Goal: Task Accomplishment & Management: Complete application form

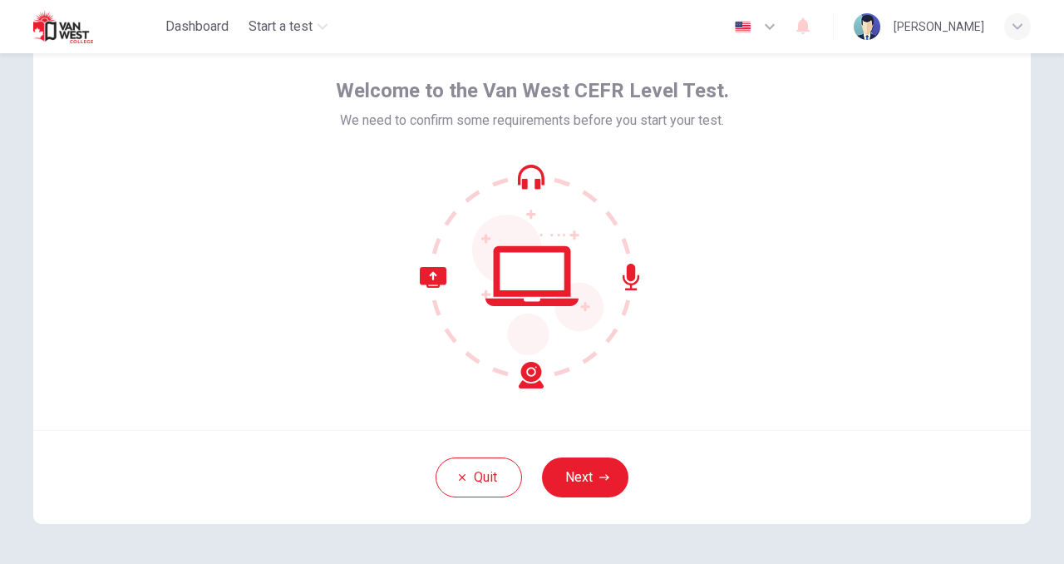
scroll to position [82, 0]
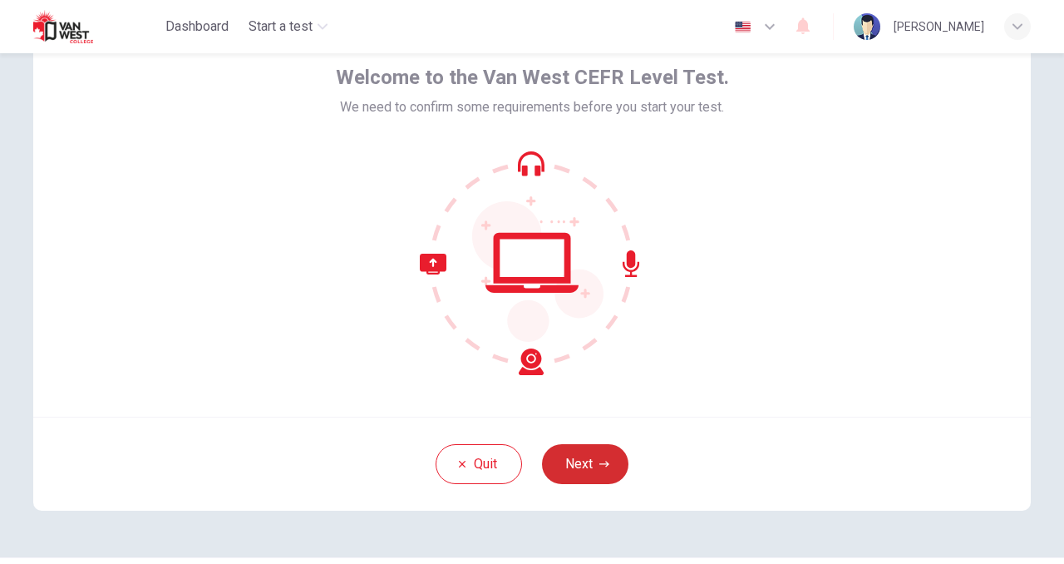
click at [604, 459] on icon "button" at bounding box center [604, 464] width 10 height 10
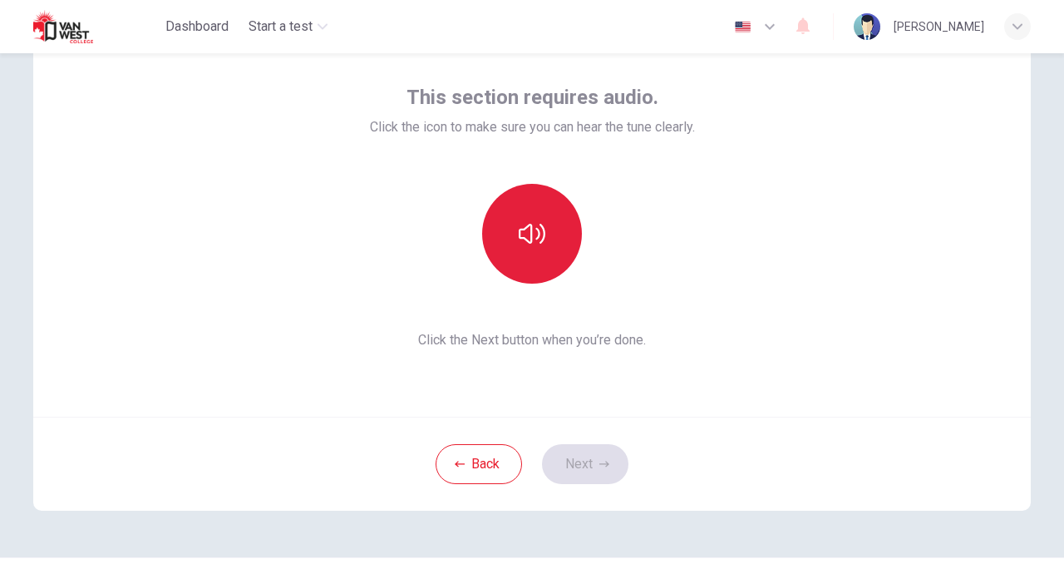
click at [533, 268] on button "button" at bounding box center [532, 234] width 100 height 100
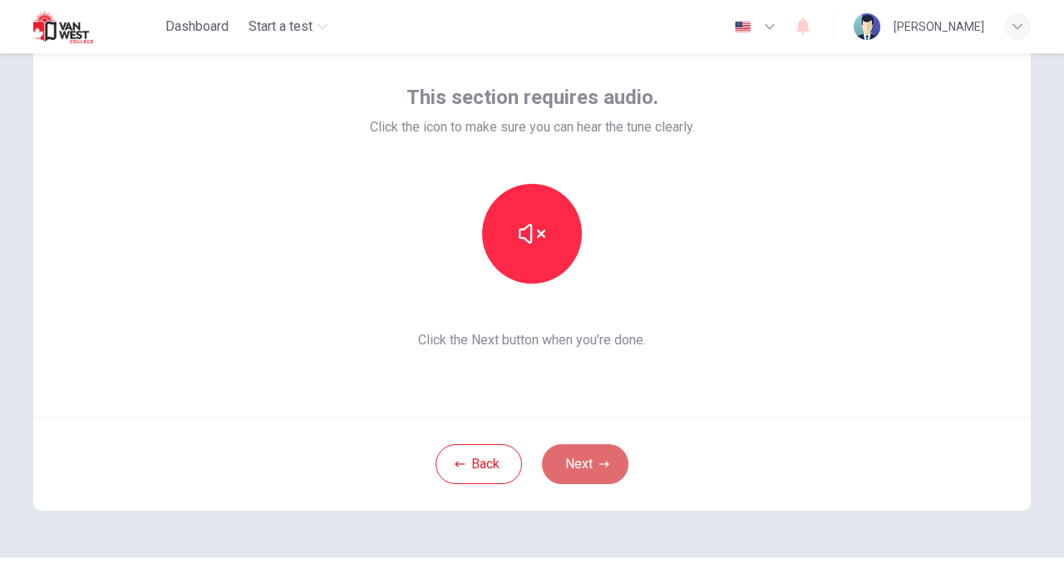
click at [603, 455] on button "Next" at bounding box center [585, 464] width 86 height 40
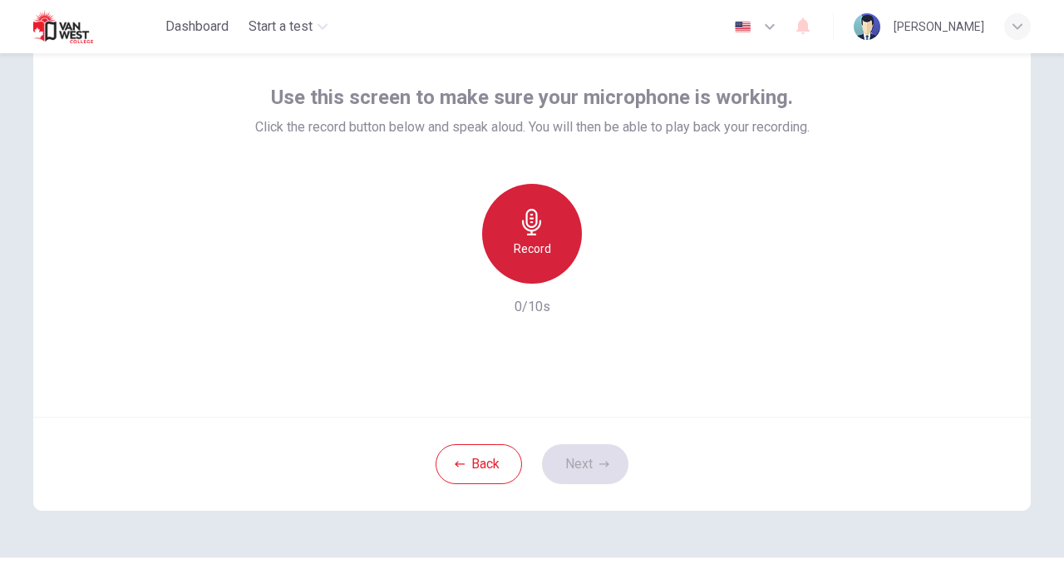
click at [550, 223] on div "Record" at bounding box center [532, 234] width 100 height 100
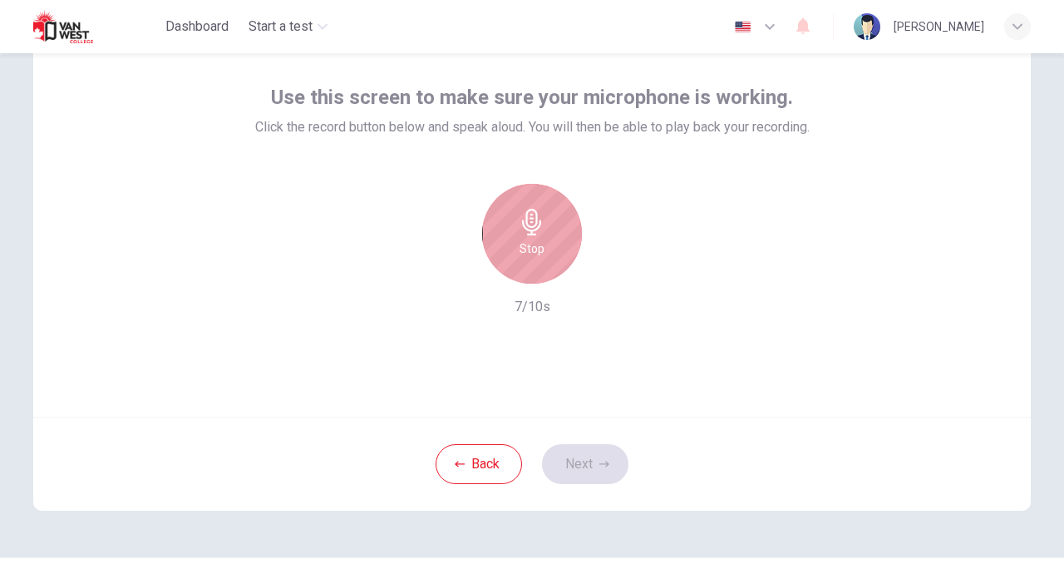
click at [550, 223] on div "Stop" at bounding box center [532, 234] width 100 height 100
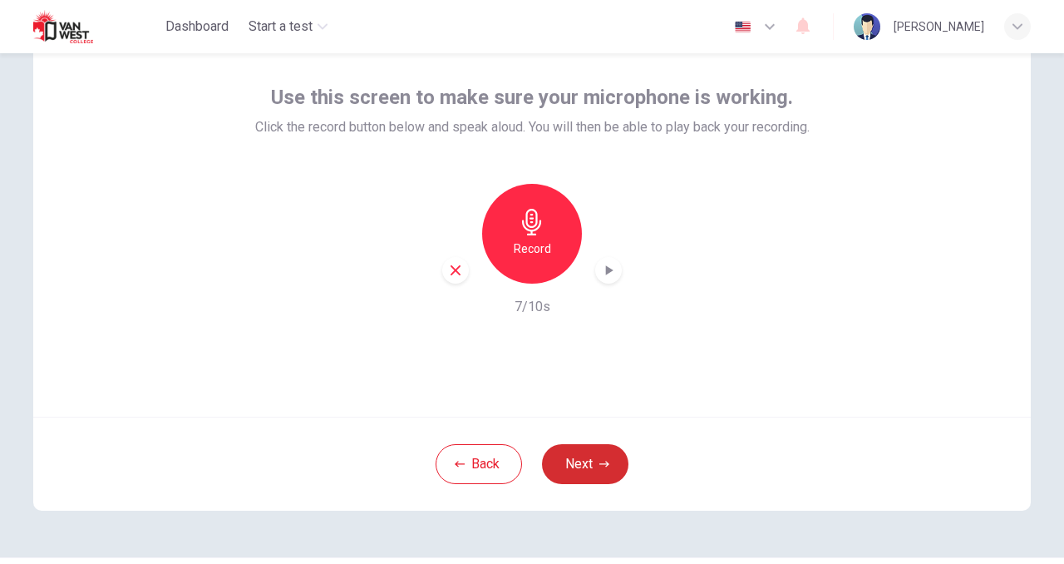
click at [598, 480] on button "Next" at bounding box center [585, 464] width 86 height 40
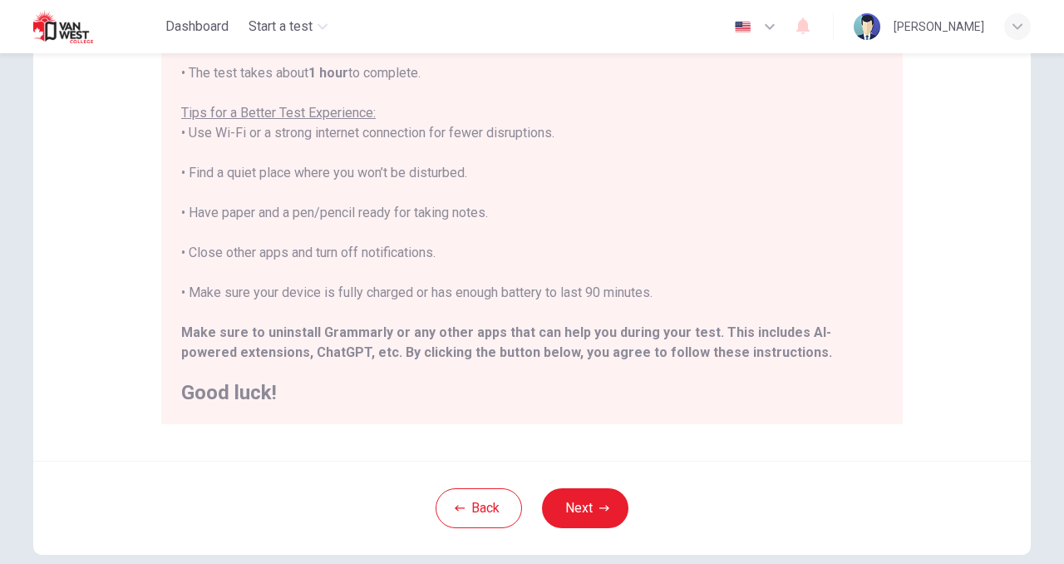
scroll to position [273, 0]
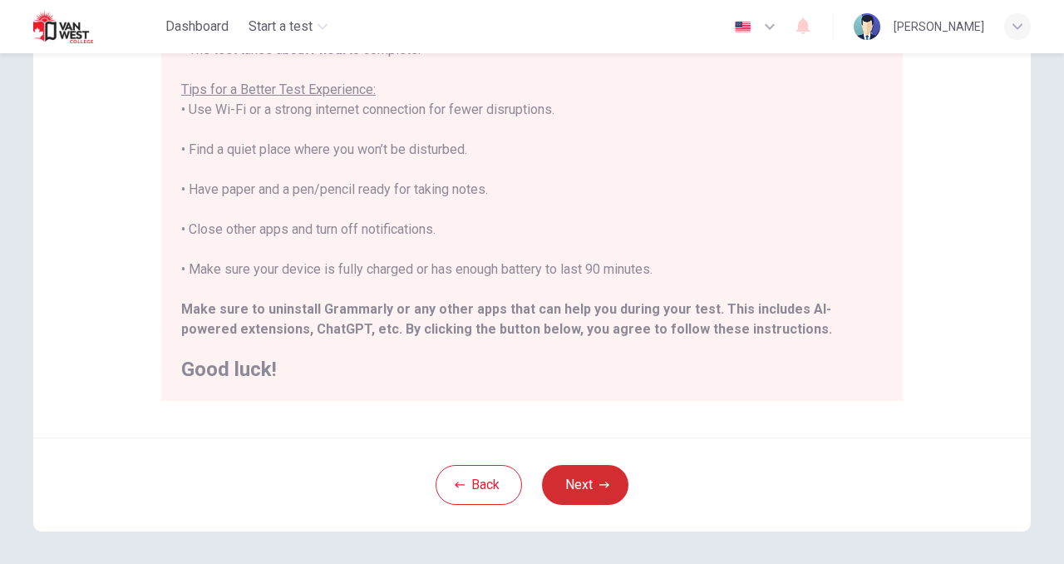
click at [575, 476] on button "Next" at bounding box center [585, 485] width 86 height 40
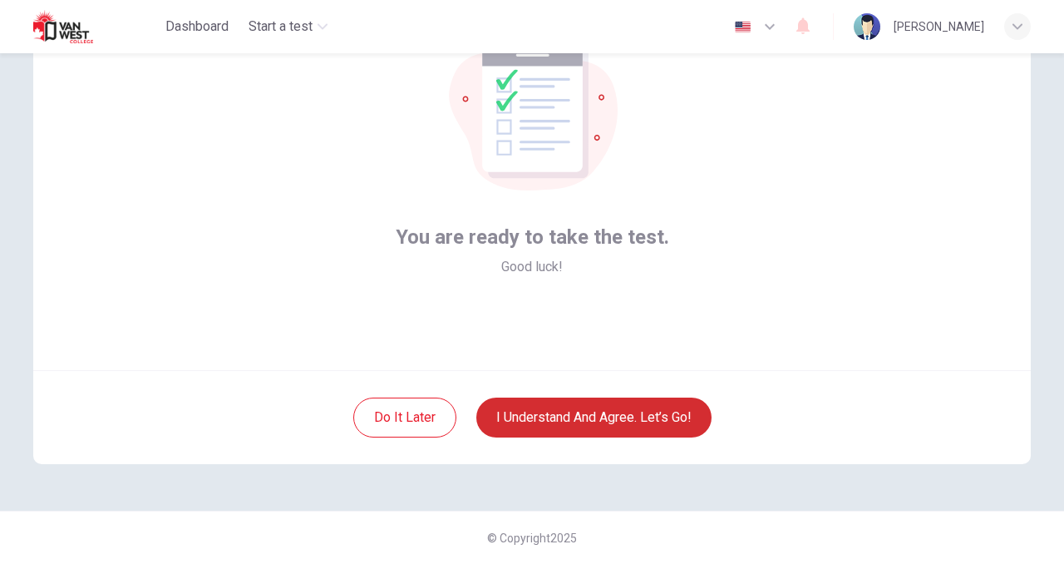
scroll to position [129, 0]
click at [569, 417] on button "I understand and agree. Let’s go!" at bounding box center [593, 417] width 235 height 40
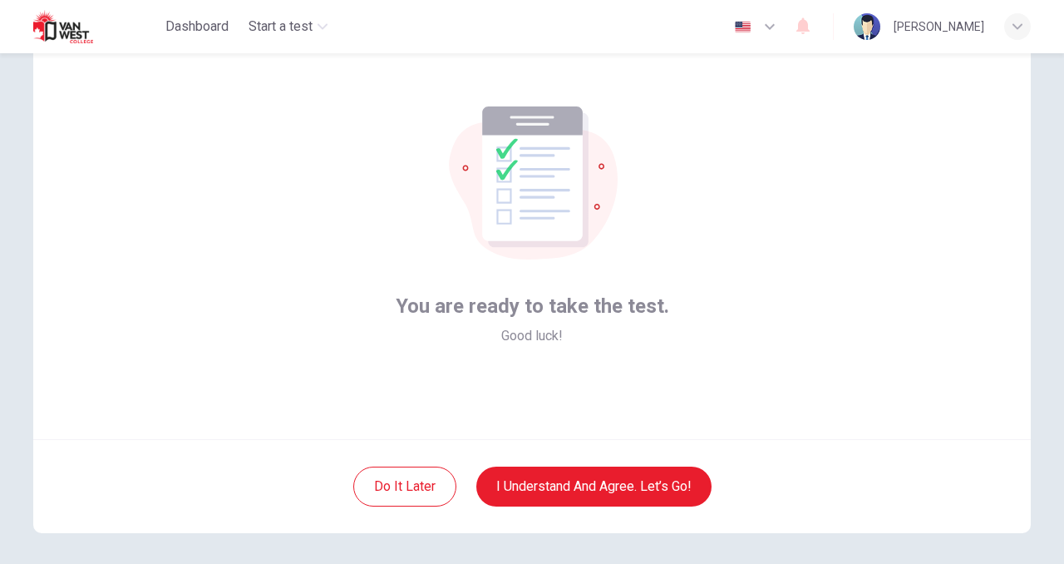
scroll to position [1, 0]
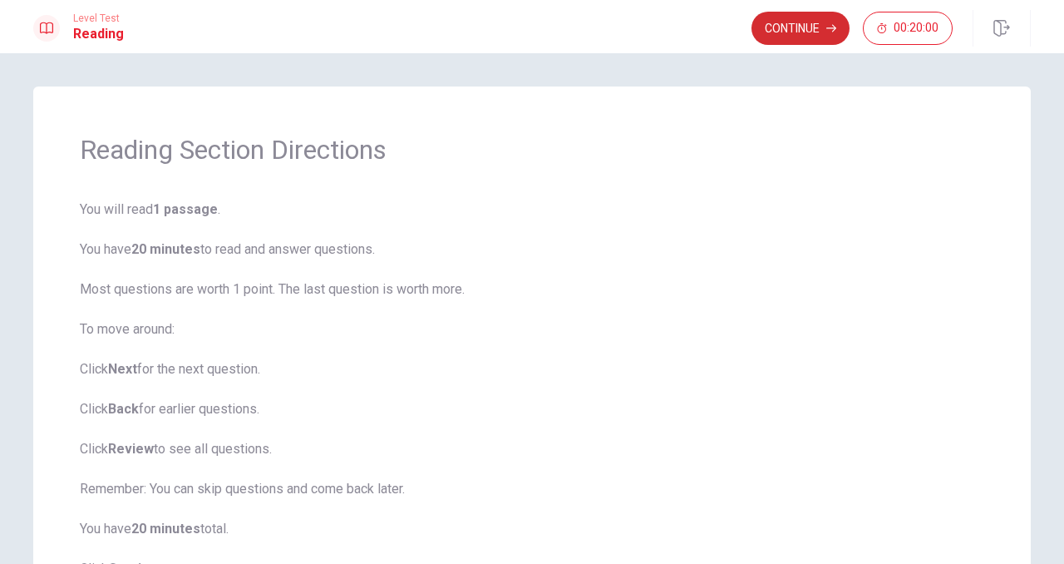
click at [789, 37] on button "Continue" at bounding box center [801, 28] width 98 height 33
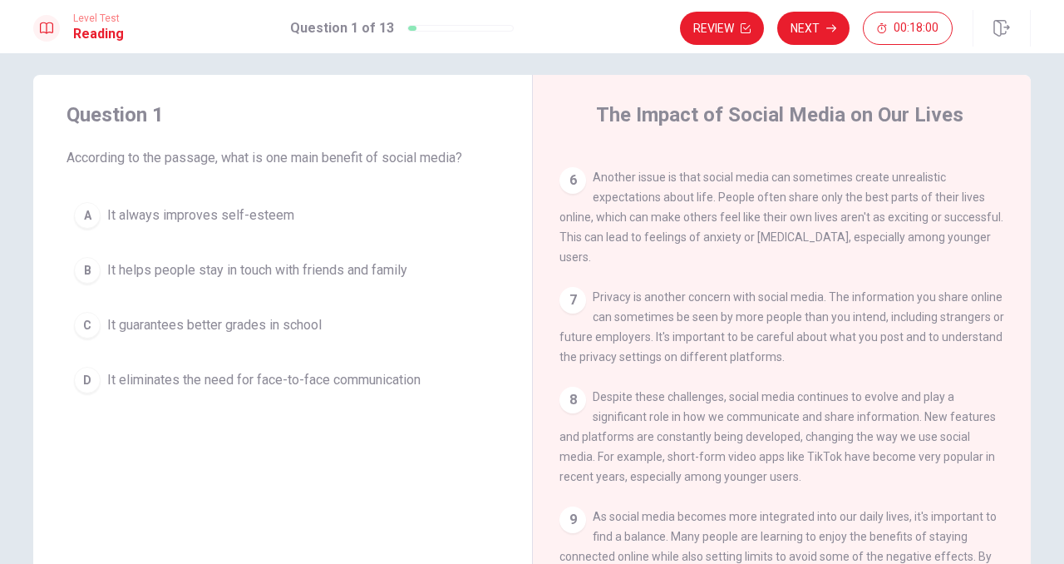
scroll to position [9, 0]
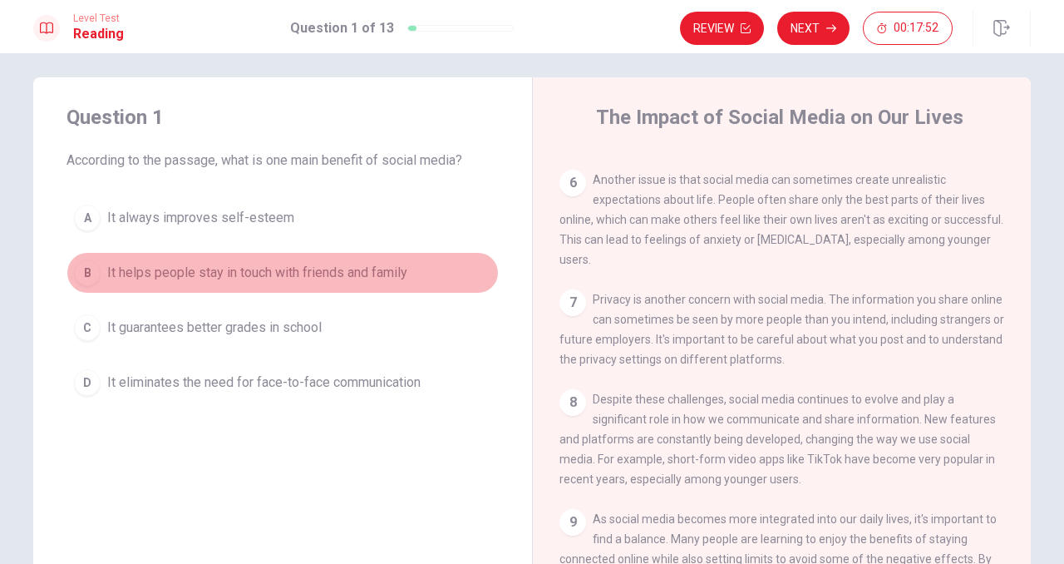
click at [362, 265] on span "It helps people stay in touch with friends and family" at bounding box center [257, 273] width 300 height 20
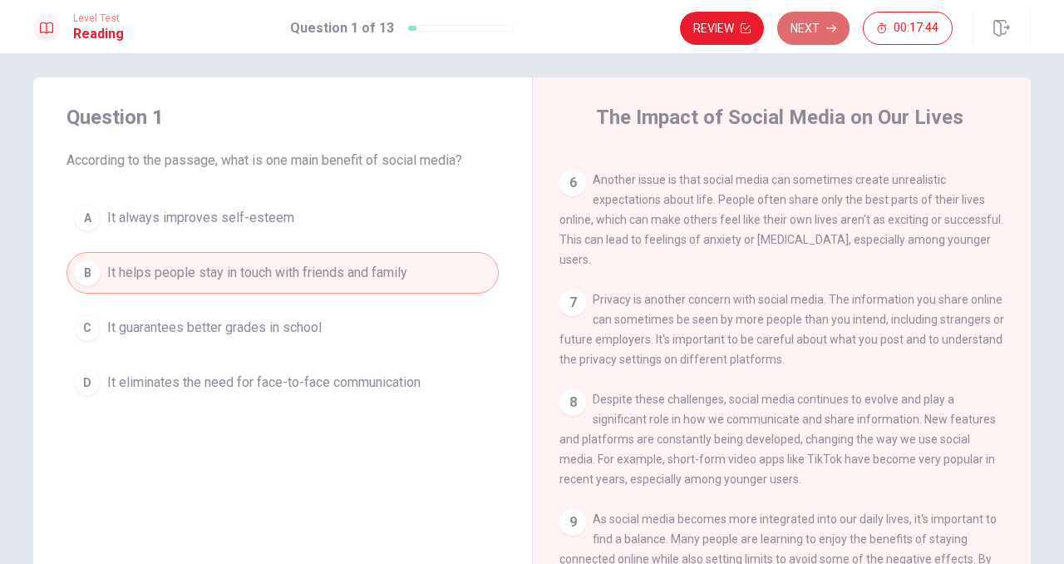
click at [796, 37] on button "Next" at bounding box center [813, 28] width 72 height 33
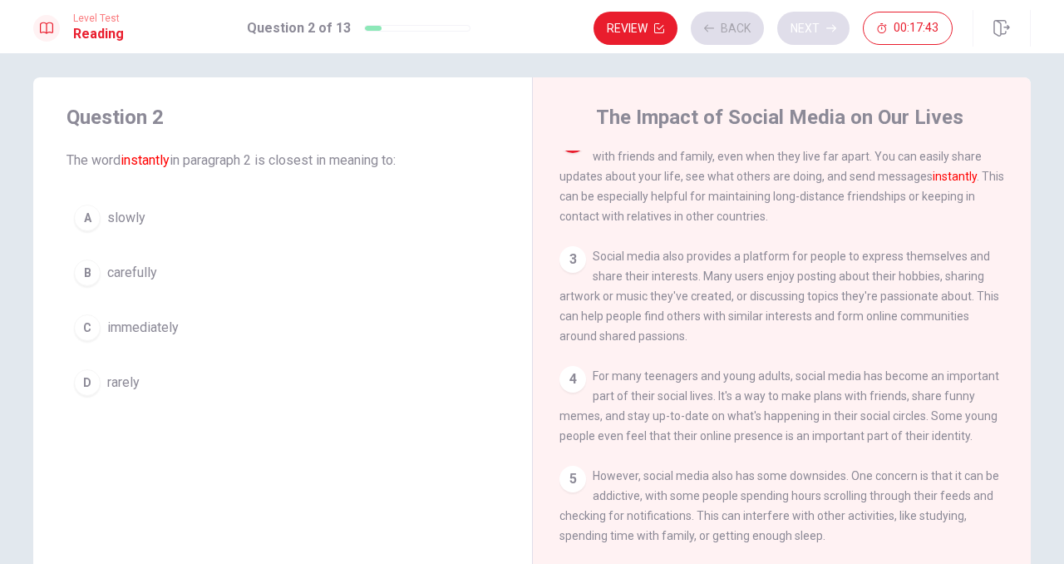
scroll to position [124, 0]
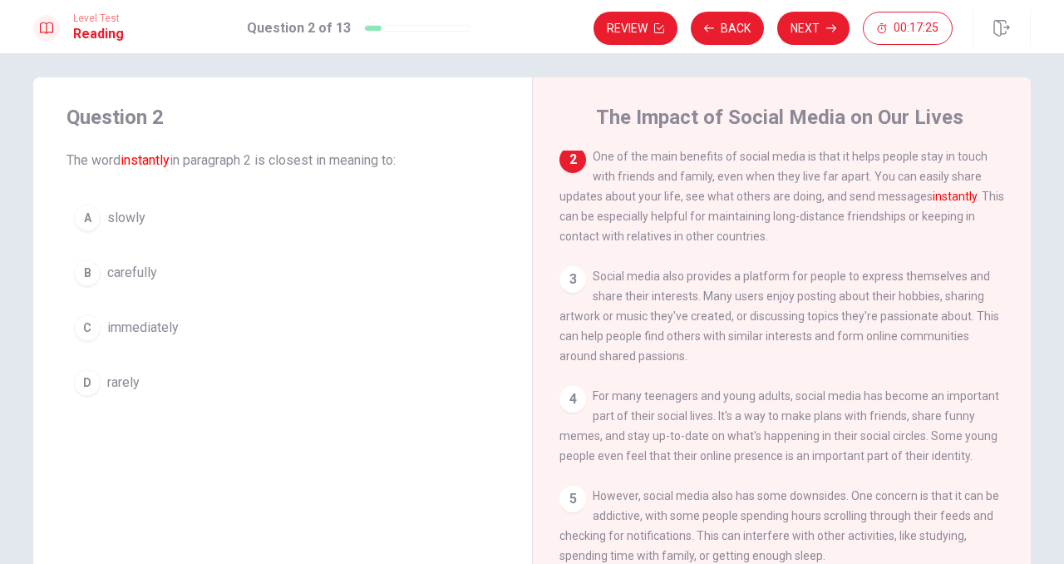
click at [159, 323] on span "immediately" at bounding box center [143, 328] width 72 height 20
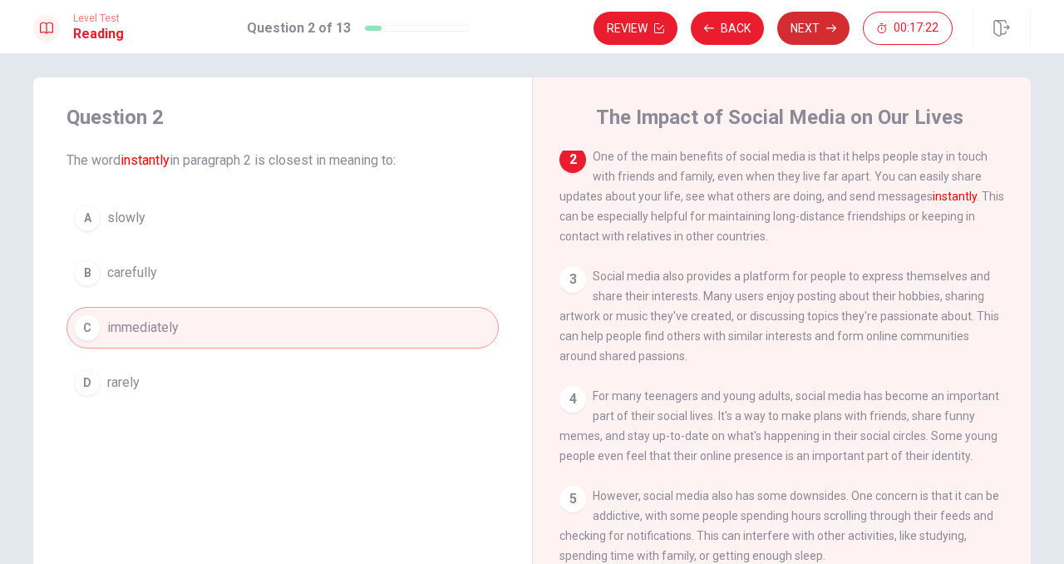
click at [808, 36] on button "Next" at bounding box center [813, 28] width 72 height 33
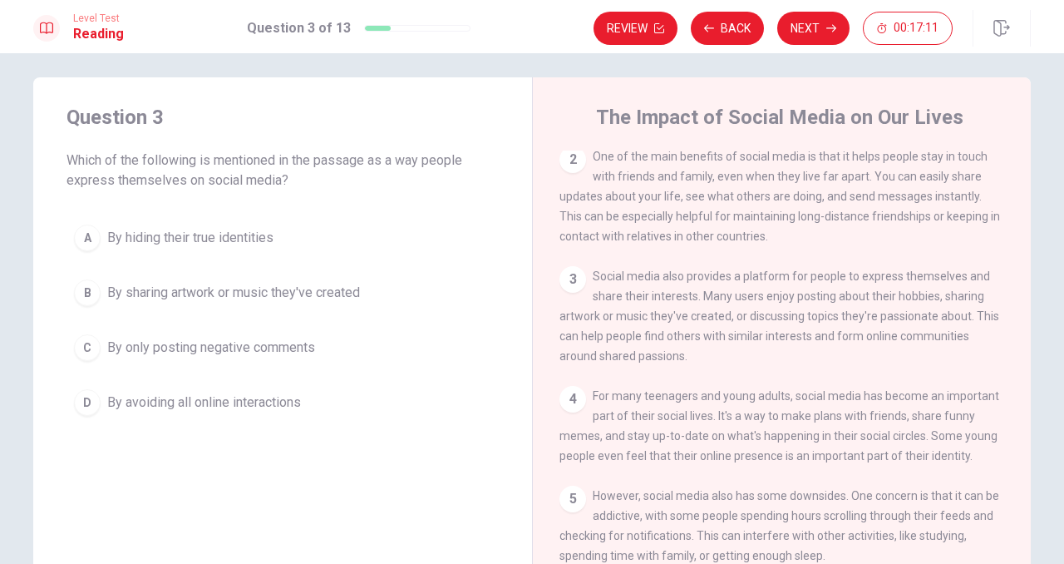
click at [346, 292] on span "By sharing artwork or music they've created" at bounding box center [233, 293] width 253 height 20
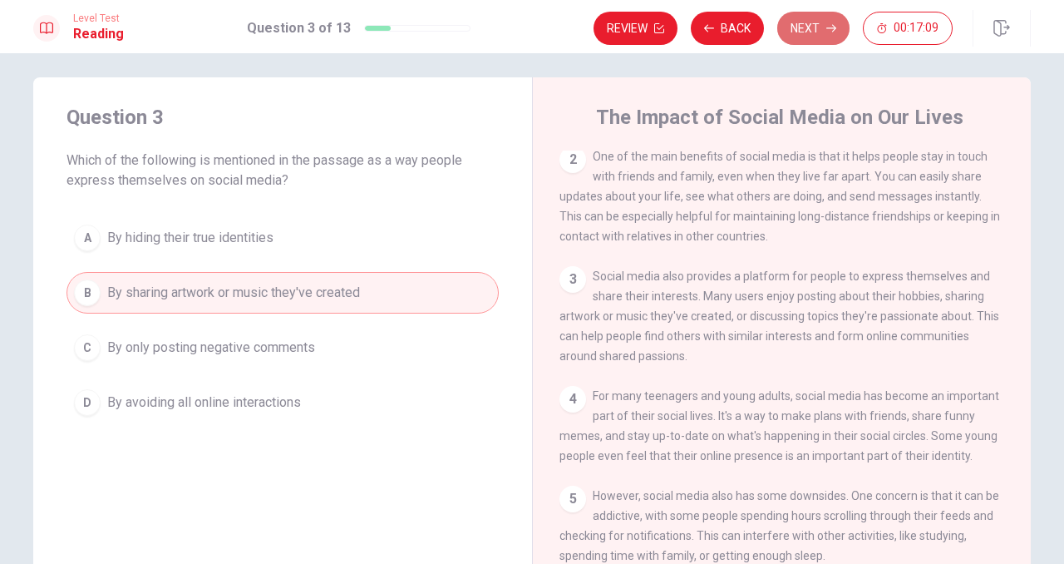
click at [806, 26] on button "Next" at bounding box center [813, 28] width 72 height 33
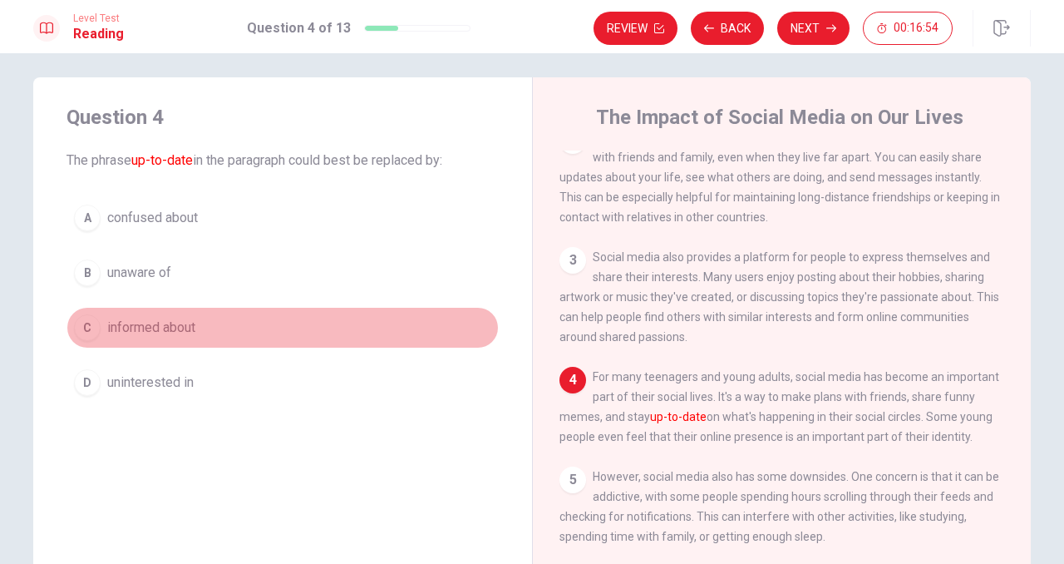
click at [153, 330] on span "informed about" at bounding box center [151, 328] width 88 height 20
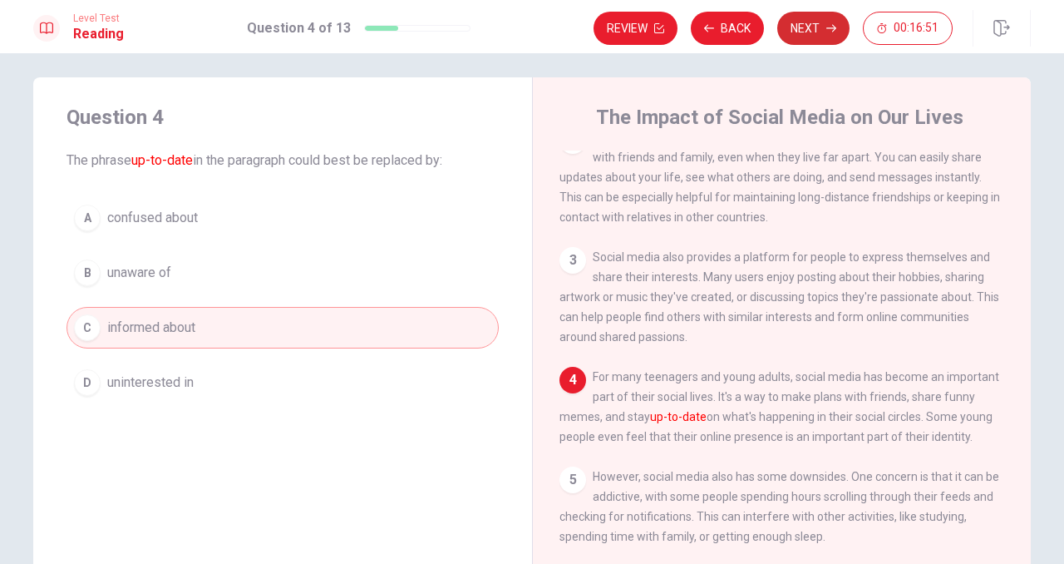
click at [816, 39] on button "Next" at bounding box center [813, 28] width 72 height 33
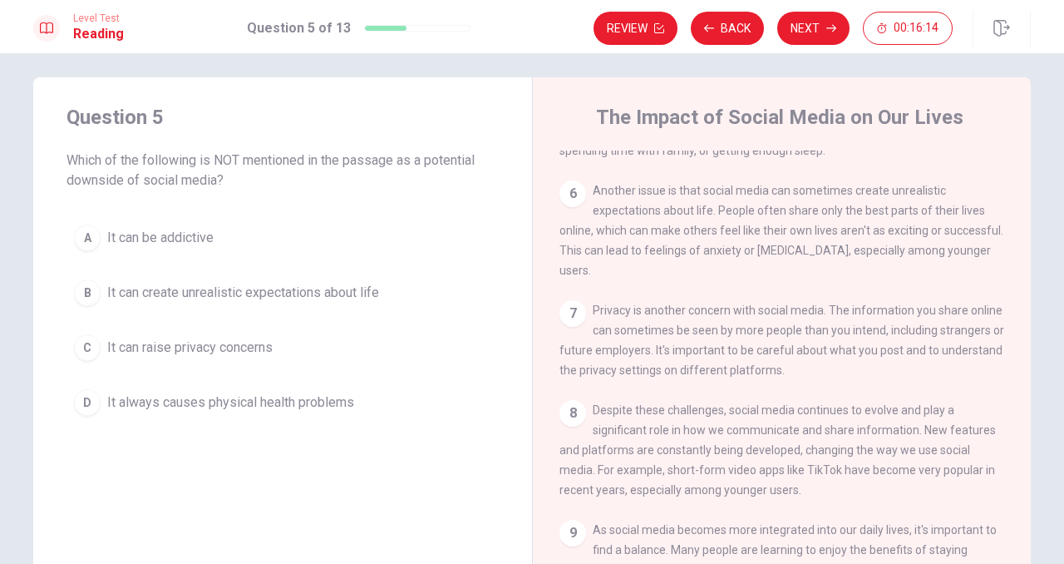
scroll to position [537, 0]
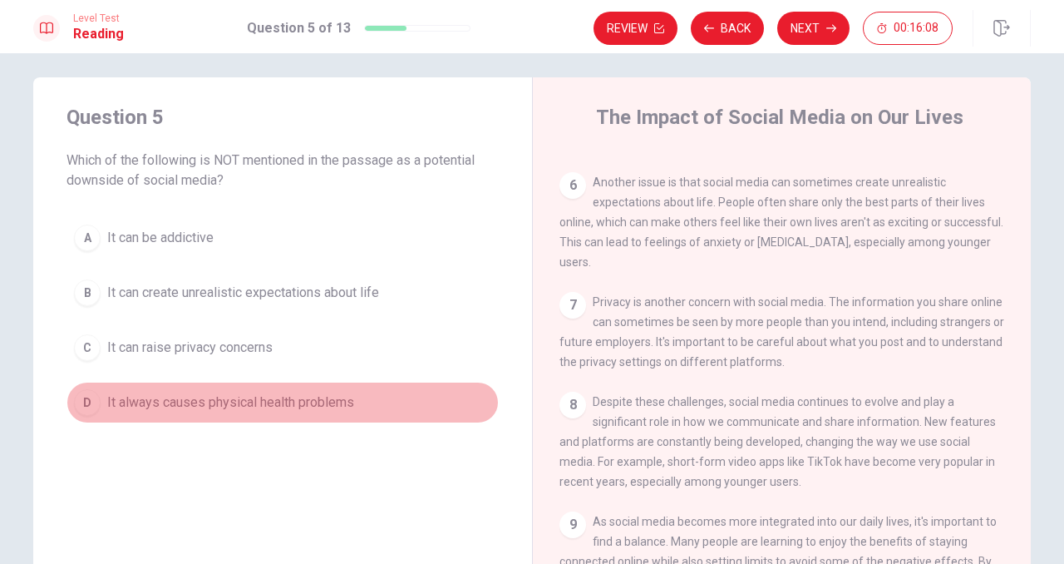
click at [326, 398] on span "It always causes physical health problems" at bounding box center [230, 402] width 247 height 20
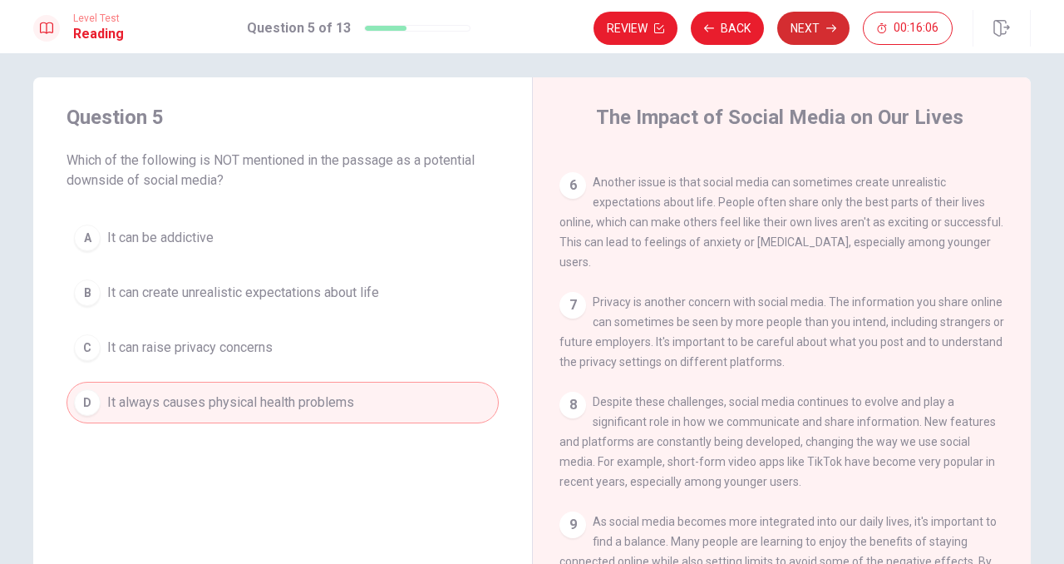
click at [804, 26] on button "Next" at bounding box center [813, 28] width 72 height 33
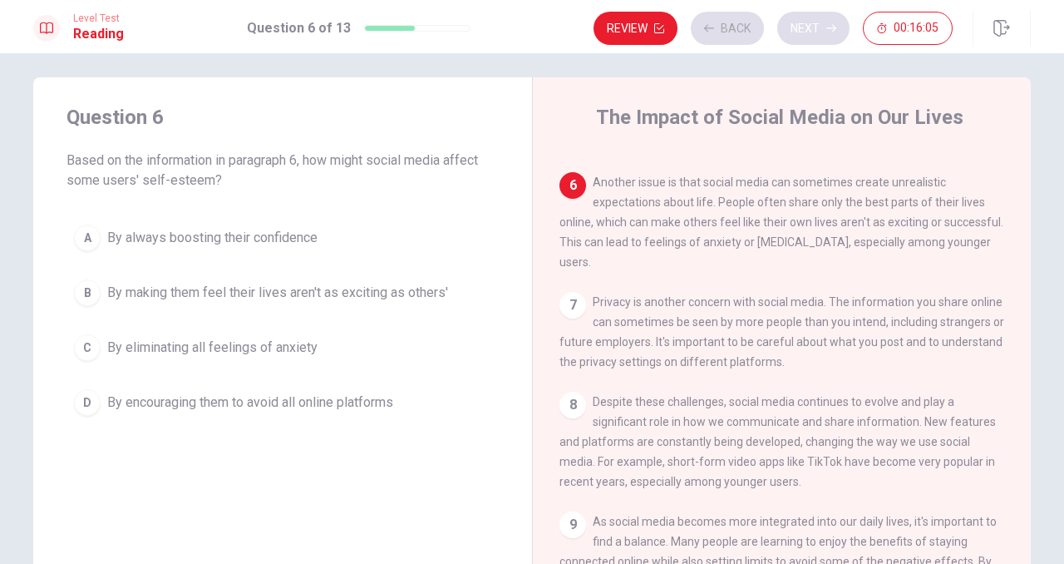
scroll to position [575, 0]
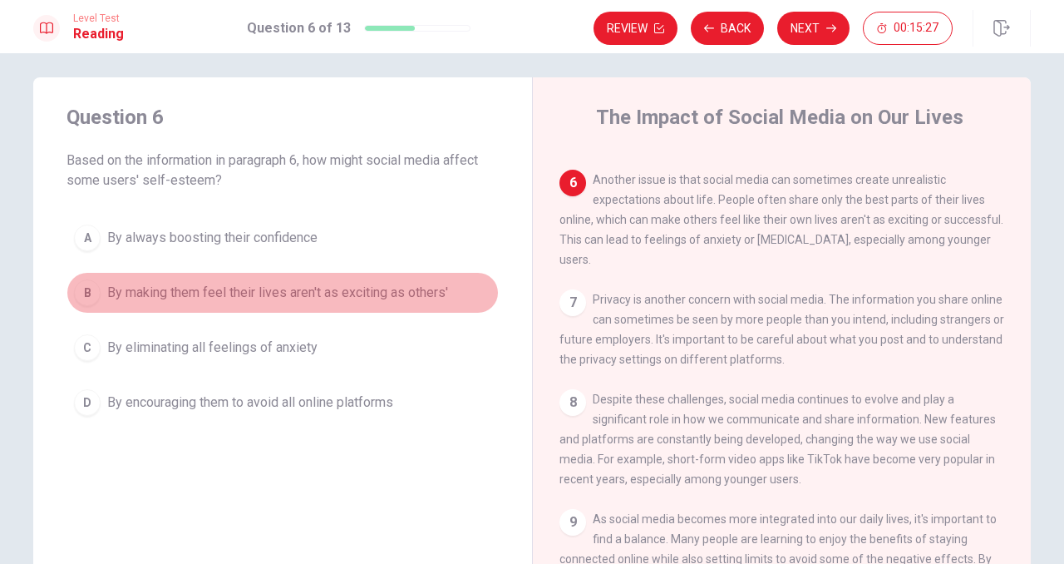
click at [431, 293] on span "By making them feel their lives aren't as exciting as others'" at bounding box center [277, 293] width 341 height 20
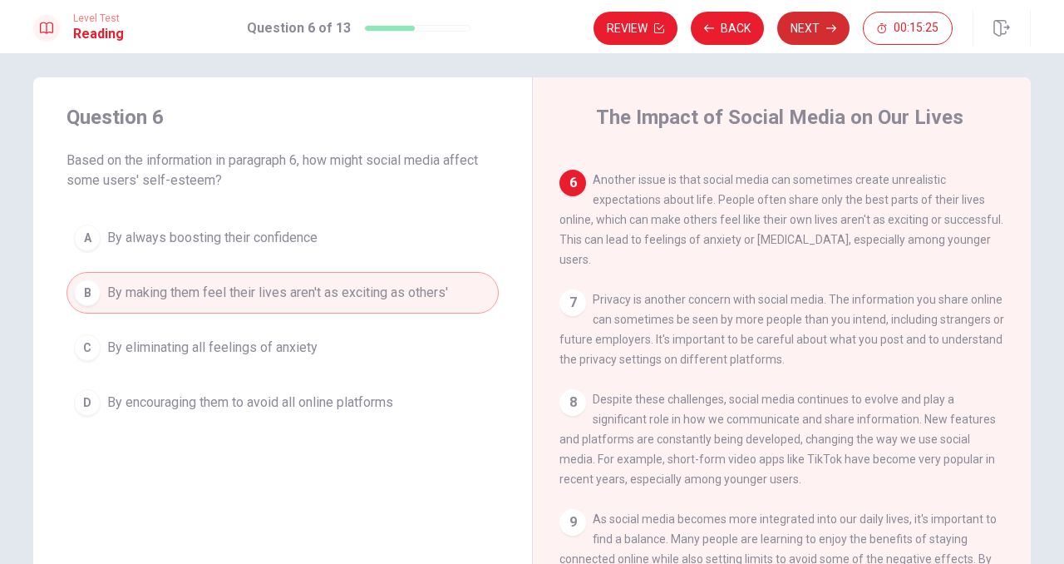
click at [806, 41] on button "Next" at bounding box center [813, 28] width 72 height 33
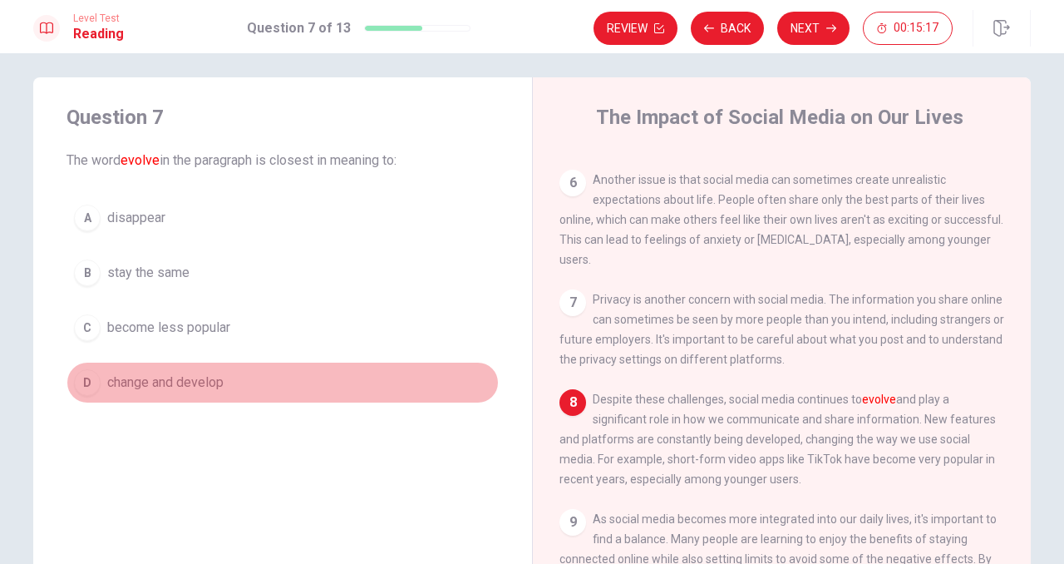
click at [207, 382] on span "change and develop" at bounding box center [165, 382] width 116 height 20
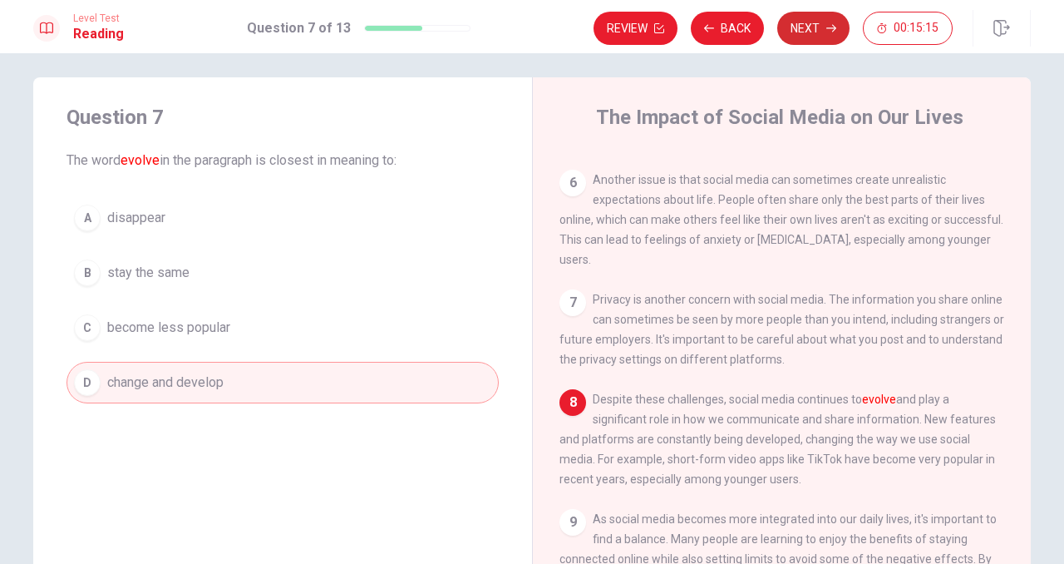
click at [823, 30] on button "Next" at bounding box center [813, 28] width 72 height 33
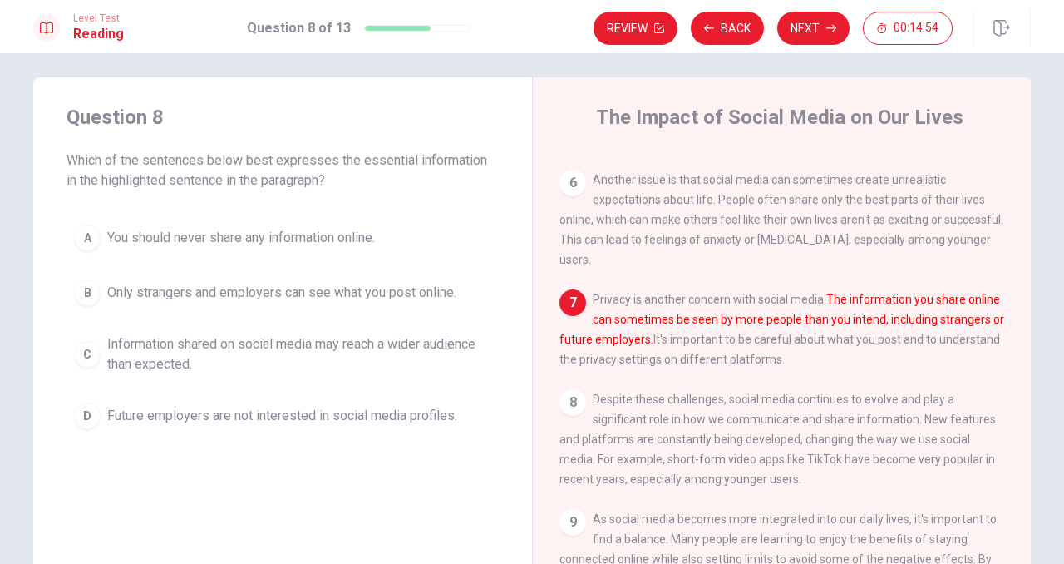
click at [449, 338] on span "Information shared on social media may reach a wider audience than expected." at bounding box center [299, 354] width 384 height 40
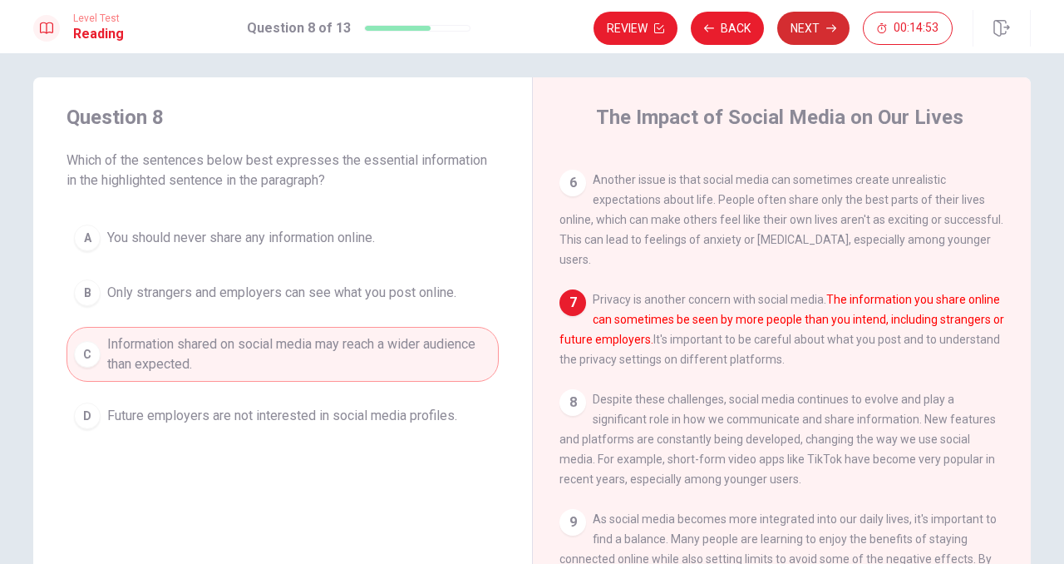
click at [806, 32] on button "Next" at bounding box center [813, 28] width 72 height 33
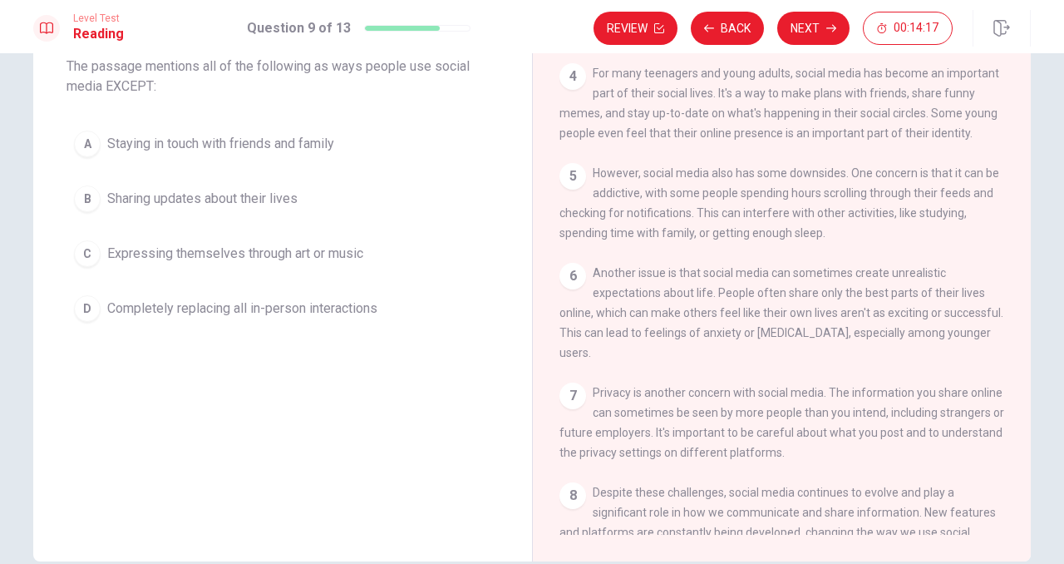
scroll to position [343, 0]
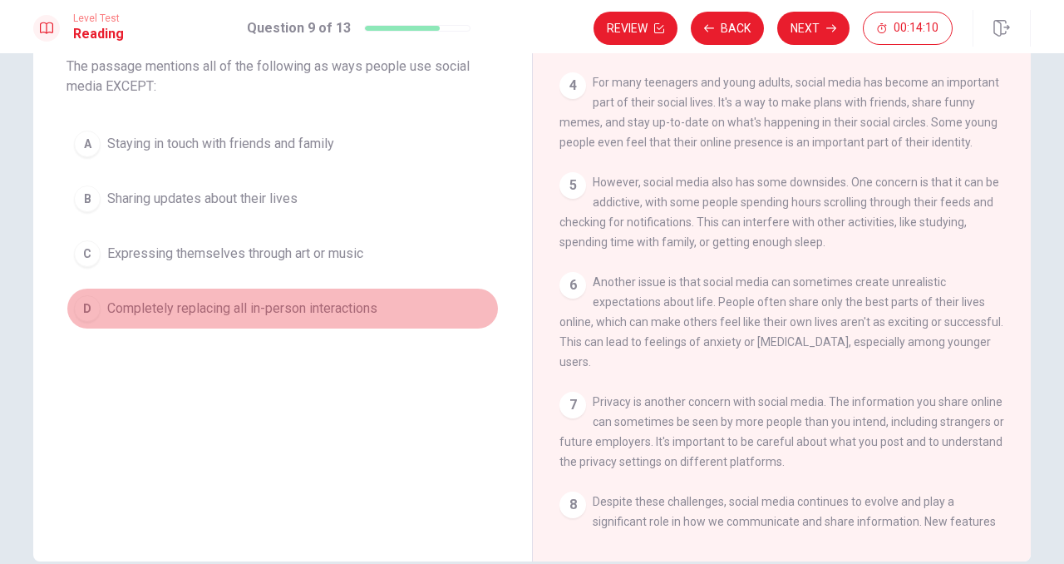
click at [353, 308] on span "Completely replacing all in-person interactions" at bounding box center [242, 308] width 270 height 20
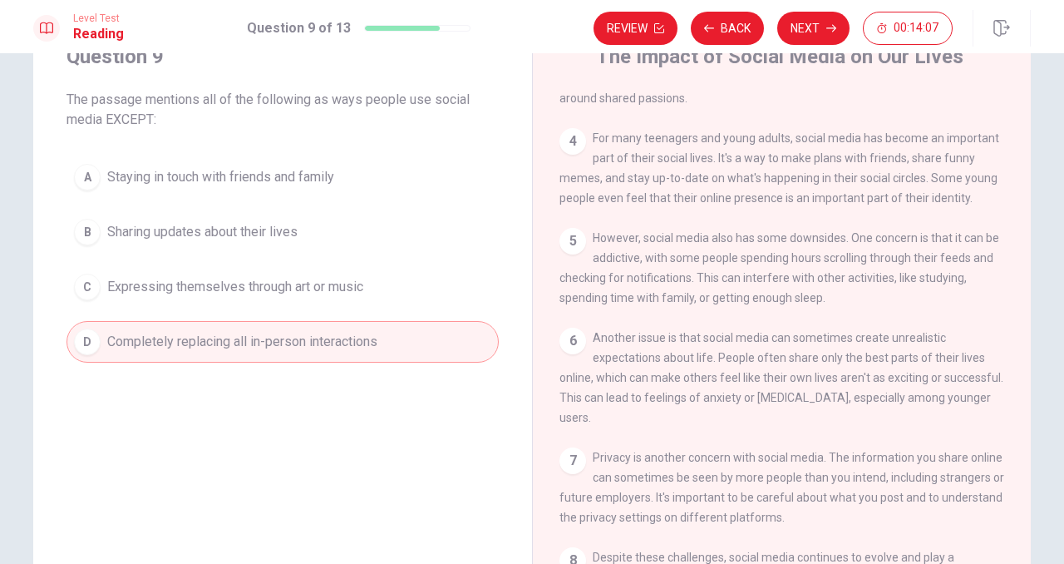
scroll to position [64, 0]
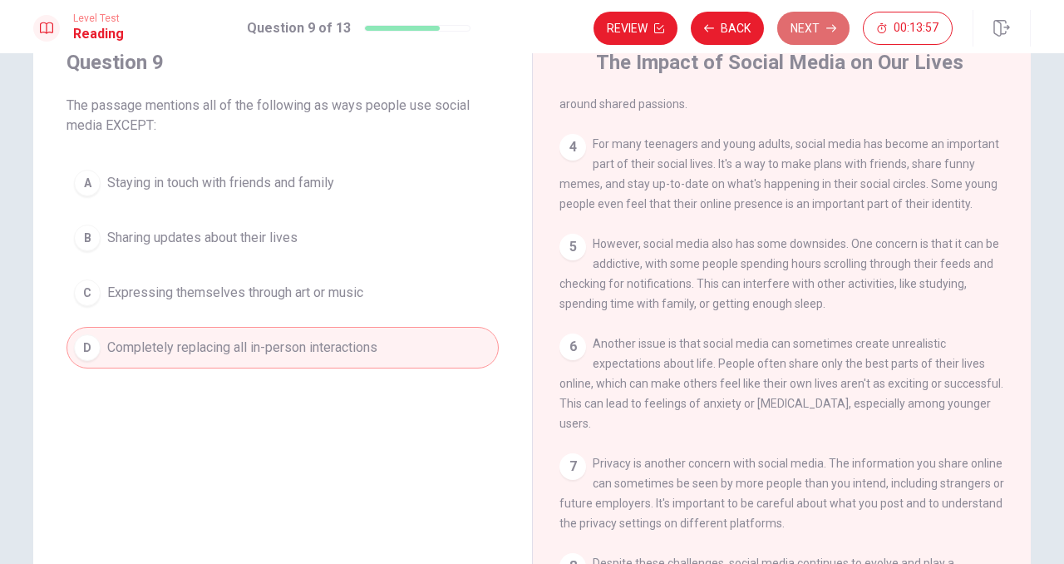
click at [798, 40] on button "Next" at bounding box center [813, 28] width 72 height 33
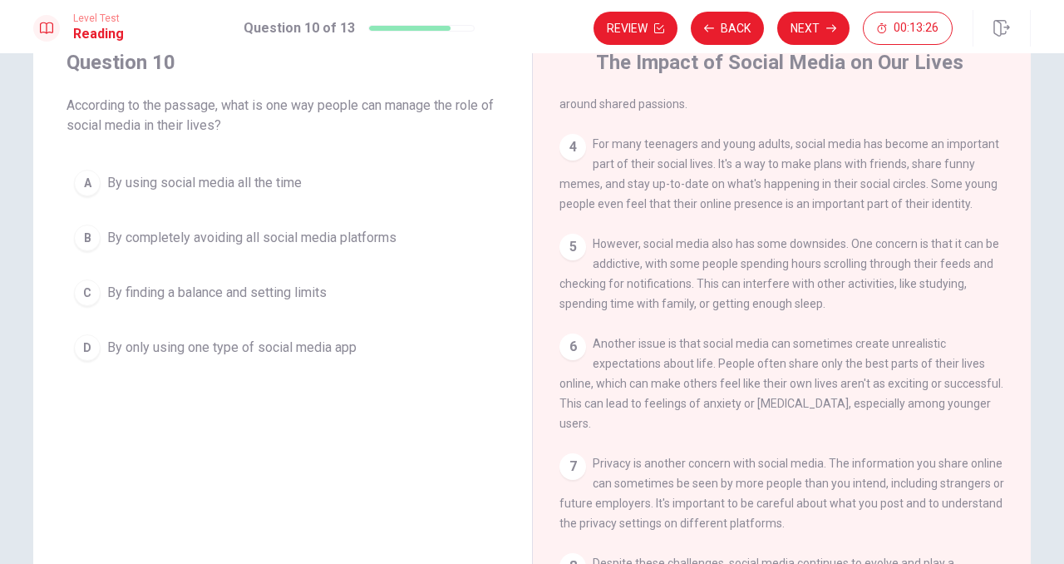
click at [319, 293] on span "By finding a balance and setting limits" at bounding box center [216, 293] width 219 height 20
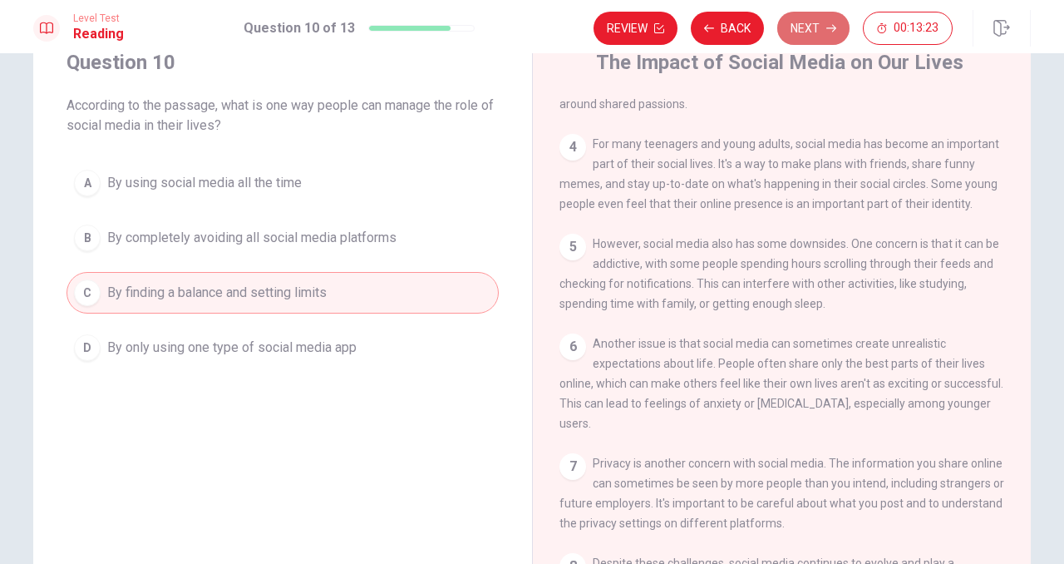
click at [806, 24] on button "Next" at bounding box center [813, 28] width 72 height 33
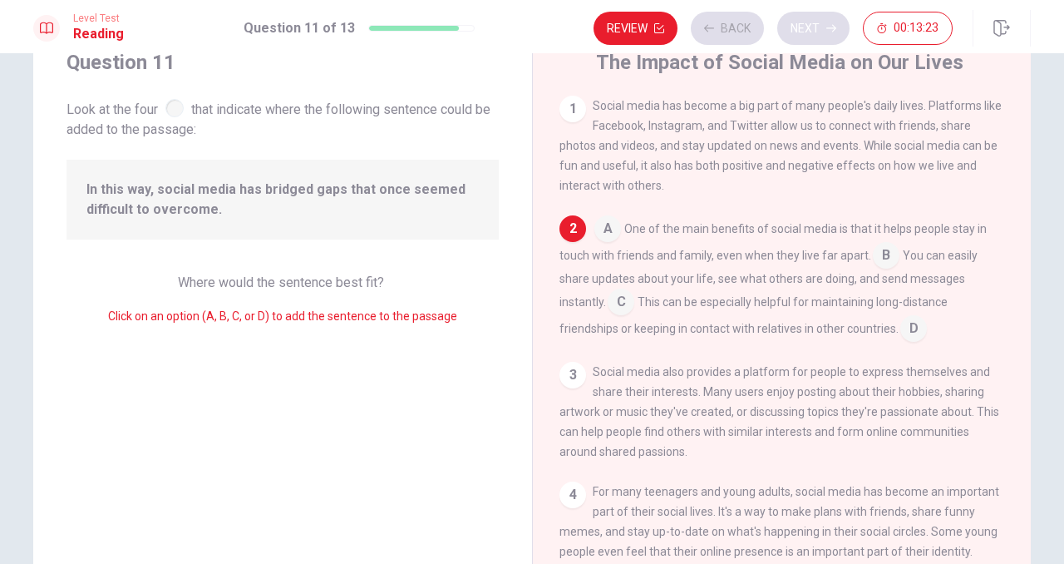
scroll to position [124, 0]
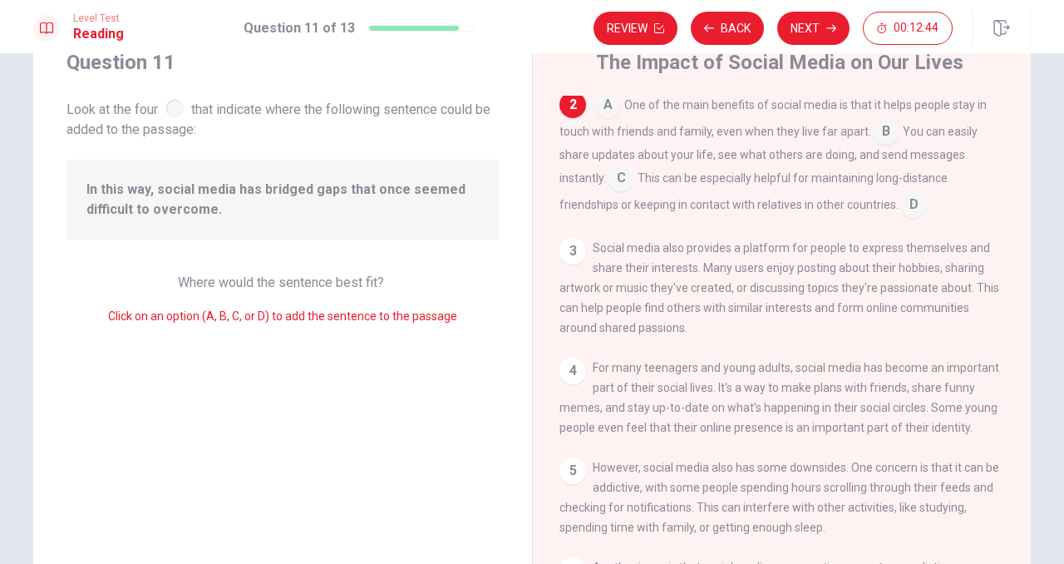
click at [911, 210] on input at bounding box center [913, 206] width 27 height 27
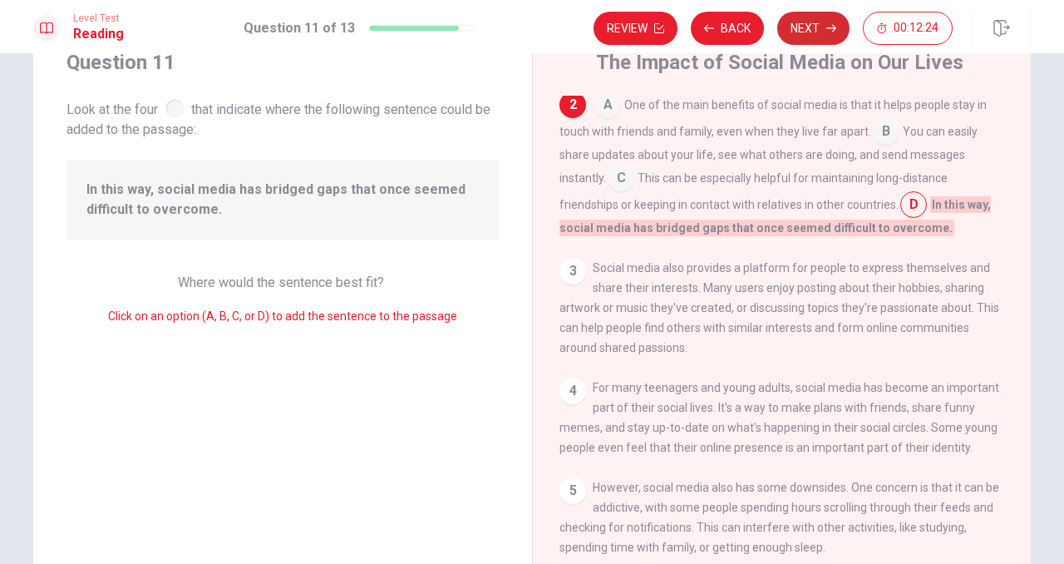
click at [822, 32] on button "Next" at bounding box center [813, 28] width 72 height 33
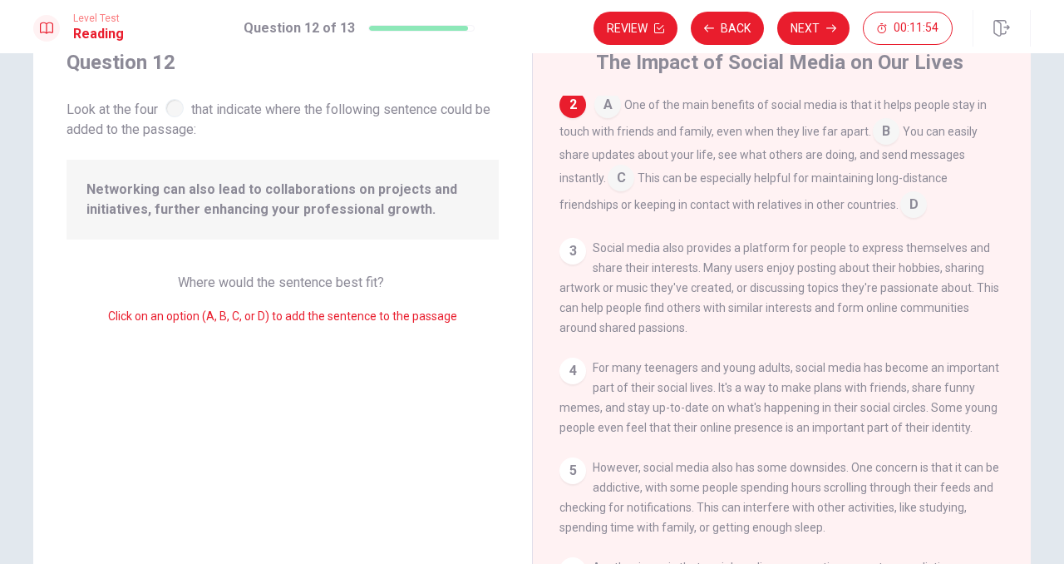
click at [913, 202] on input at bounding box center [913, 206] width 27 height 27
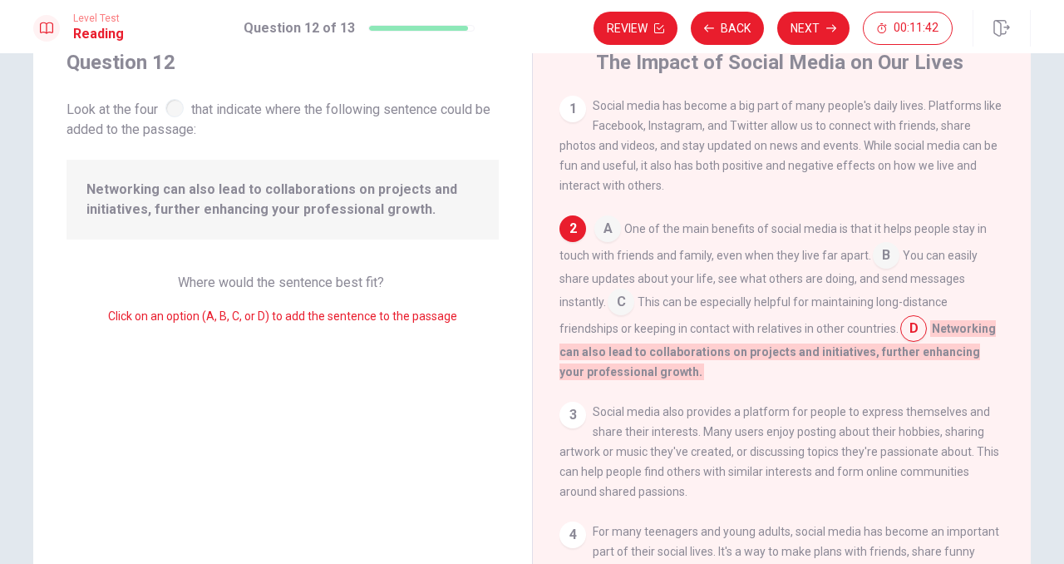
scroll to position [22, 0]
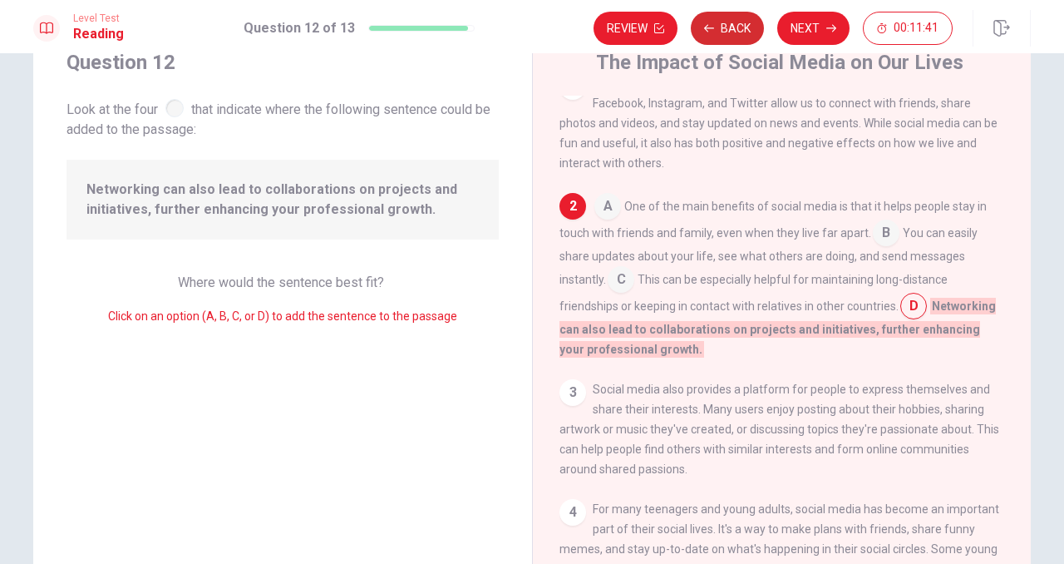
click at [752, 23] on button "Back" at bounding box center [727, 28] width 73 height 33
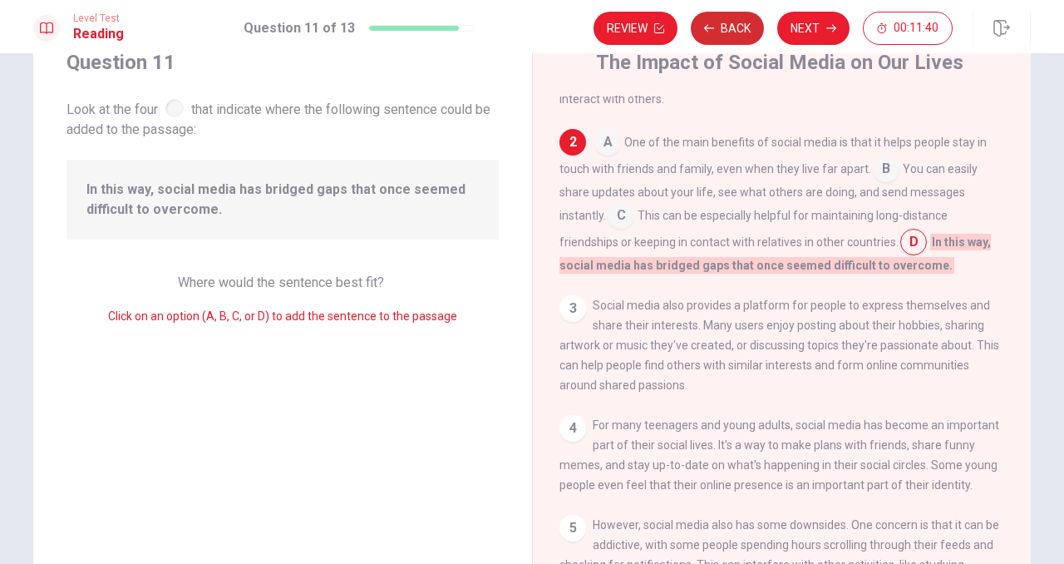
scroll to position [124, 0]
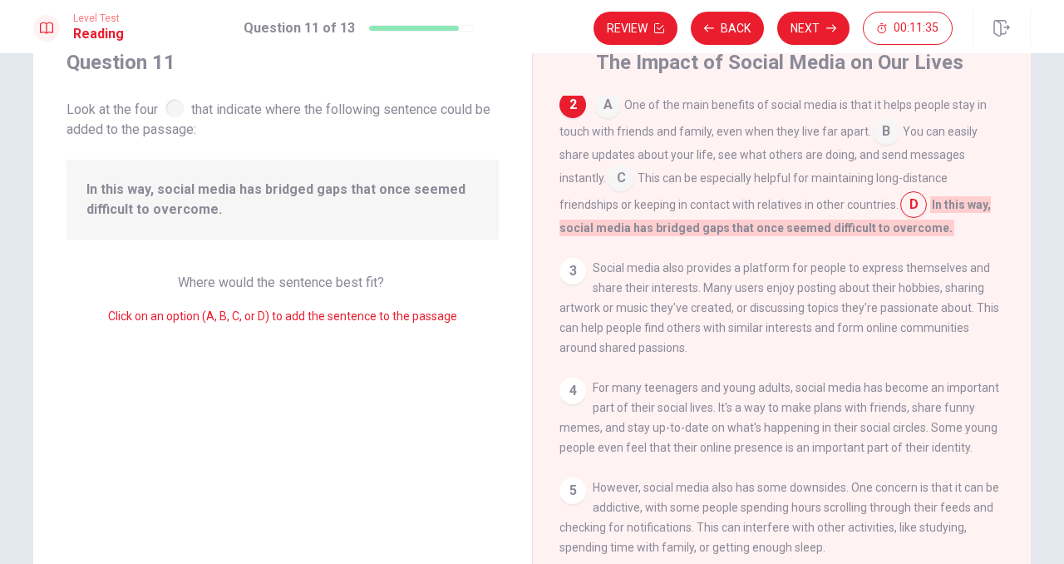
click at [915, 211] on input at bounding box center [913, 206] width 27 height 27
click at [885, 140] on input at bounding box center [886, 133] width 27 height 27
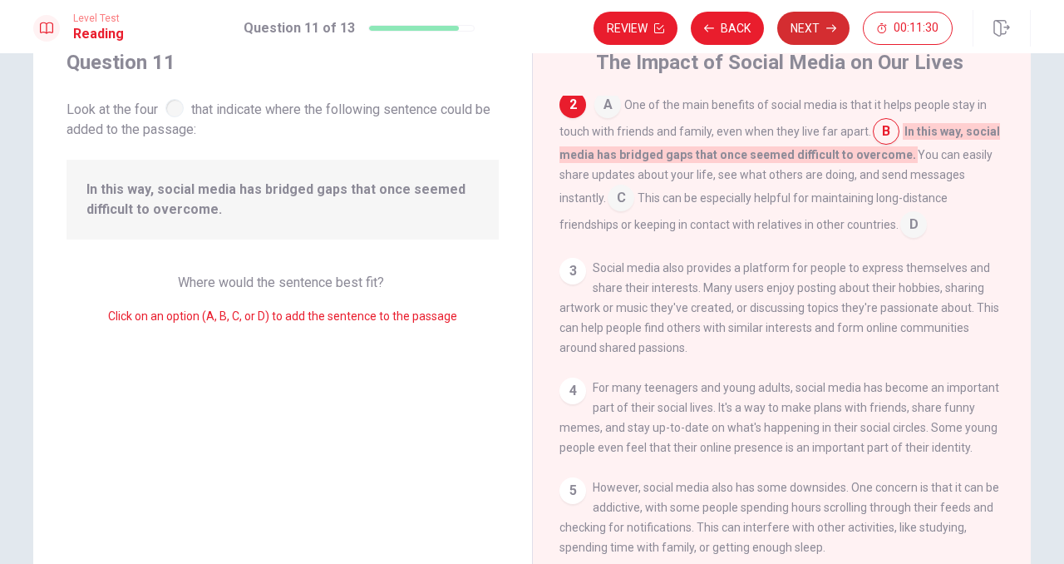
click at [817, 29] on button "Next" at bounding box center [813, 28] width 72 height 33
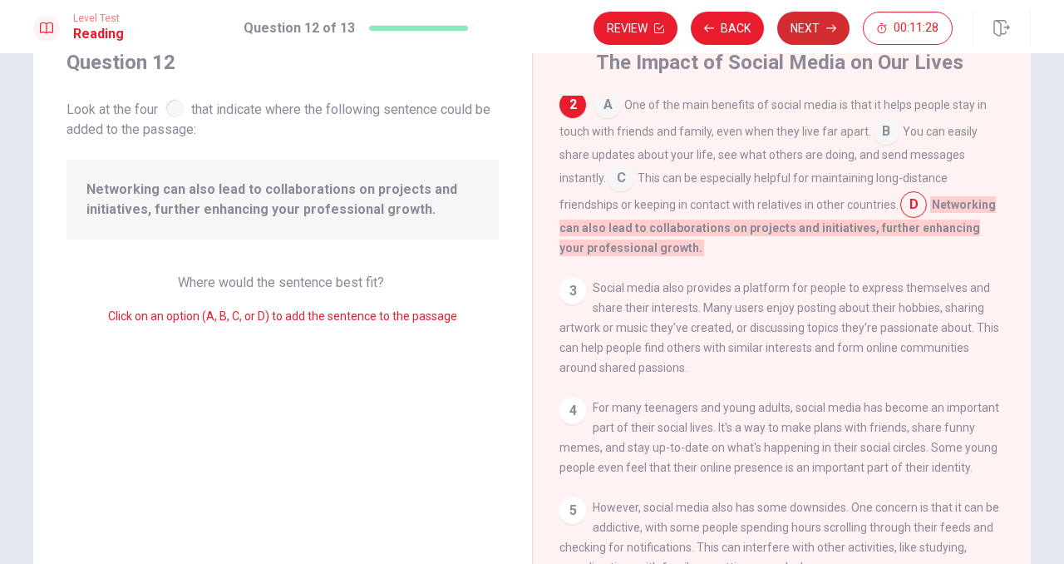
click at [821, 31] on button "Next" at bounding box center [813, 28] width 72 height 33
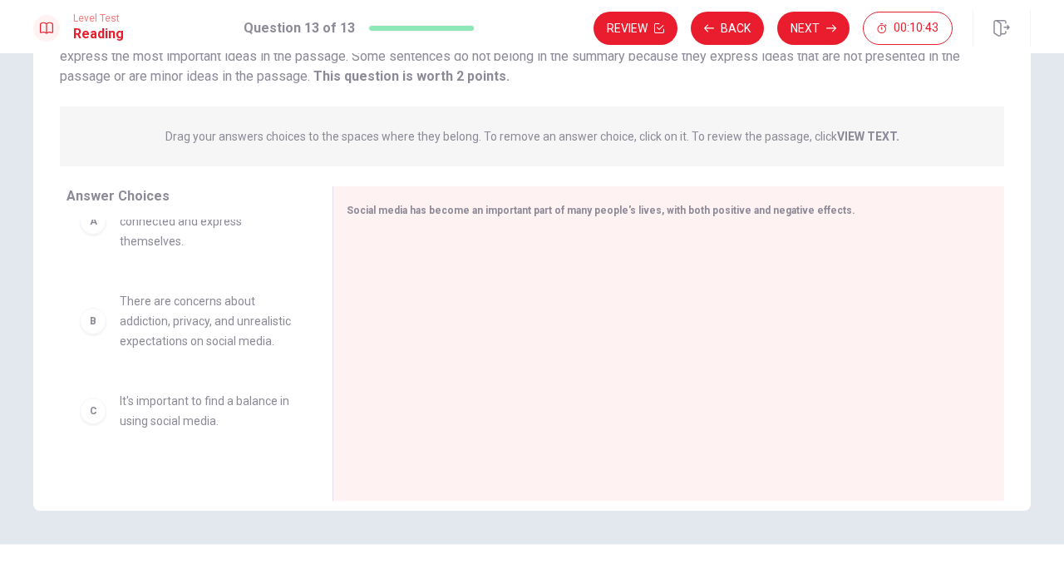
scroll to position [0, 0]
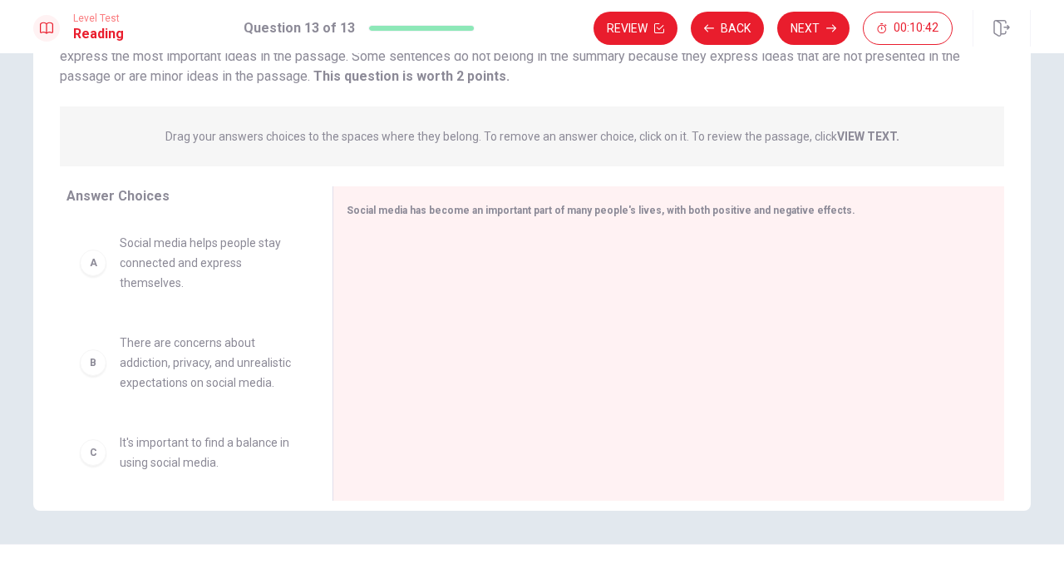
click at [243, 261] on span "Social media helps people stay connected and express themselves." at bounding box center [206, 263] width 173 height 60
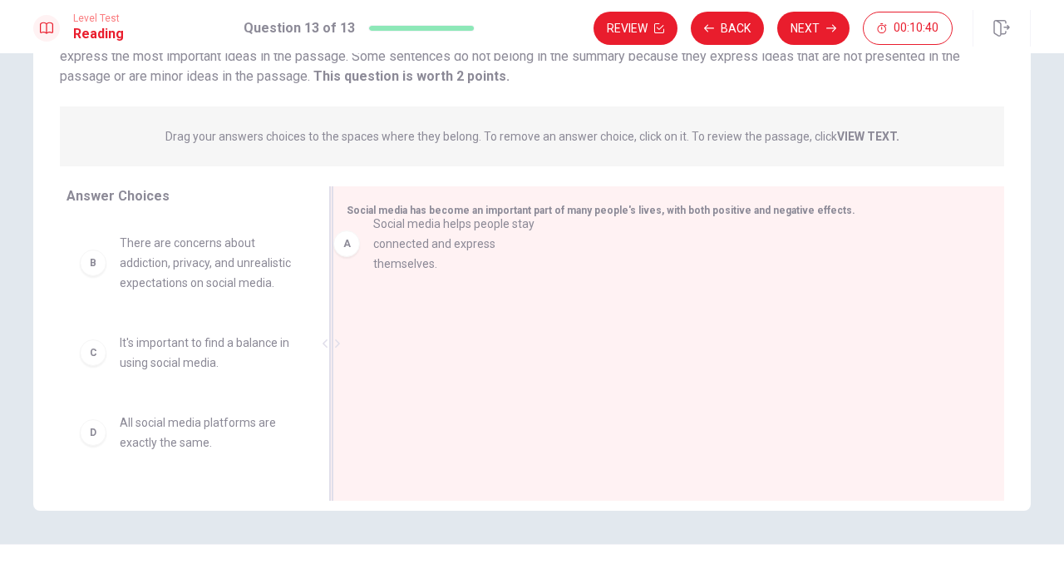
drag, startPoint x: 192, startPoint y: 286, endPoint x: 449, endPoint y: 267, distance: 257.6
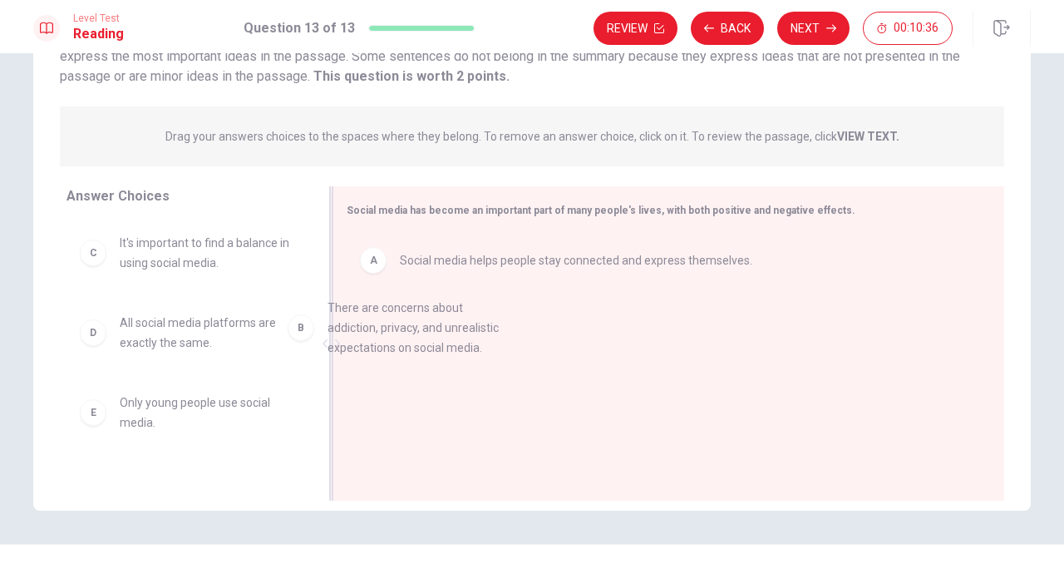
drag, startPoint x: 179, startPoint y: 272, endPoint x: 403, endPoint y: 333, distance: 232.5
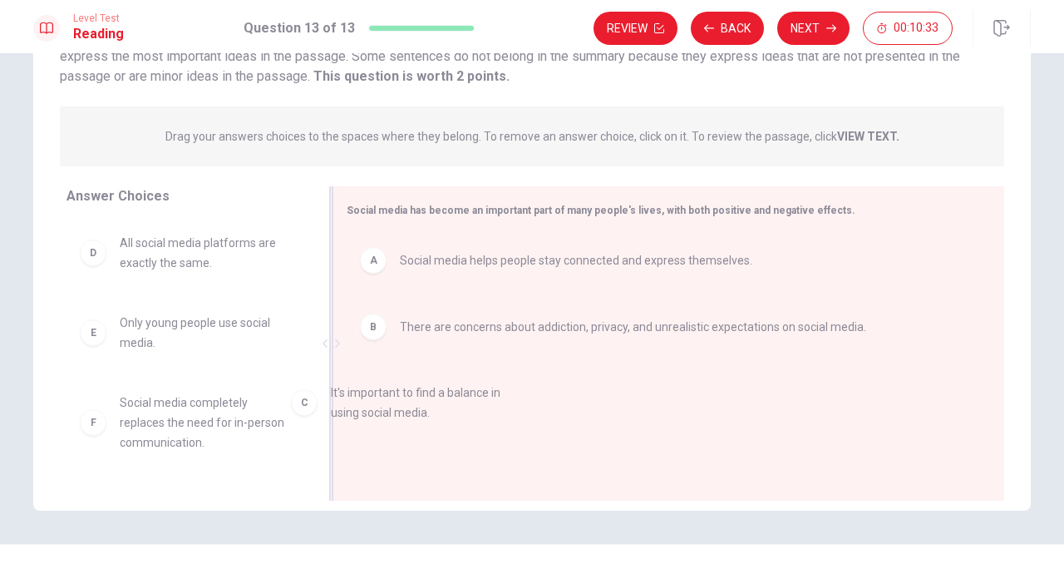
drag, startPoint x: 234, startPoint y: 250, endPoint x: 451, endPoint y: 401, distance: 264.1
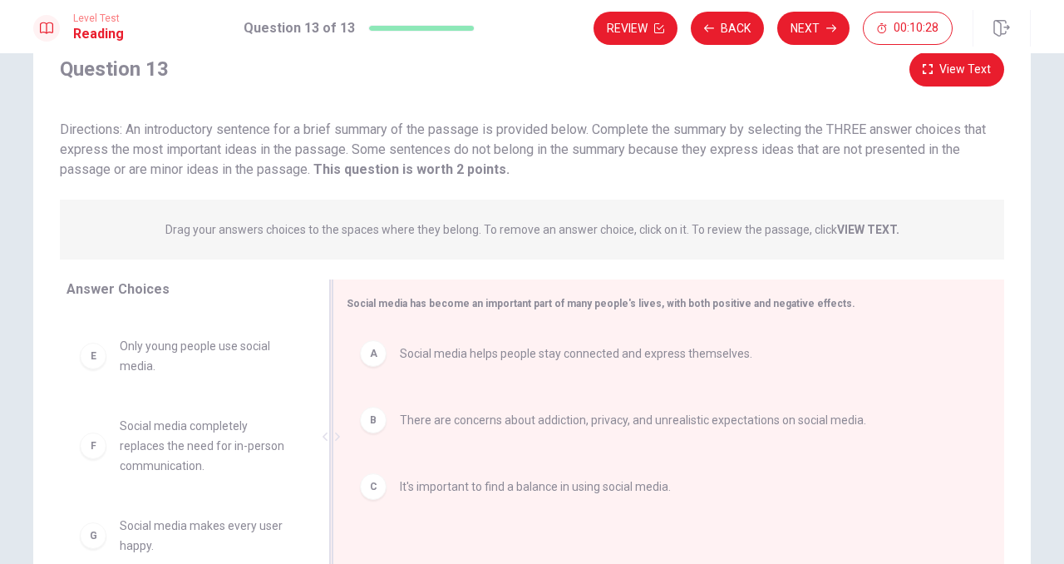
scroll to position [52, 0]
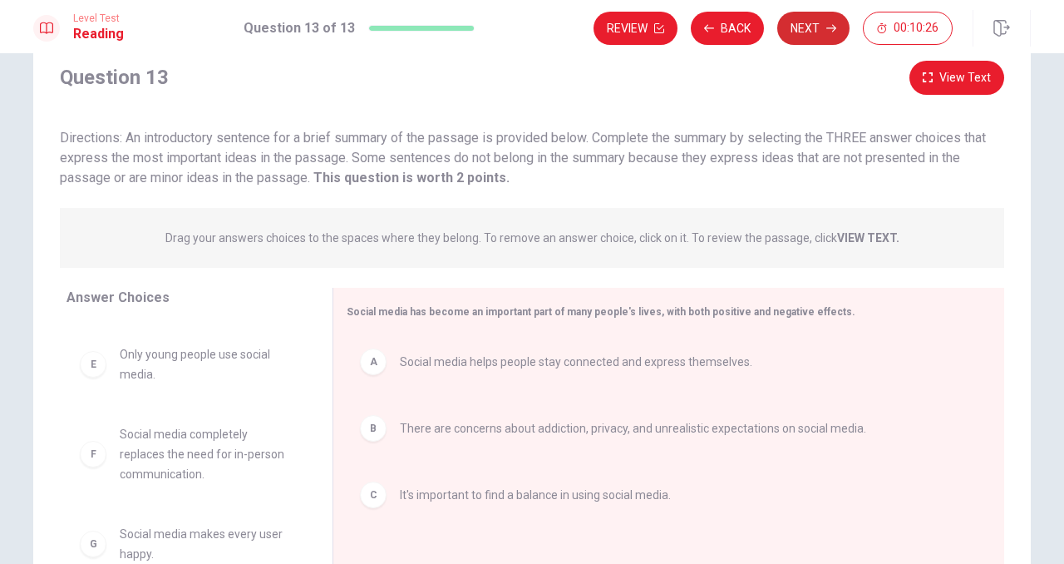
click at [816, 27] on button "Next" at bounding box center [813, 28] width 72 height 33
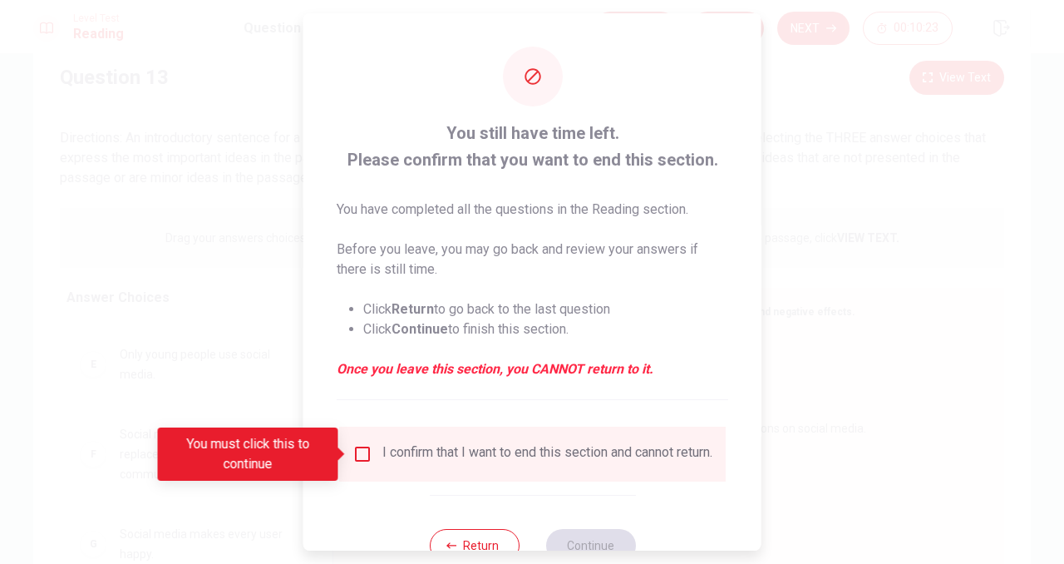
click at [360, 453] on input "You must click this to continue" at bounding box center [363, 454] width 20 height 20
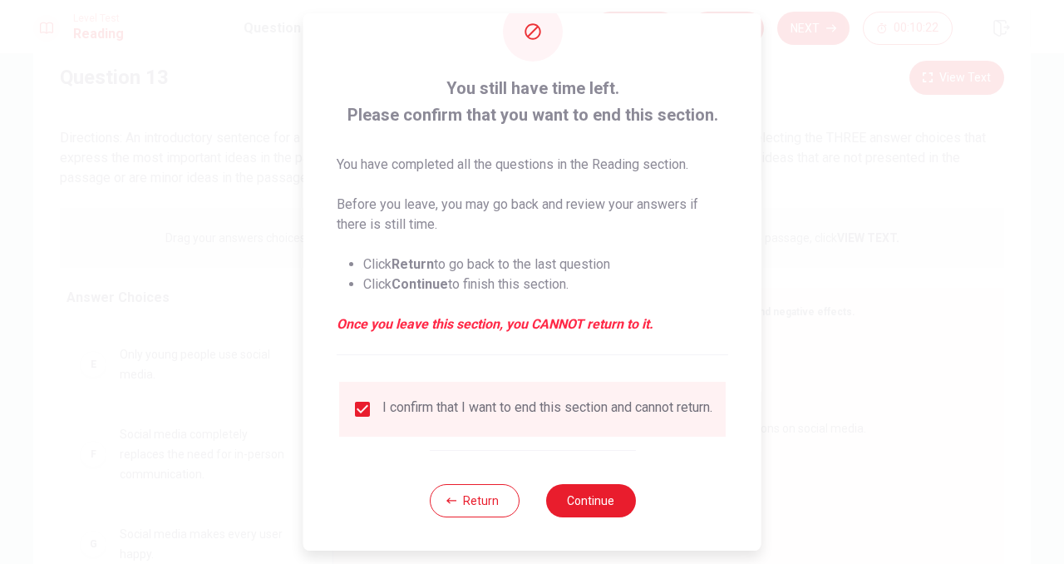
scroll to position [57, 0]
click at [474, 504] on button "Return" at bounding box center [474, 500] width 90 height 33
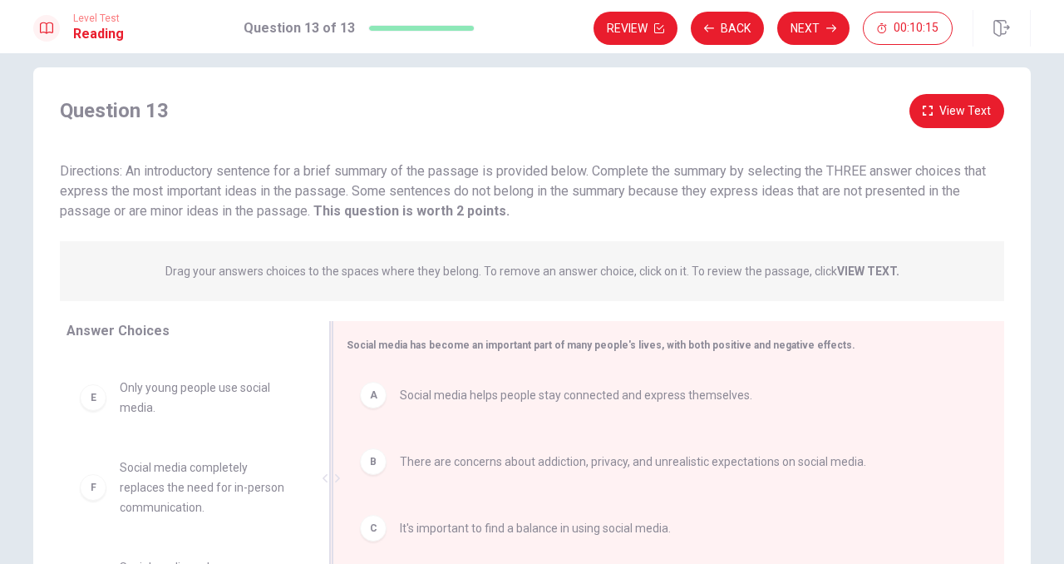
scroll to position [0, 0]
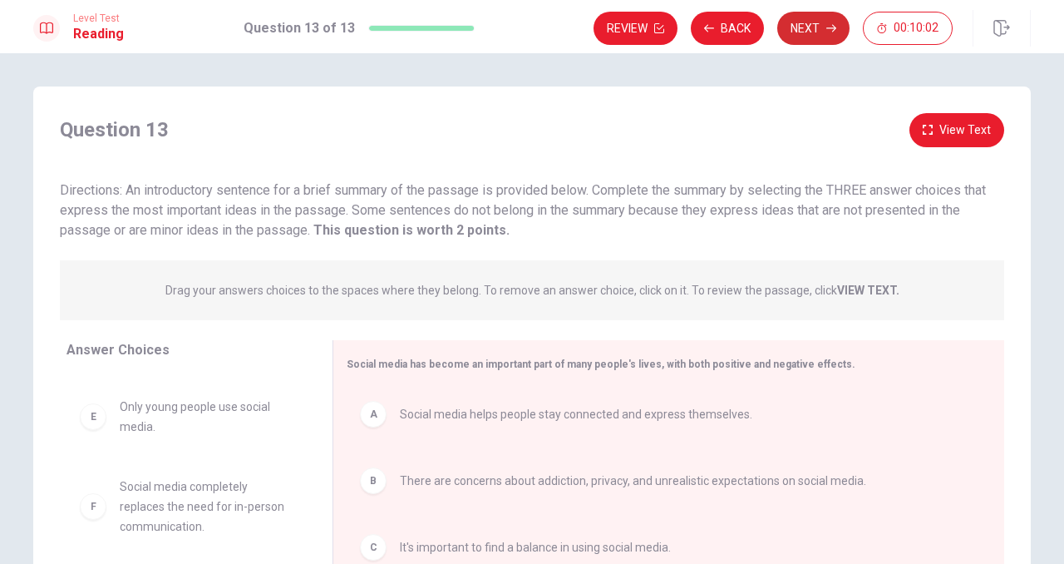
click at [820, 32] on button "Next" at bounding box center [813, 28] width 72 height 33
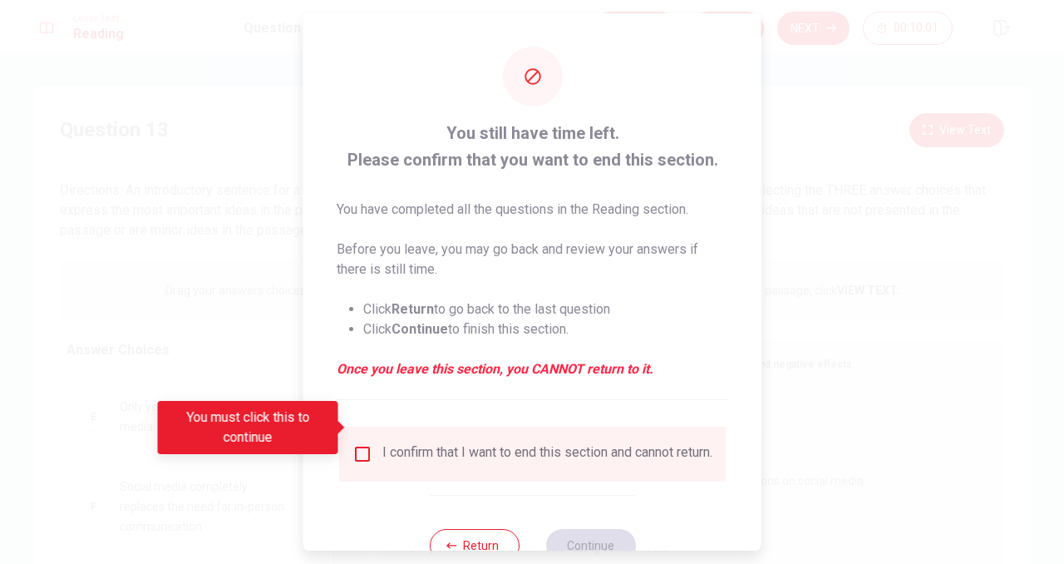
scroll to position [57, 0]
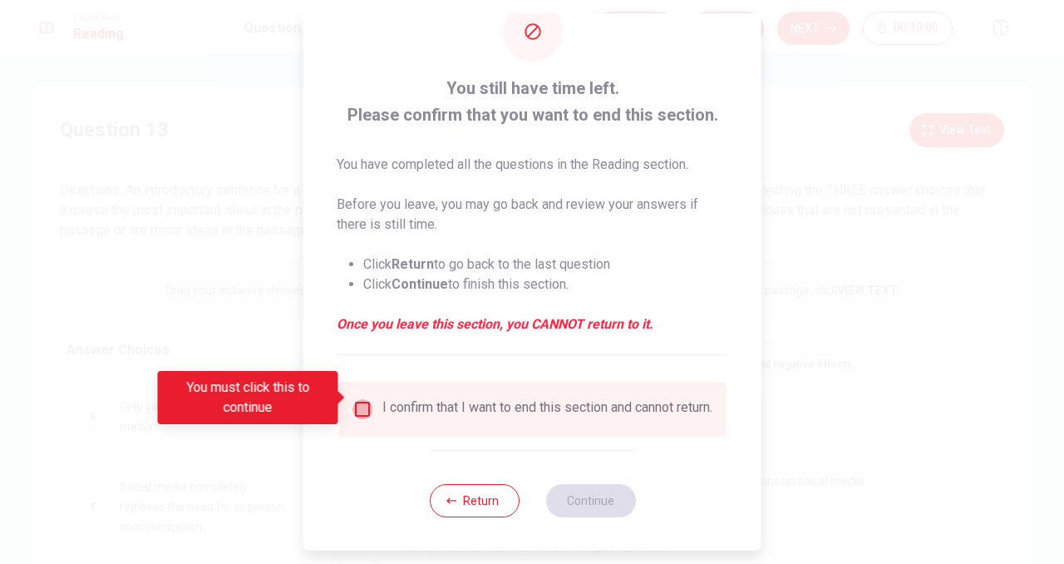
click at [360, 399] on input "You must click this to continue" at bounding box center [363, 409] width 20 height 20
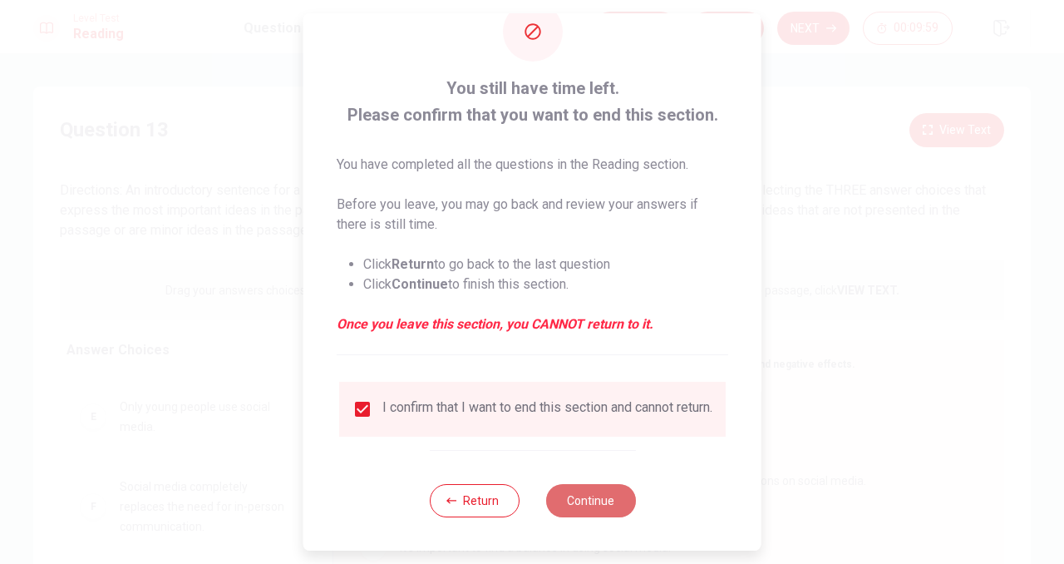
click at [576, 495] on button "Continue" at bounding box center [590, 500] width 90 height 33
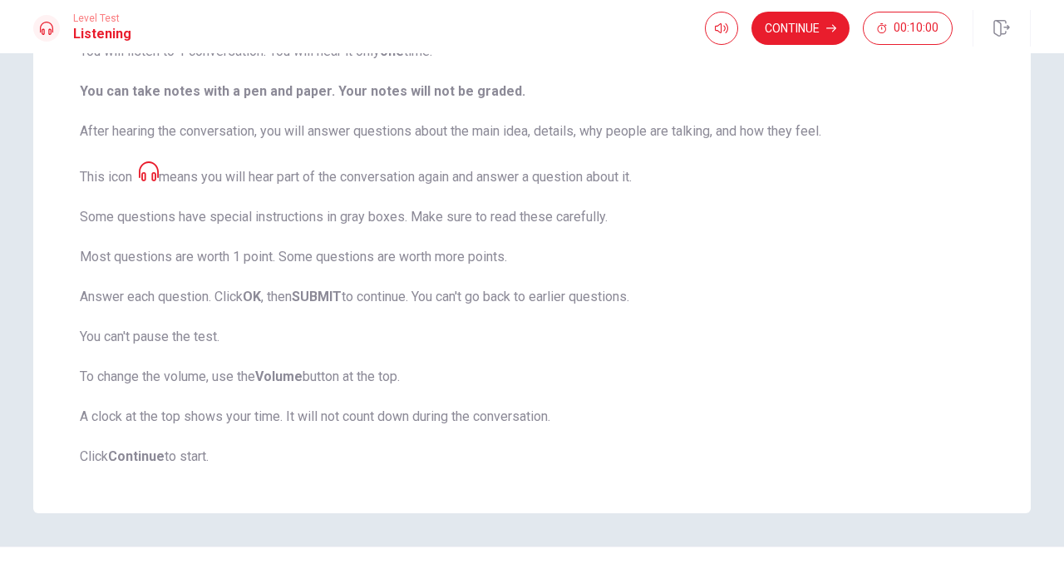
scroll to position [201, 0]
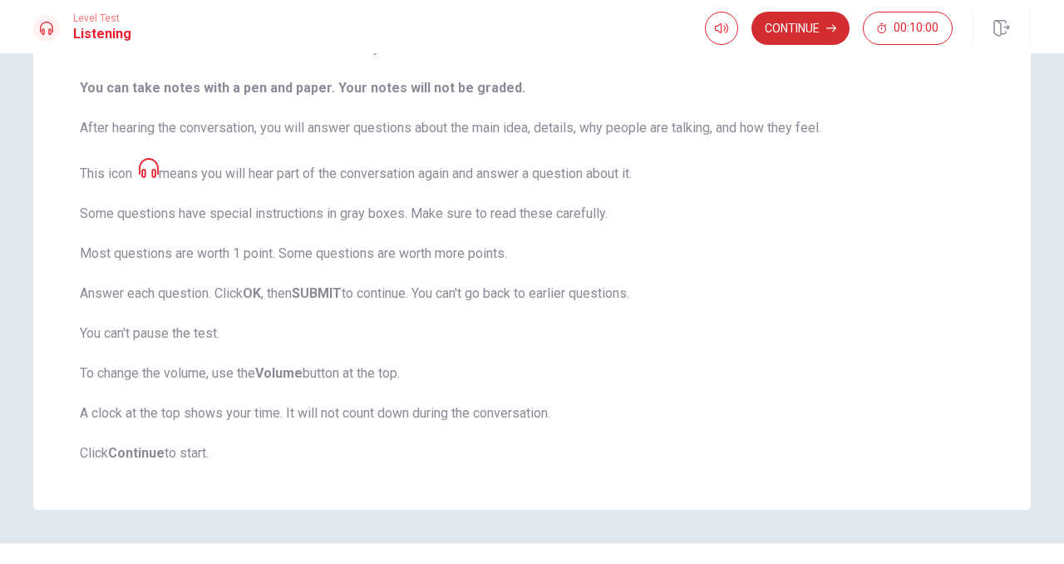
click at [795, 35] on button "Continue" at bounding box center [801, 28] width 98 height 33
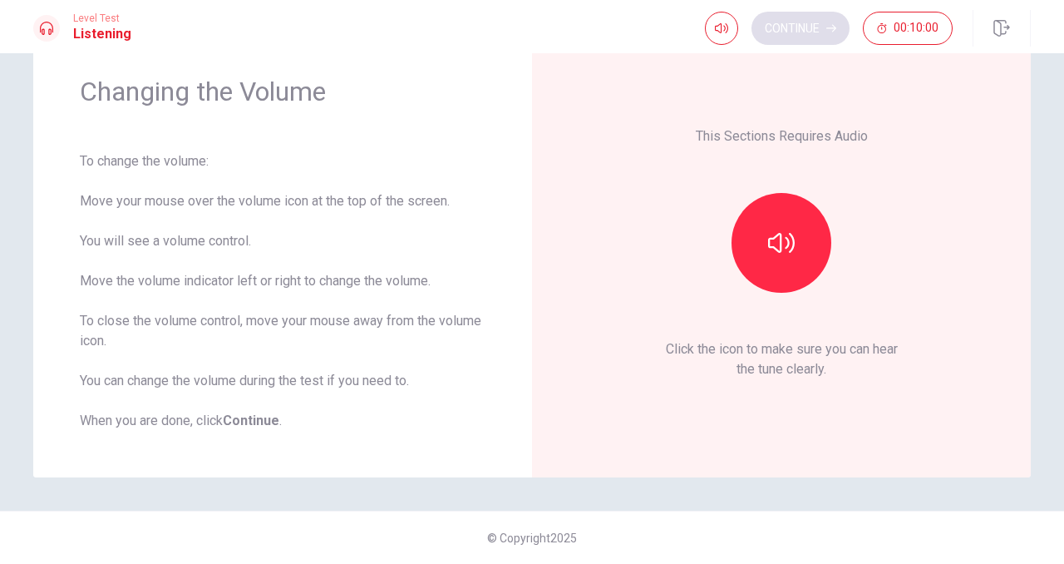
scroll to position [58, 0]
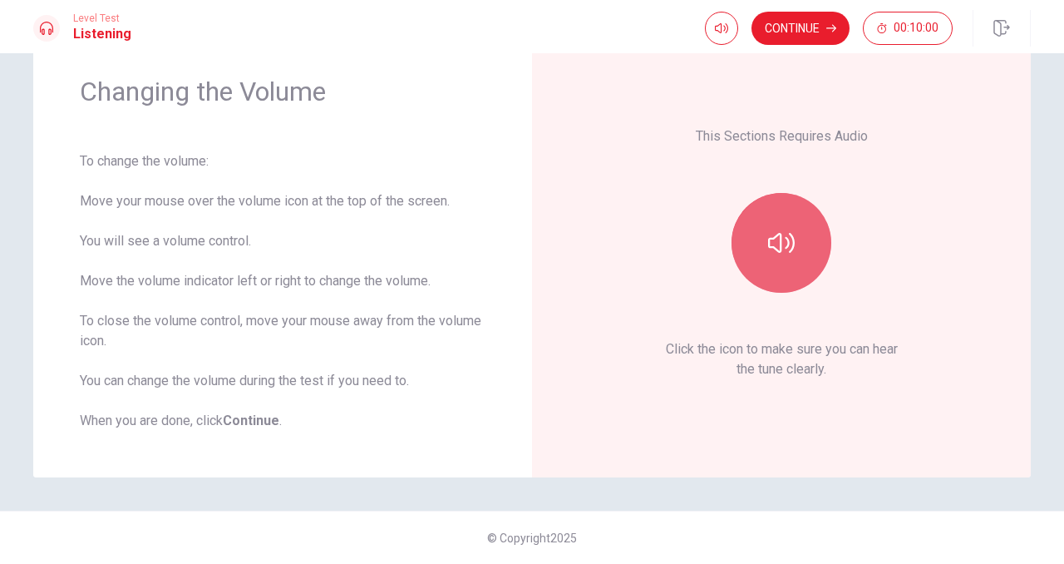
click at [764, 226] on button "button" at bounding box center [782, 243] width 100 height 100
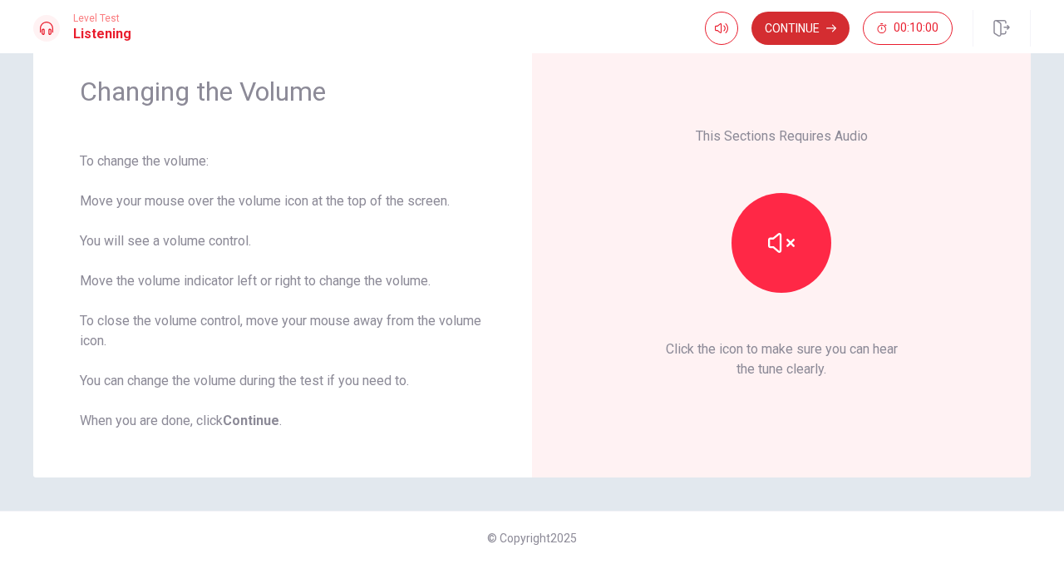
click at [806, 29] on button "Continue" at bounding box center [801, 28] width 98 height 33
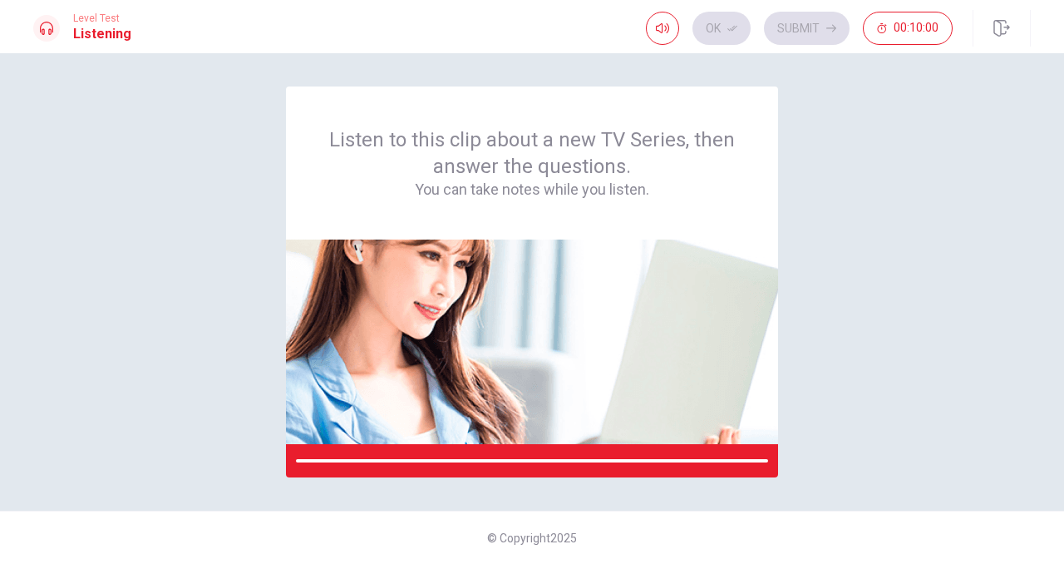
scroll to position [0, 0]
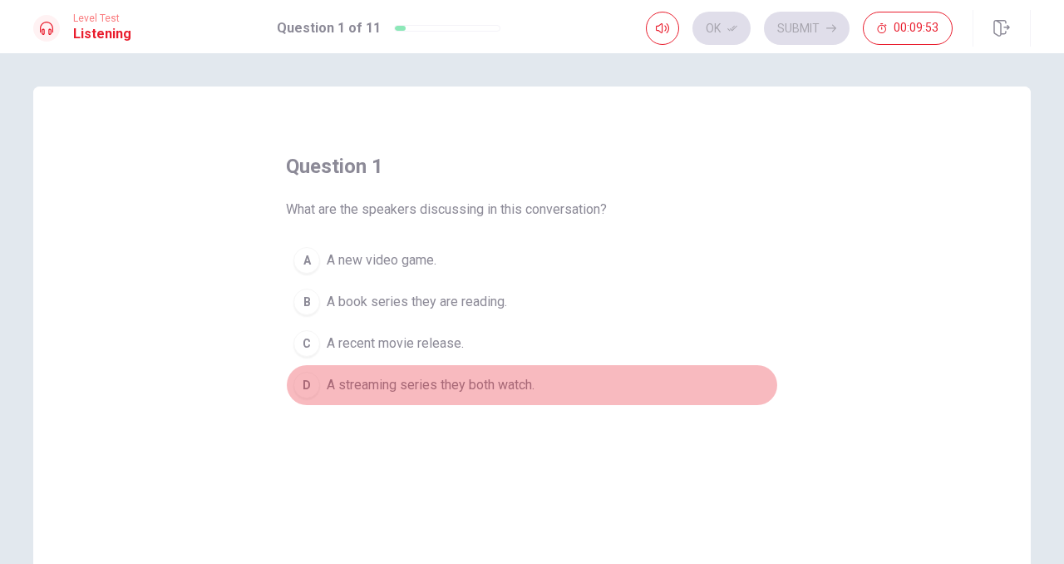
click at [495, 387] on span "A streaming series they both watch." at bounding box center [431, 385] width 208 height 20
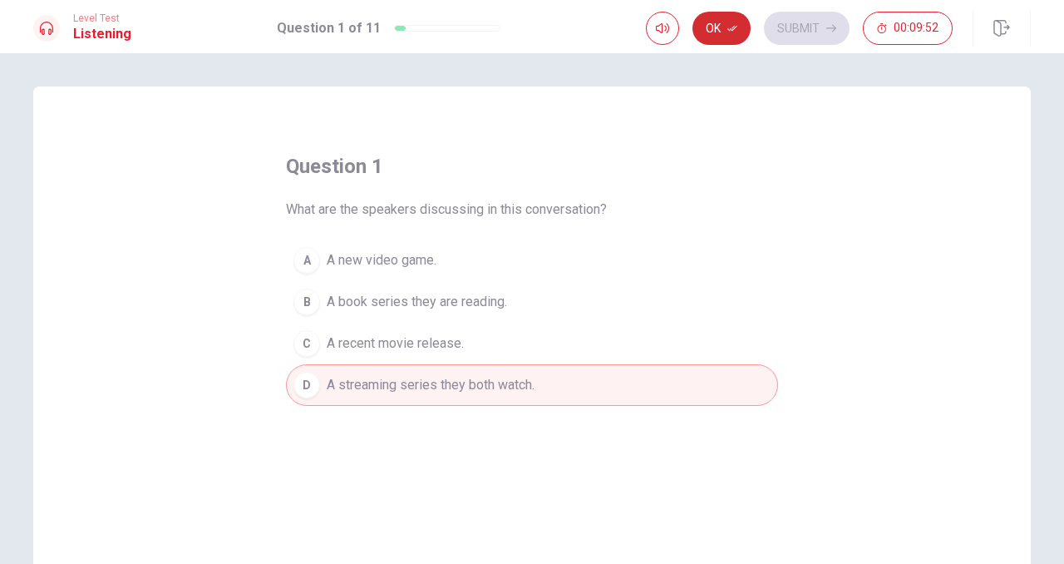
click at [722, 35] on button "Ok" at bounding box center [722, 28] width 58 height 33
click at [794, 33] on button "Submit" at bounding box center [807, 28] width 86 height 33
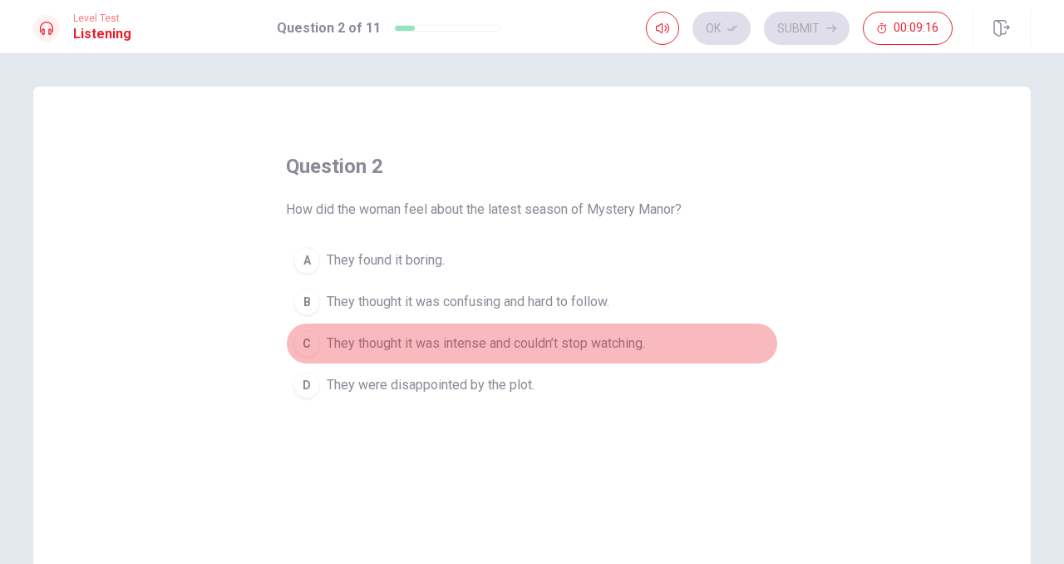
click at [607, 338] on span "They thought it was intense and couldn’t stop watching." at bounding box center [486, 343] width 318 height 20
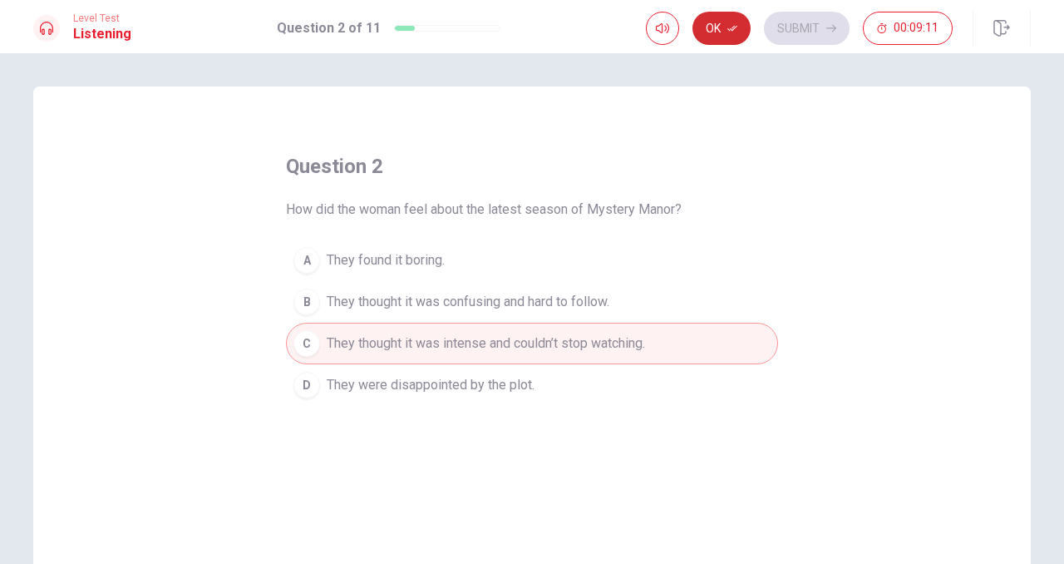
click at [728, 37] on button "Ok" at bounding box center [722, 28] width 58 height 33
click at [801, 32] on button "Submit" at bounding box center [807, 28] width 86 height 33
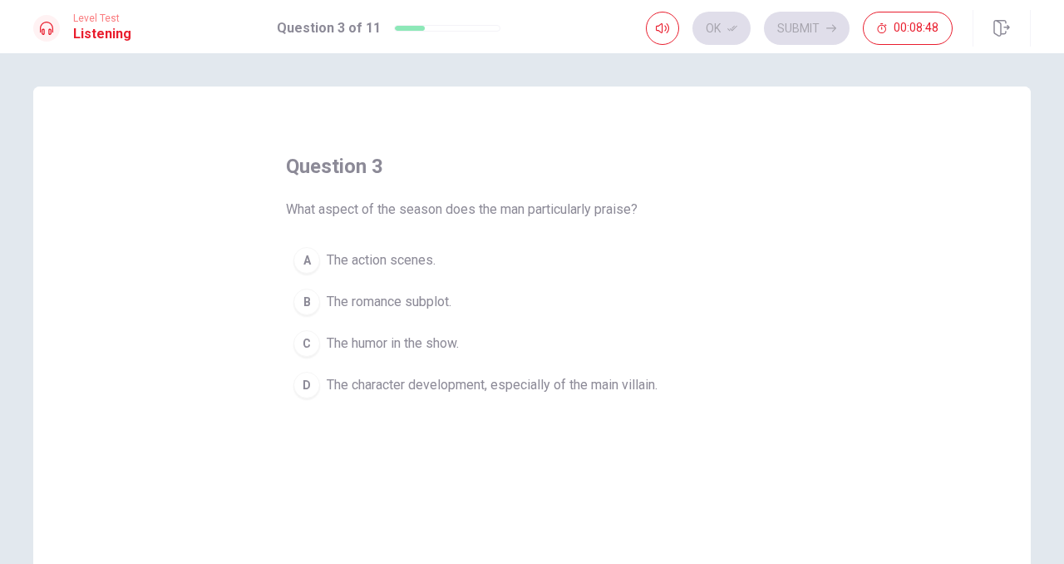
click at [639, 383] on span "The character development, especially of the main villain." at bounding box center [492, 385] width 331 height 20
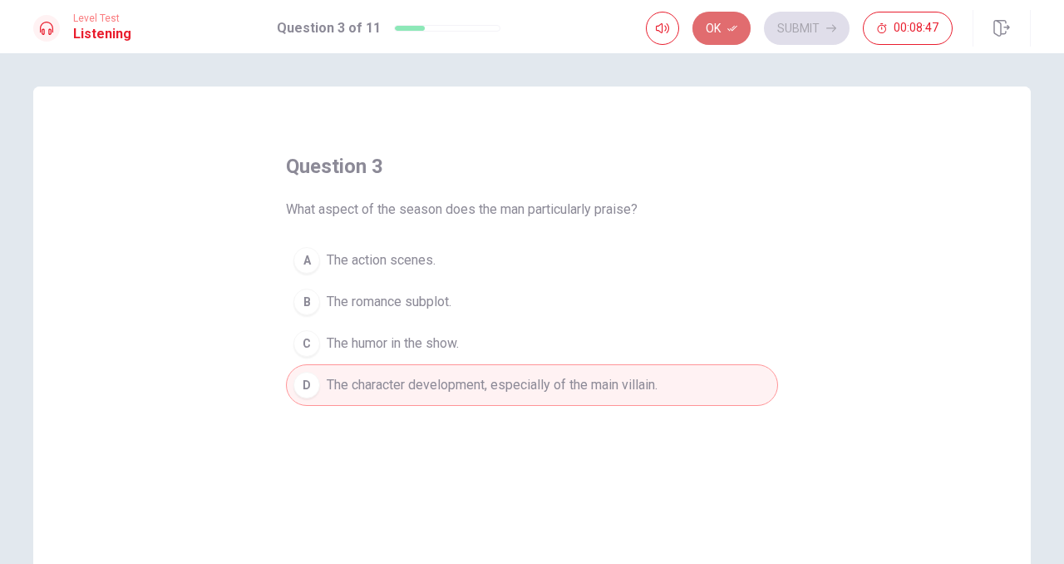
click at [720, 37] on button "Ok" at bounding box center [722, 28] width 58 height 33
click at [789, 32] on button "Submit" at bounding box center [807, 28] width 86 height 33
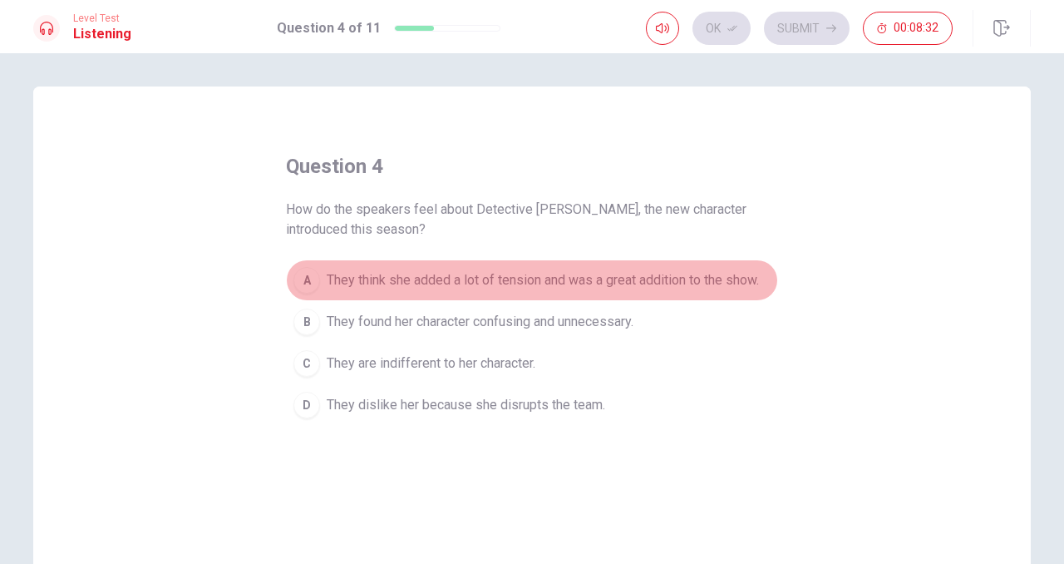
click at [687, 281] on span "They think she added a lot of tension and was a great addition to the show." at bounding box center [543, 280] width 432 height 20
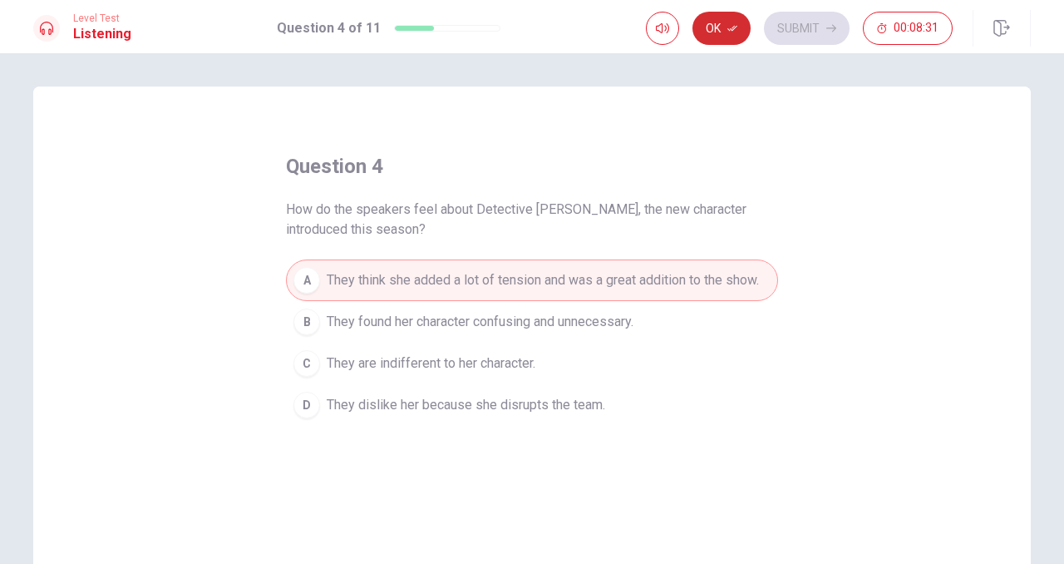
click at [720, 29] on button "Ok" at bounding box center [722, 28] width 58 height 33
click at [806, 25] on button "Submit" at bounding box center [807, 28] width 86 height 33
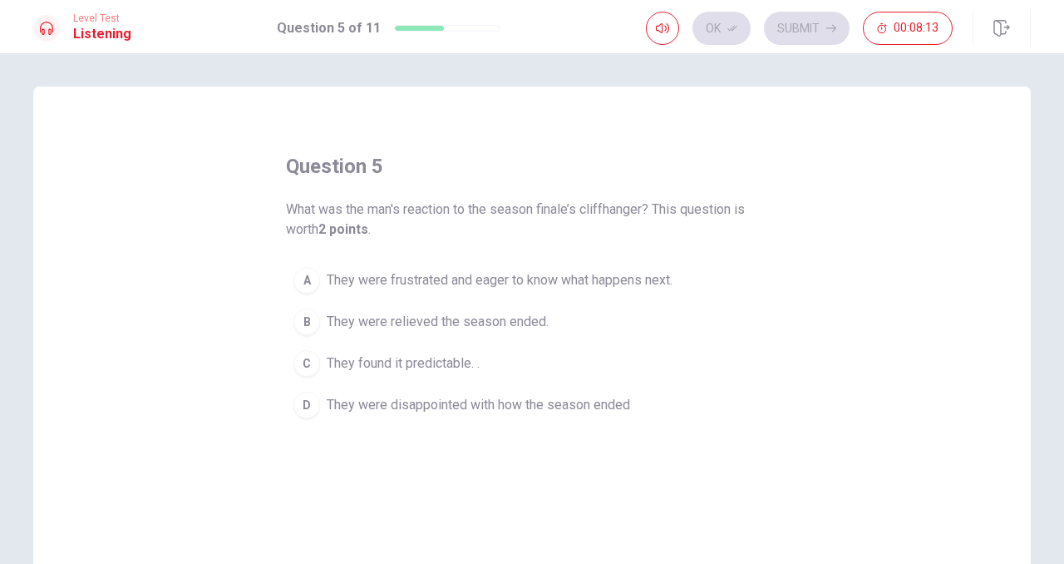
click at [668, 277] on span "They were frustrated and eager to know what happens next." at bounding box center [500, 280] width 346 height 20
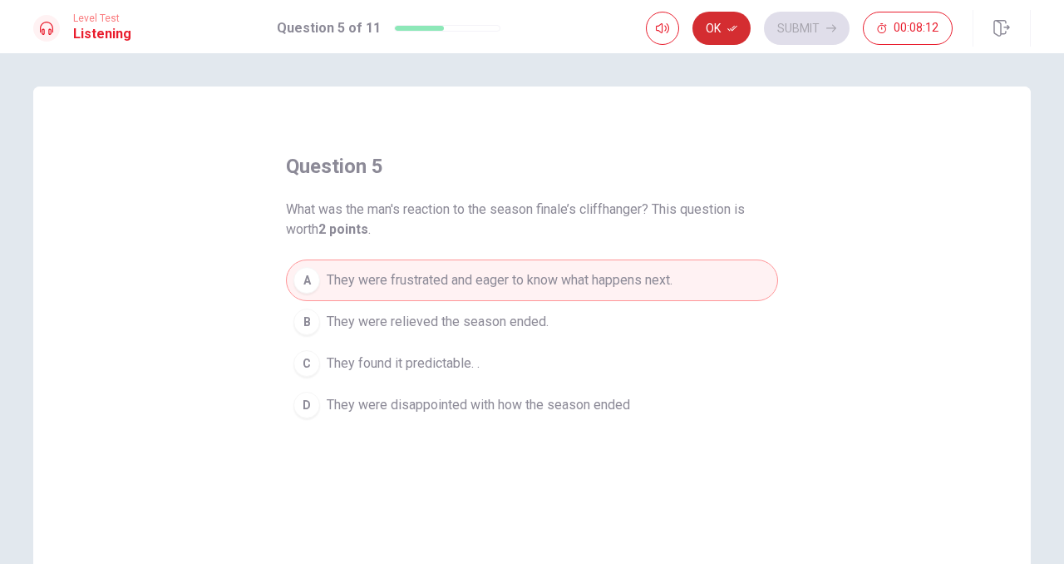
click at [722, 37] on button "Ok" at bounding box center [722, 28] width 58 height 33
click at [774, 23] on button "Submit" at bounding box center [807, 28] width 86 height 33
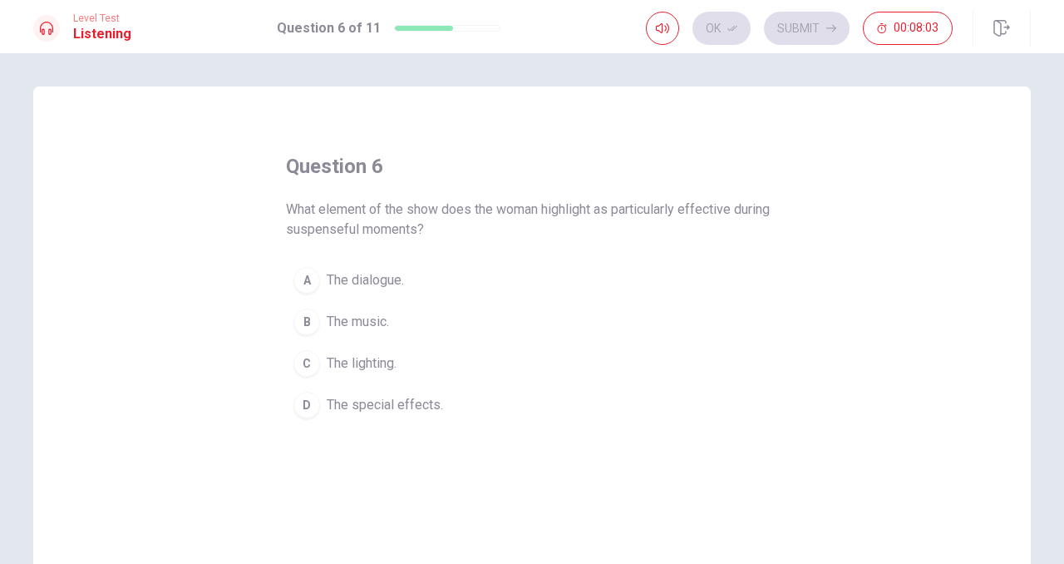
click at [385, 321] on span "The music." at bounding box center [358, 322] width 62 height 20
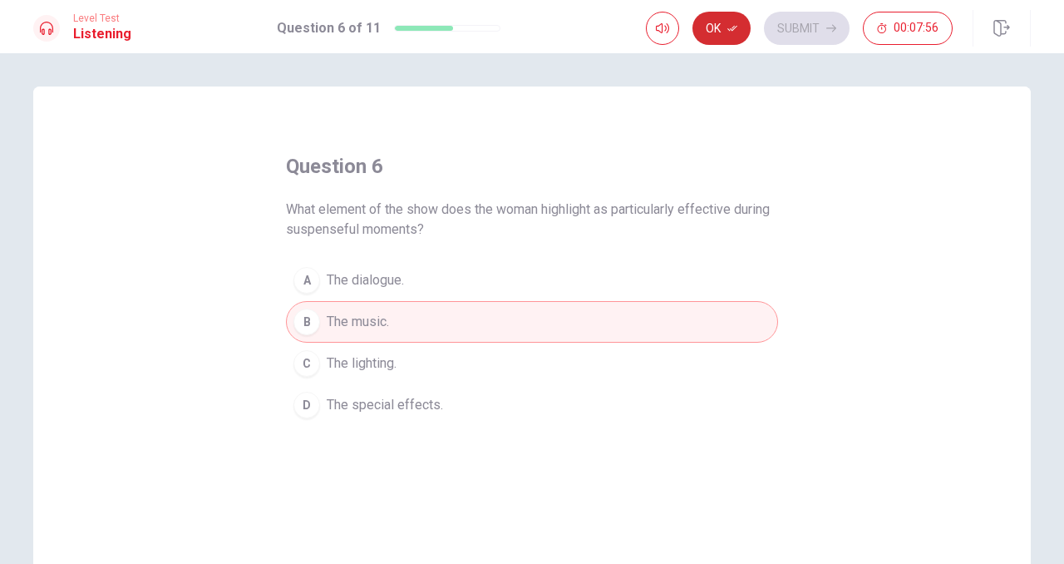
click at [722, 27] on button "Ok" at bounding box center [722, 28] width 58 height 33
click at [826, 31] on icon "button" at bounding box center [831, 28] width 10 height 10
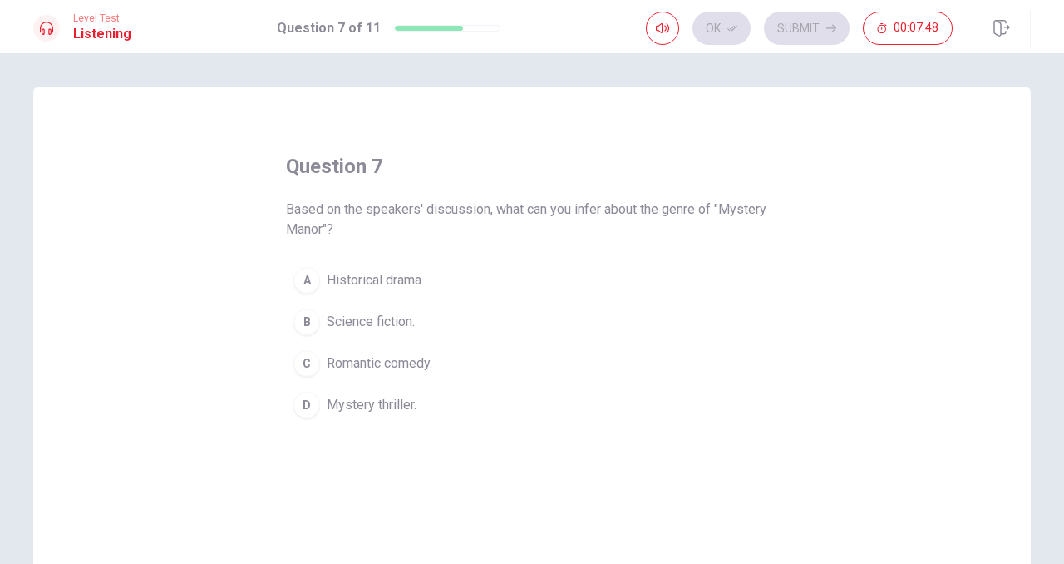
click at [407, 403] on span "Mystery thriller." at bounding box center [372, 405] width 90 height 20
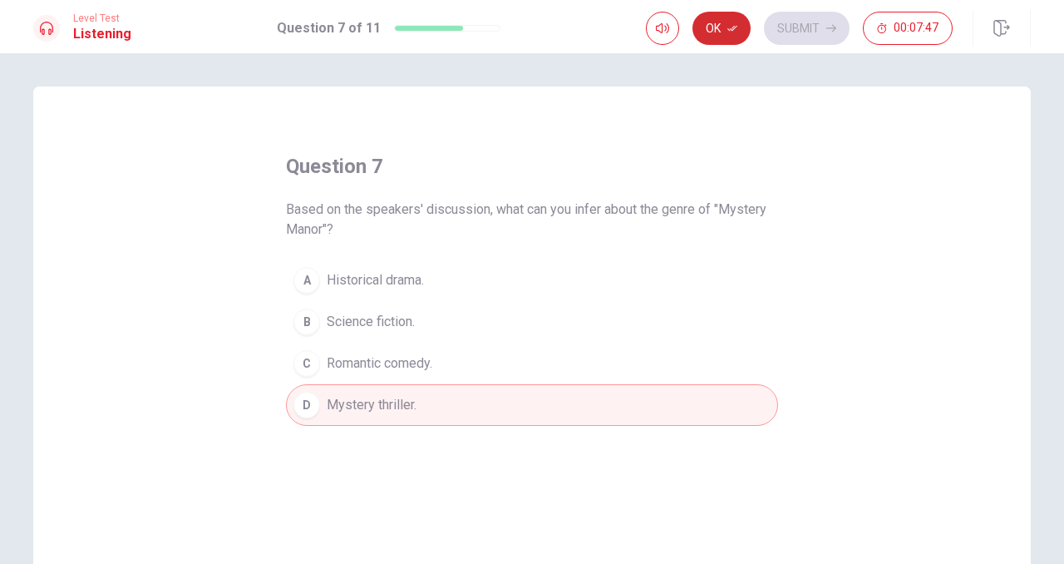
click at [727, 27] on button "Ok" at bounding box center [722, 28] width 58 height 33
click at [803, 27] on button "Submit" at bounding box center [807, 28] width 86 height 33
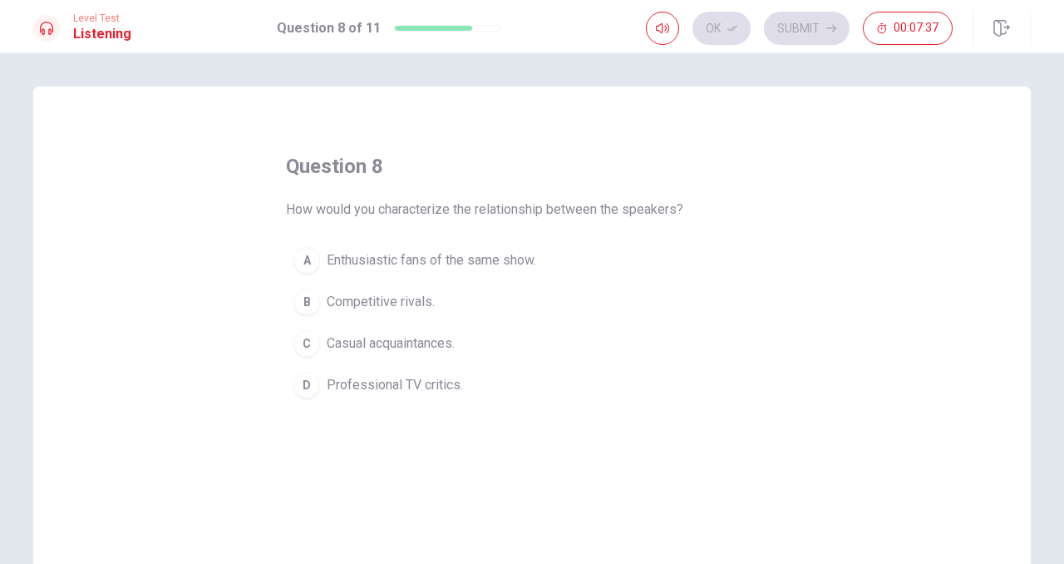
click at [427, 252] on span "Enthusiastic fans of the same show." at bounding box center [432, 260] width 210 height 20
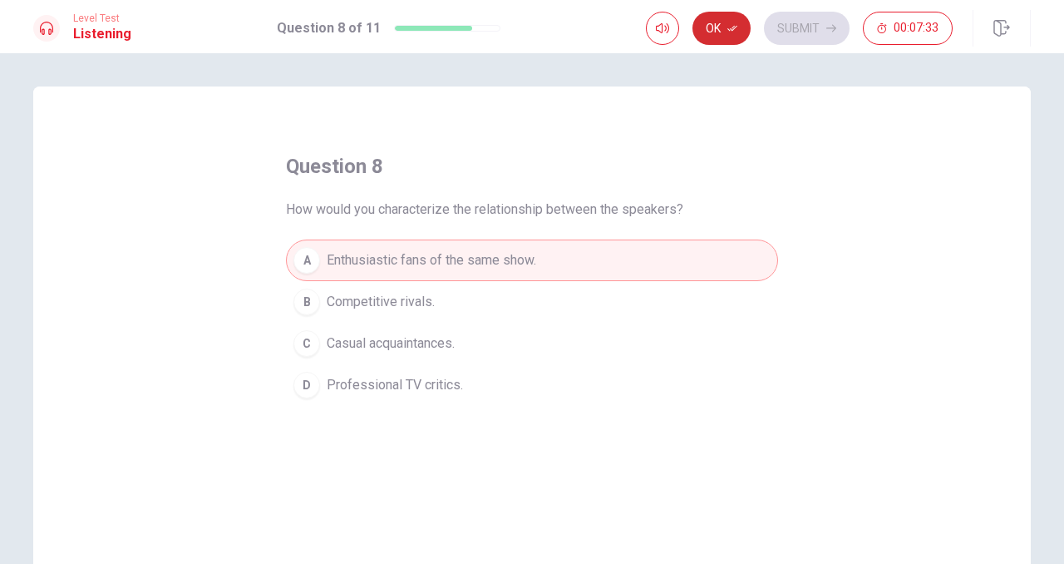
click at [736, 32] on icon "button" at bounding box center [732, 28] width 10 height 10
click at [799, 26] on button "Submit" at bounding box center [807, 28] width 86 height 33
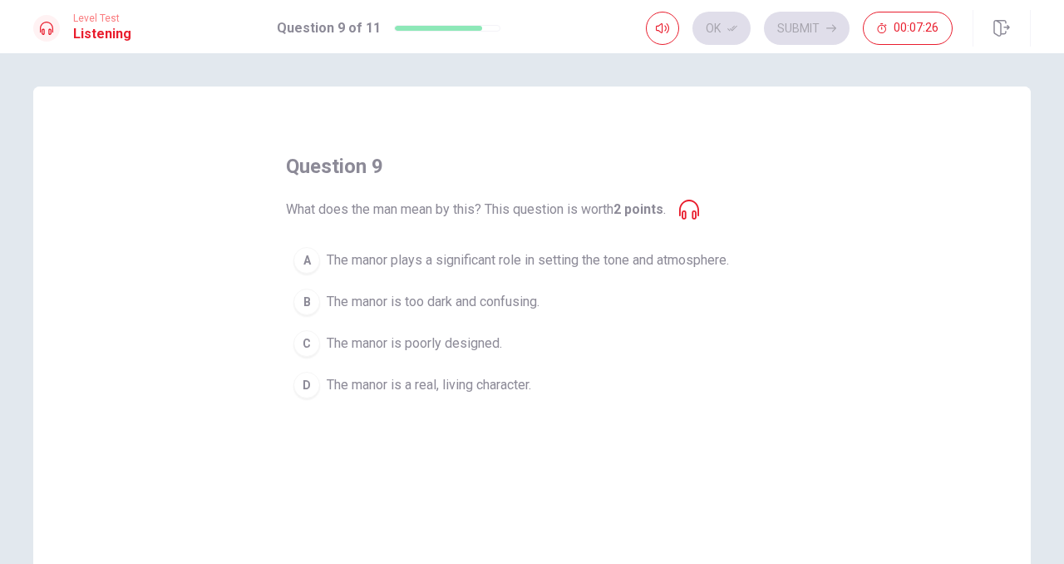
click at [666, 247] on button "A The manor plays a significant role in setting the tone and atmosphere." at bounding box center [532, 260] width 492 height 42
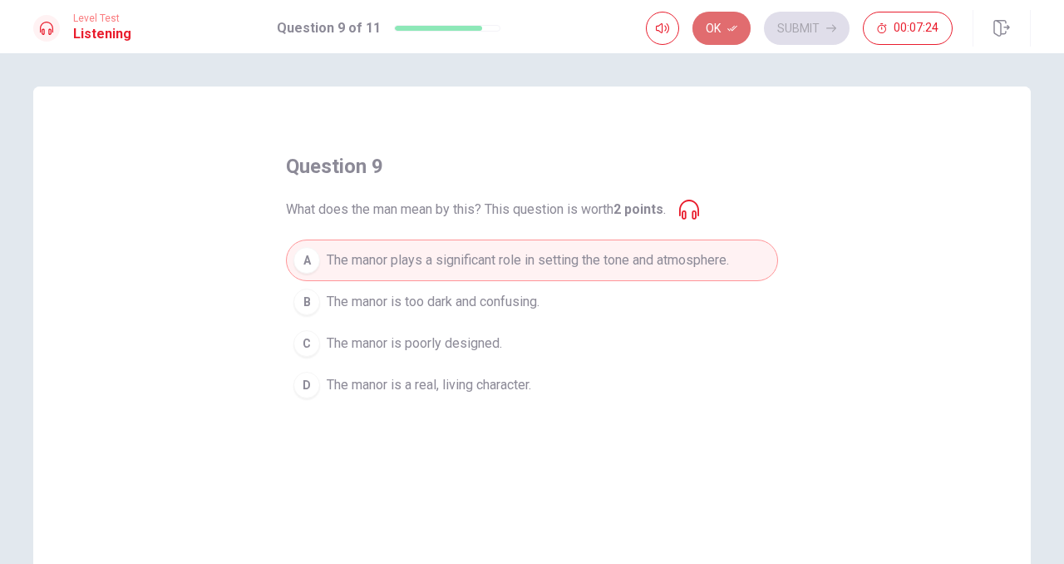
click at [727, 27] on icon "button" at bounding box center [732, 28] width 10 height 10
click at [787, 22] on button "Submit" at bounding box center [807, 28] width 86 height 33
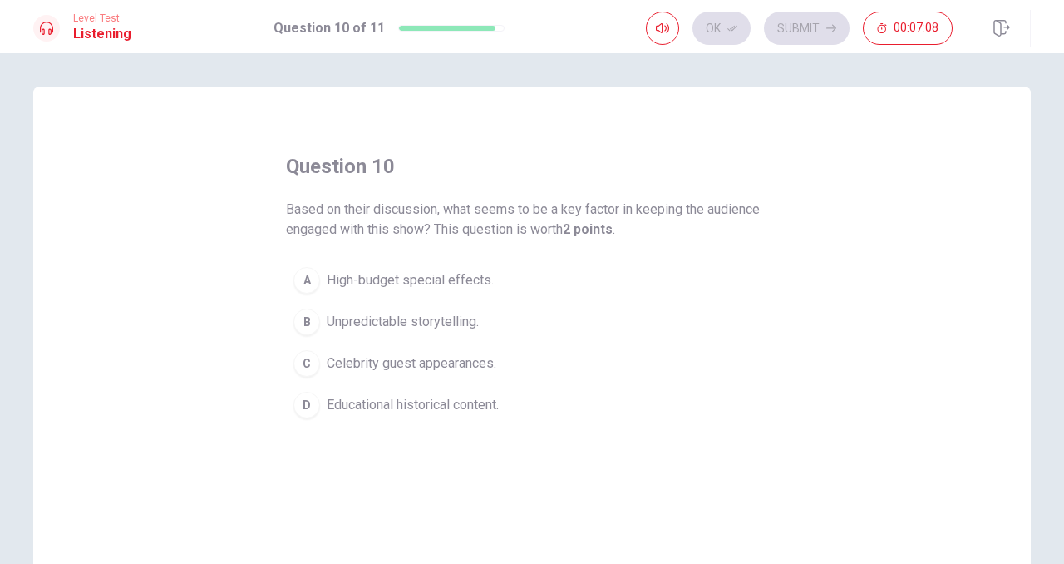
click at [444, 316] on span "Unpredictable storytelling." at bounding box center [403, 322] width 152 height 20
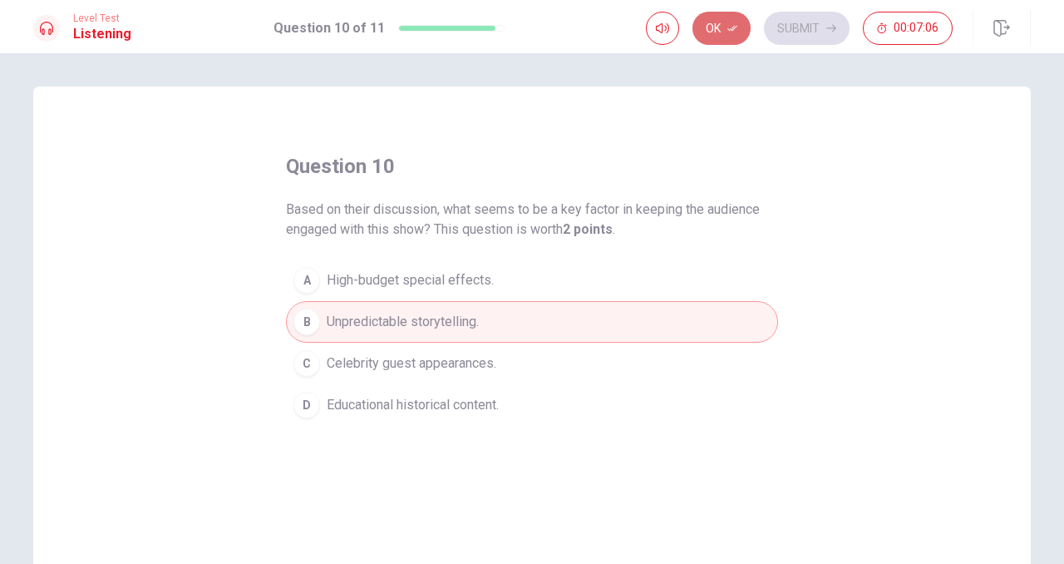
click at [718, 33] on button "Ok" at bounding box center [722, 28] width 58 height 33
click at [795, 34] on button "Submit" at bounding box center [807, 28] width 86 height 33
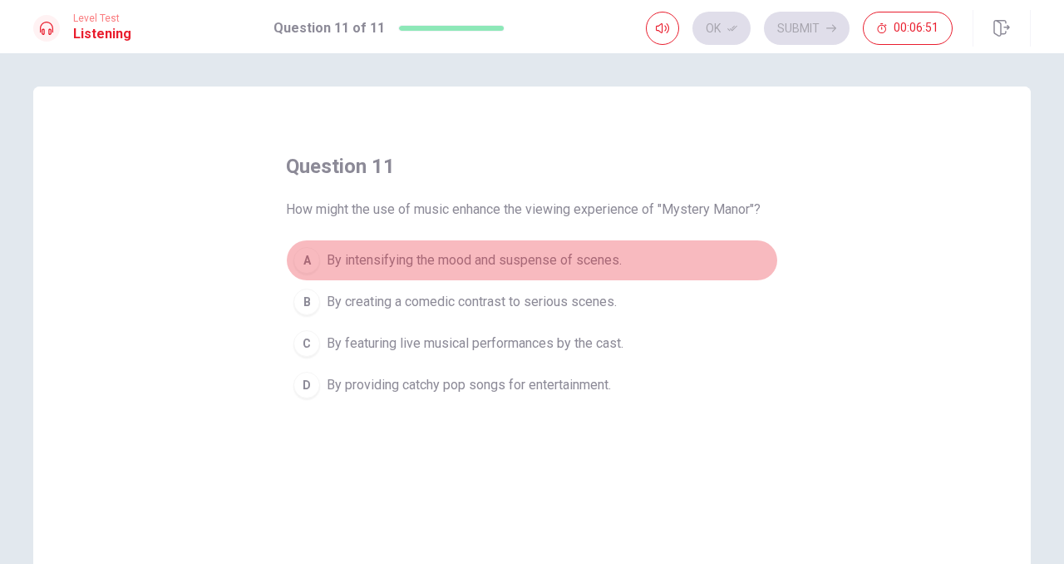
click at [596, 261] on span "By intensifying the mood and suspense of scenes." at bounding box center [474, 260] width 295 height 20
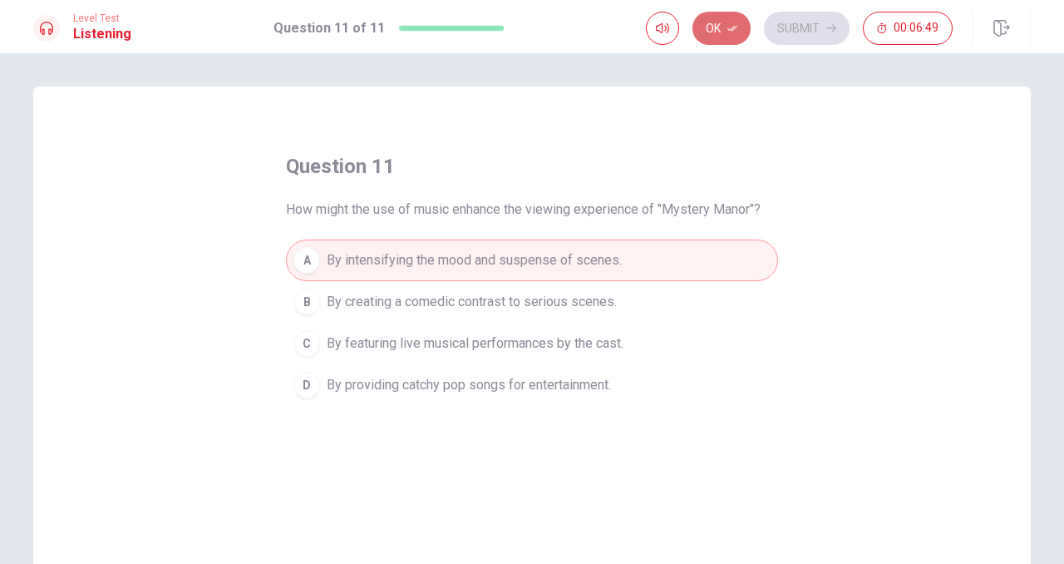
click at [735, 29] on icon "button" at bounding box center [732, 28] width 10 height 10
click at [796, 27] on button "Submit" at bounding box center [807, 28] width 86 height 33
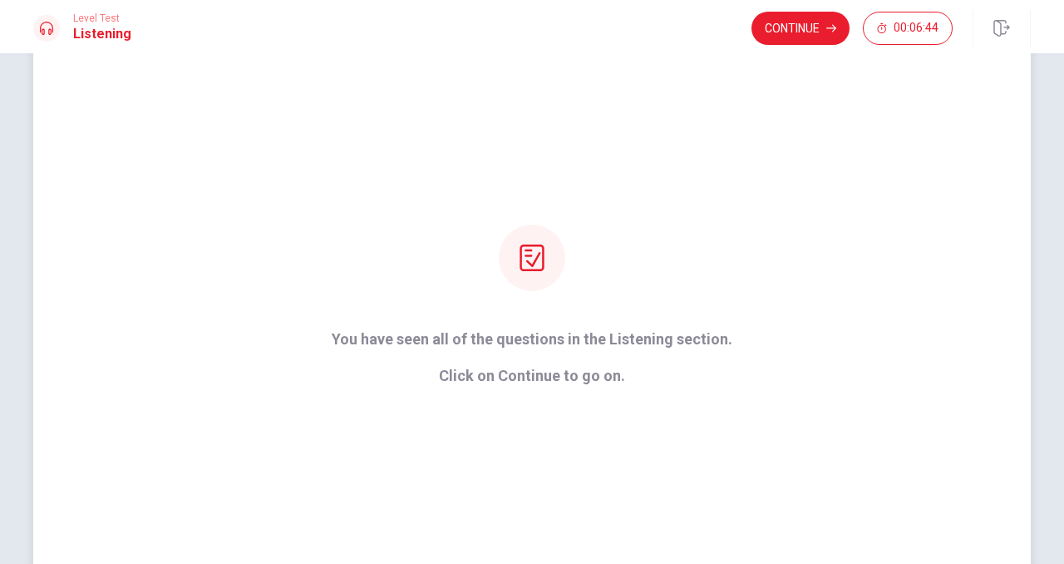
scroll to position [56, 0]
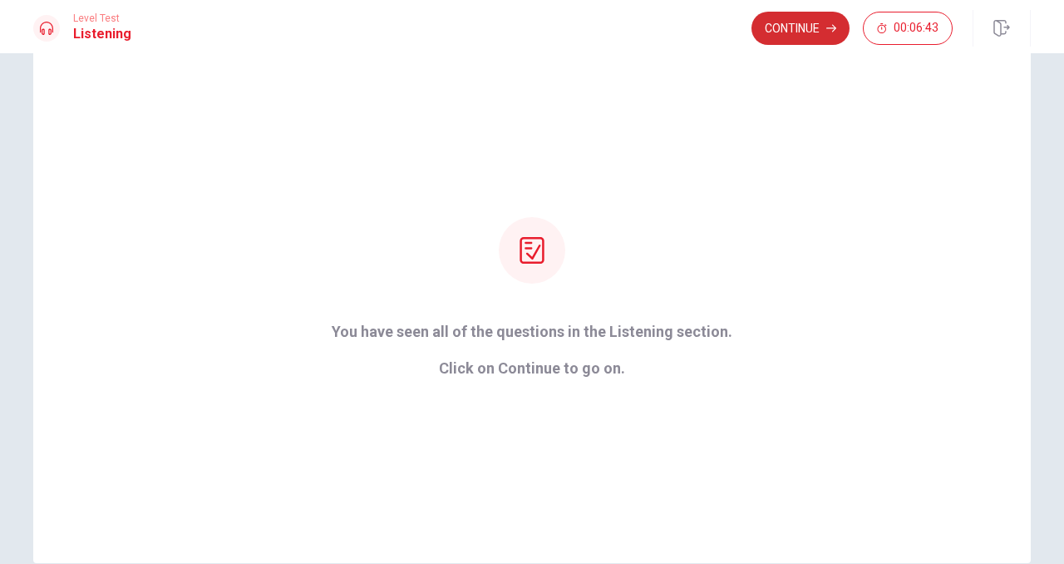
click at [809, 22] on button "Continue" at bounding box center [801, 28] width 98 height 33
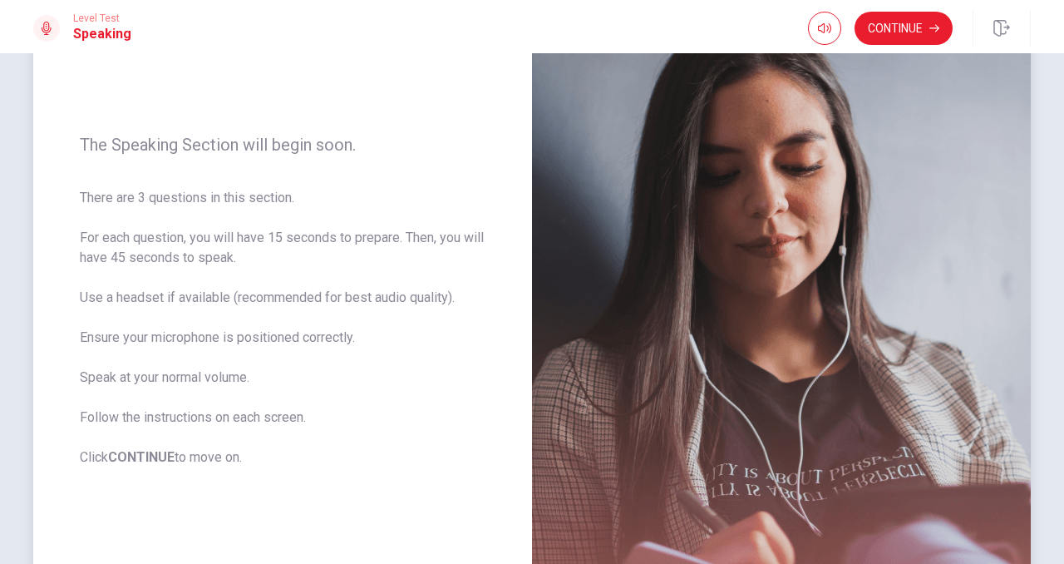
scroll to position [151, 0]
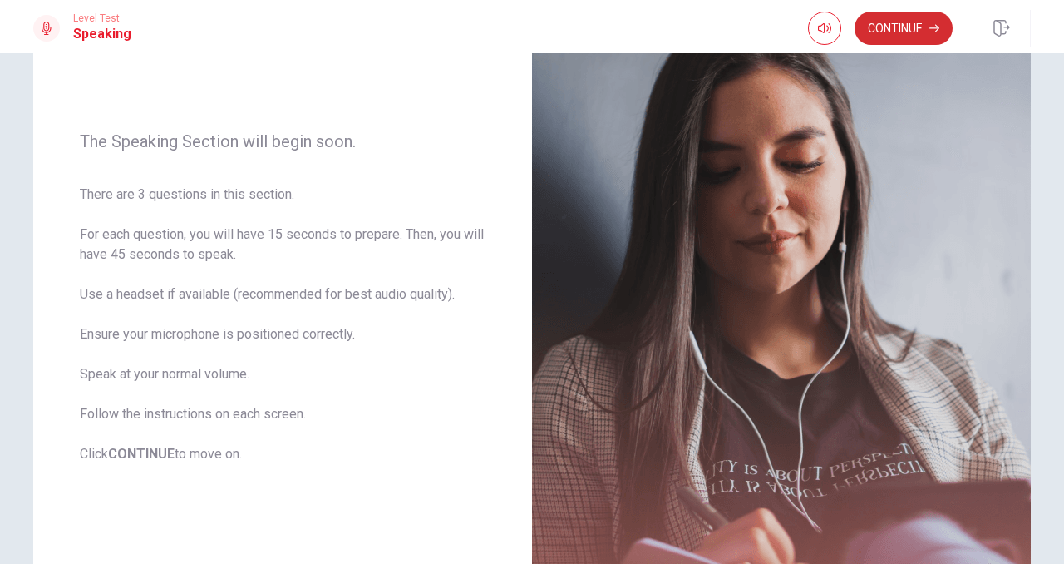
click at [868, 37] on button "Continue" at bounding box center [904, 28] width 98 height 33
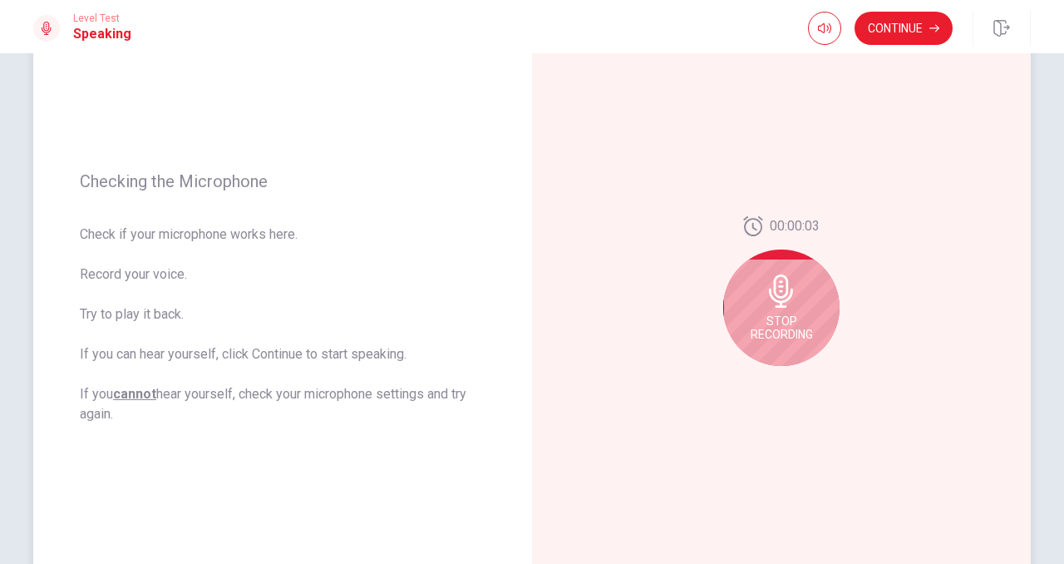
click at [778, 279] on icon at bounding box center [781, 290] width 33 height 33
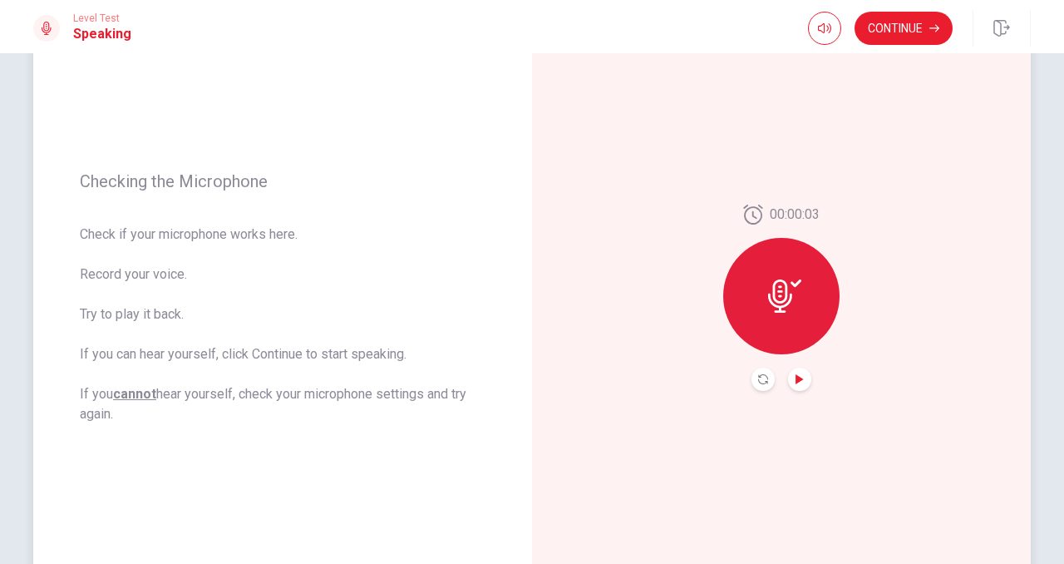
click at [804, 376] on icon "Play Audio" at bounding box center [800, 379] width 10 height 10
click at [899, 32] on button "Continue" at bounding box center [904, 28] width 98 height 33
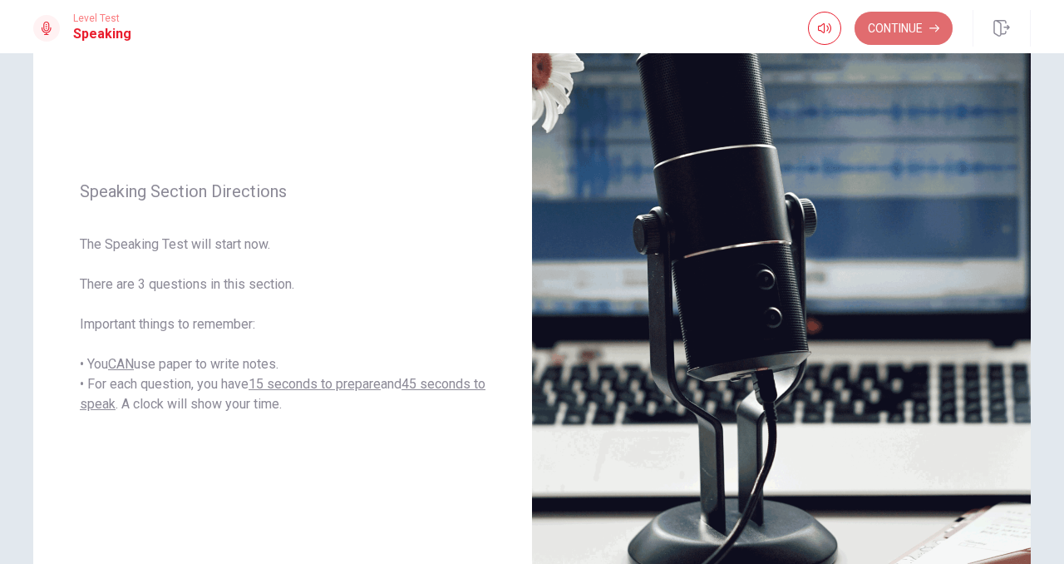
click at [914, 33] on button "Continue" at bounding box center [904, 28] width 98 height 33
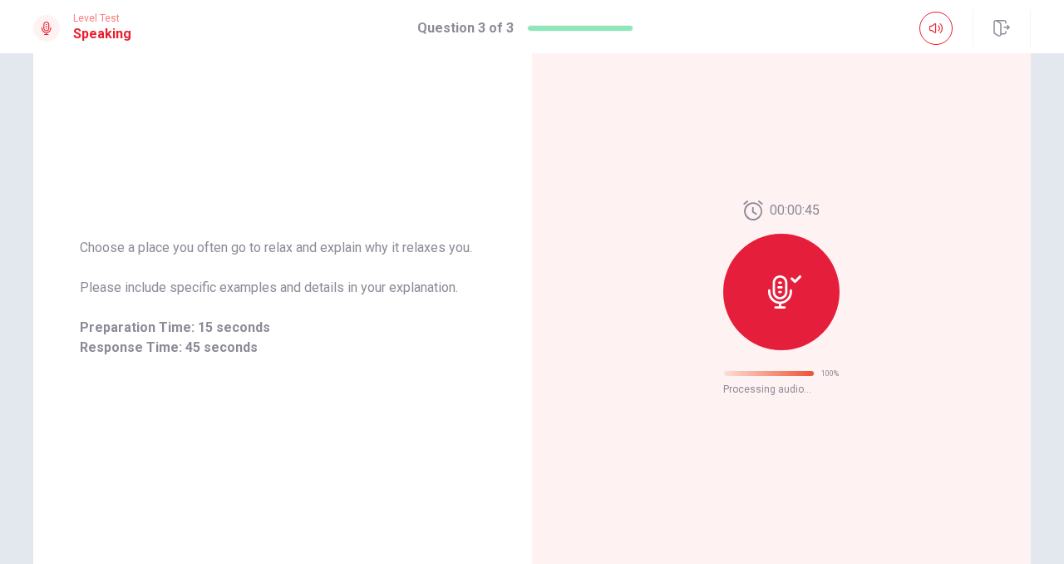
scroll to position [42, 0]
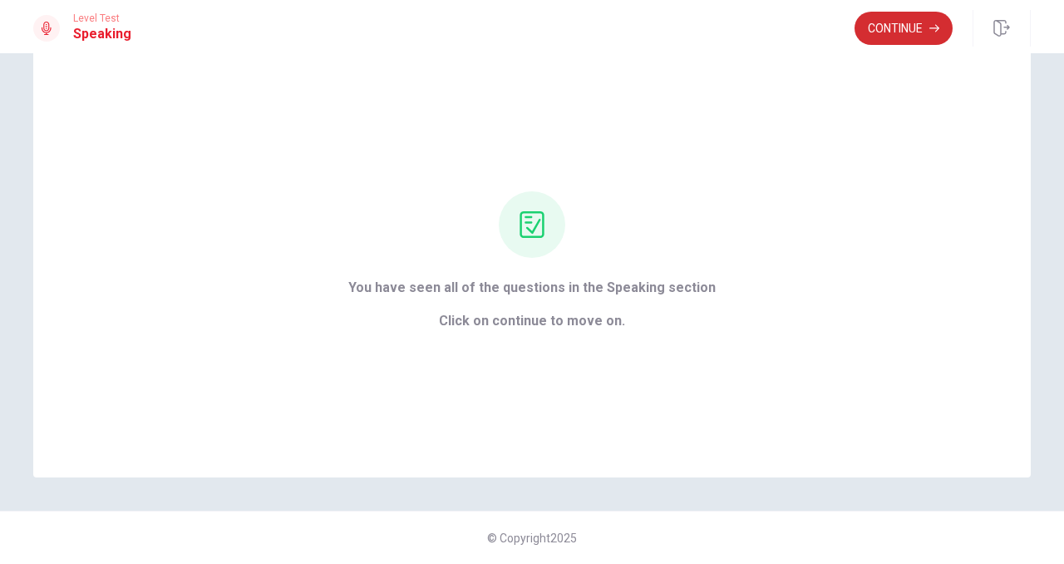
click at [901, 29] on button "Continue" at bounding box center [904, 28] width 98 height 33
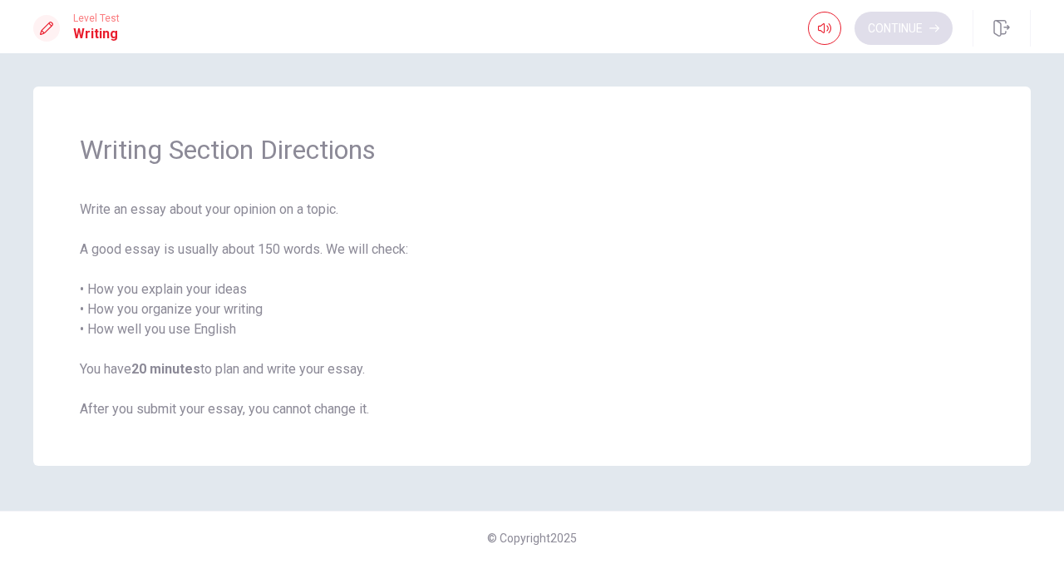
scroll to position [0, 0]
click at [892, 32] on button "Continue" at bounding box center [904, 28] width 98 height 33
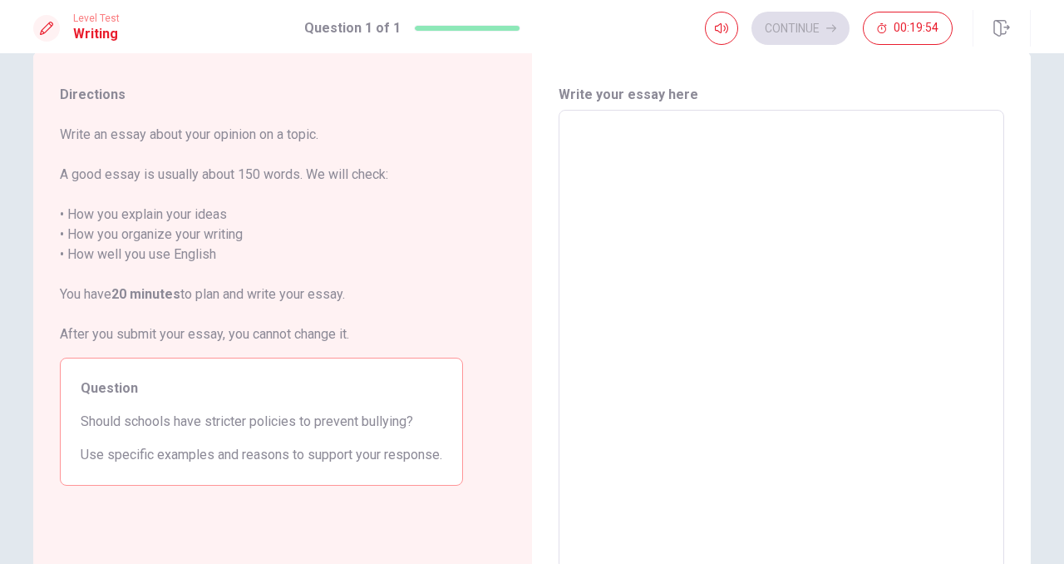
scroll to position [40, 0]
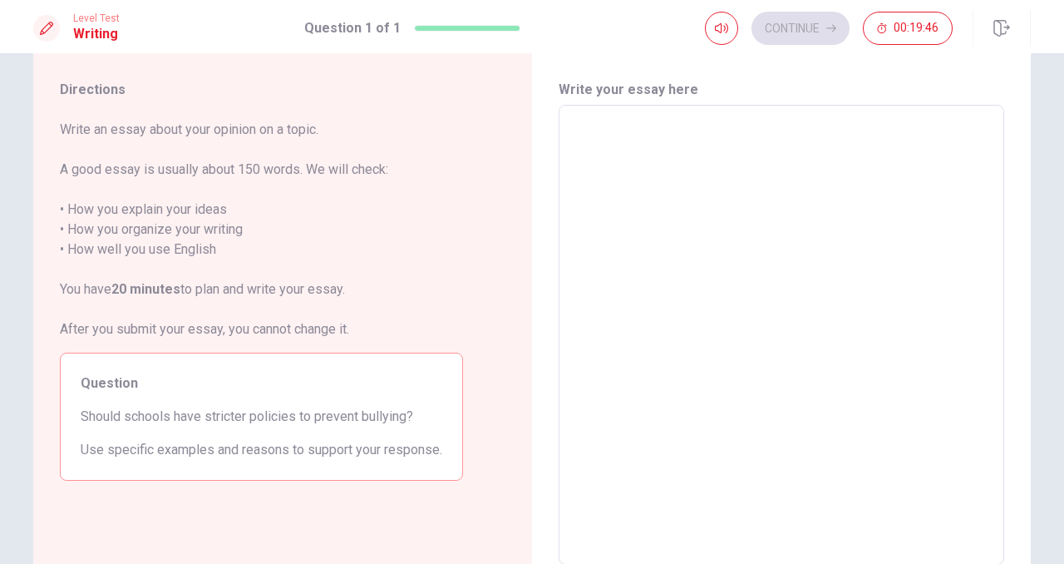
click at [615, 139] on textarea at bounding box center [781, 335] width 422 height 432
type textarea "I"
type textarea "x"
type textarea "I"
type textarea "x"
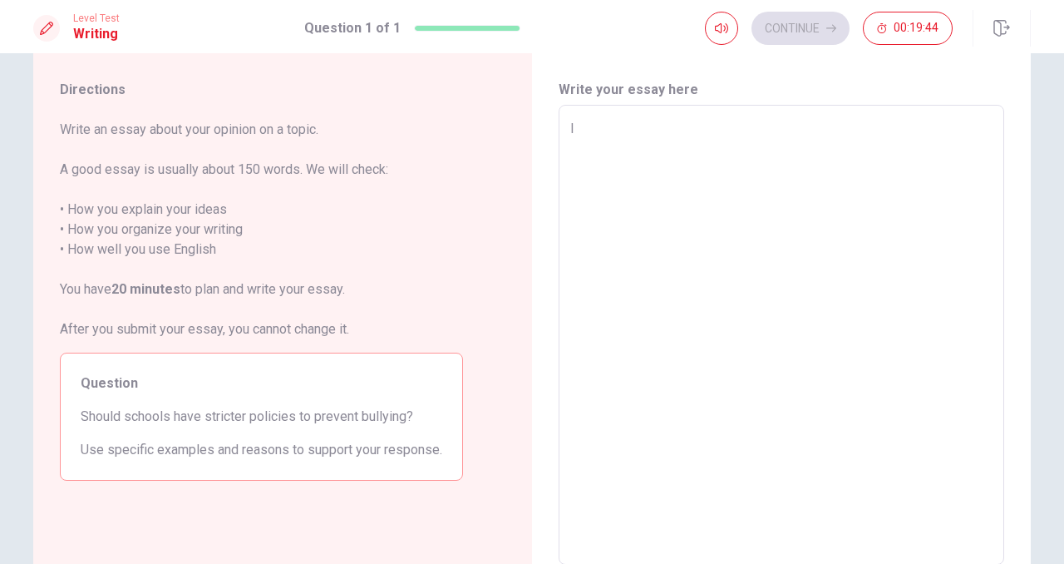
type textarea "I t"
type textarea "x"
type textarea "I"
type textarea "x"
type textarea "I"
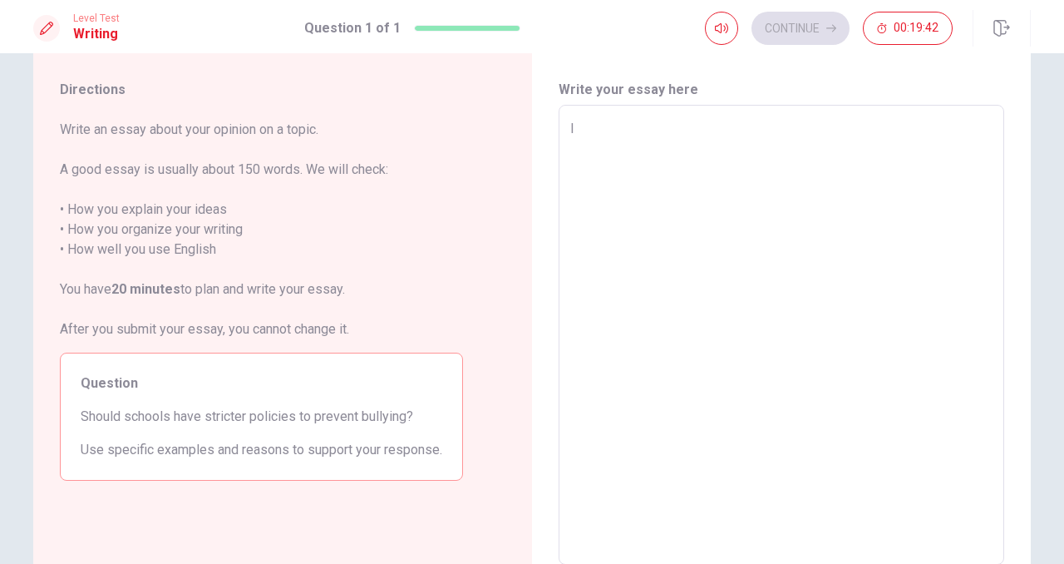
type textarea "x"
type textarea "S"
type textarea "x"
type textarea "So"
type textarea "x"
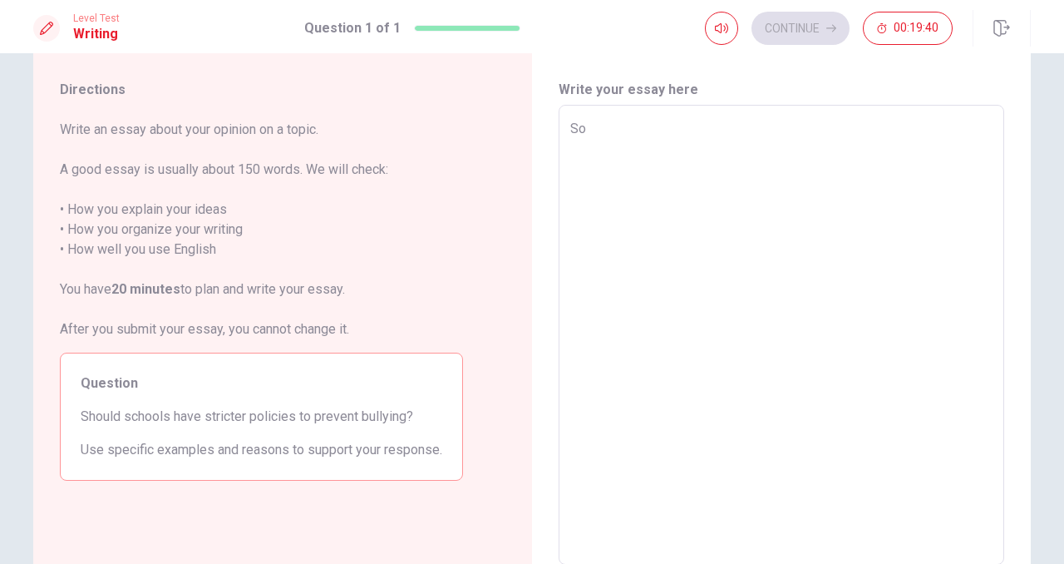
type textarea "Sou"
type textarea "x"
type textarea "Soul"
type textarea "x"
type textarea "Sould"
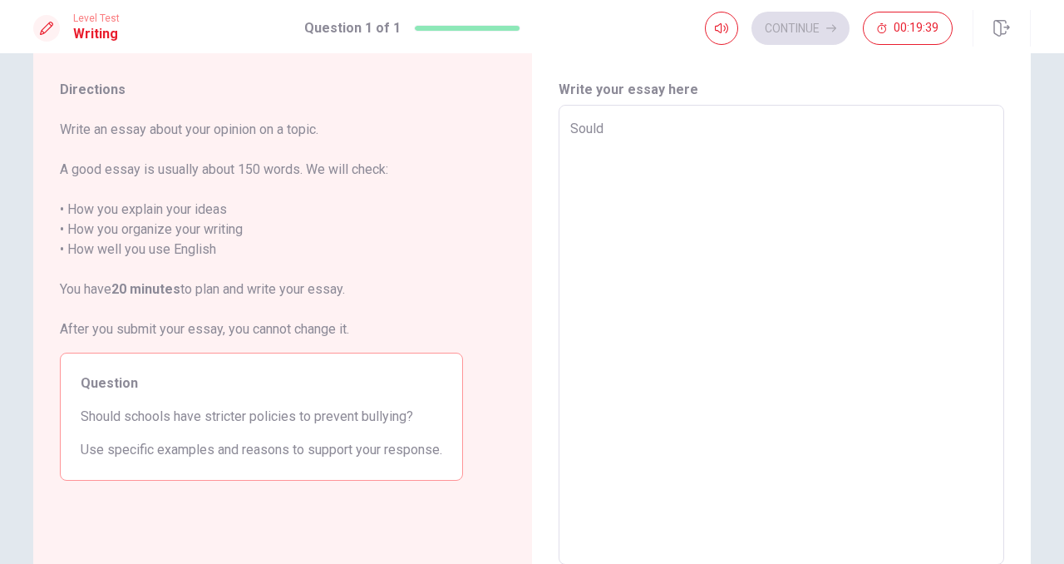
type textarea "x"
type textarea "Sould"
type textarea "x"
type textarea "Sould s"
type textarea "x"
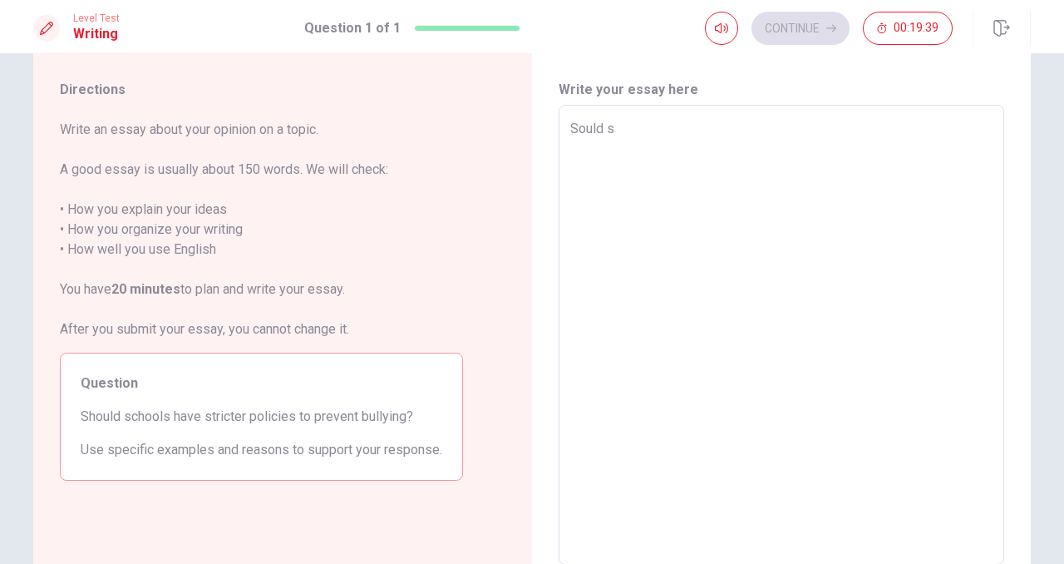
type textarea "Sould sc"
type textarea "x"
type textarea "Sould sch"
type textarea "x"
type textarea "Sould scho"
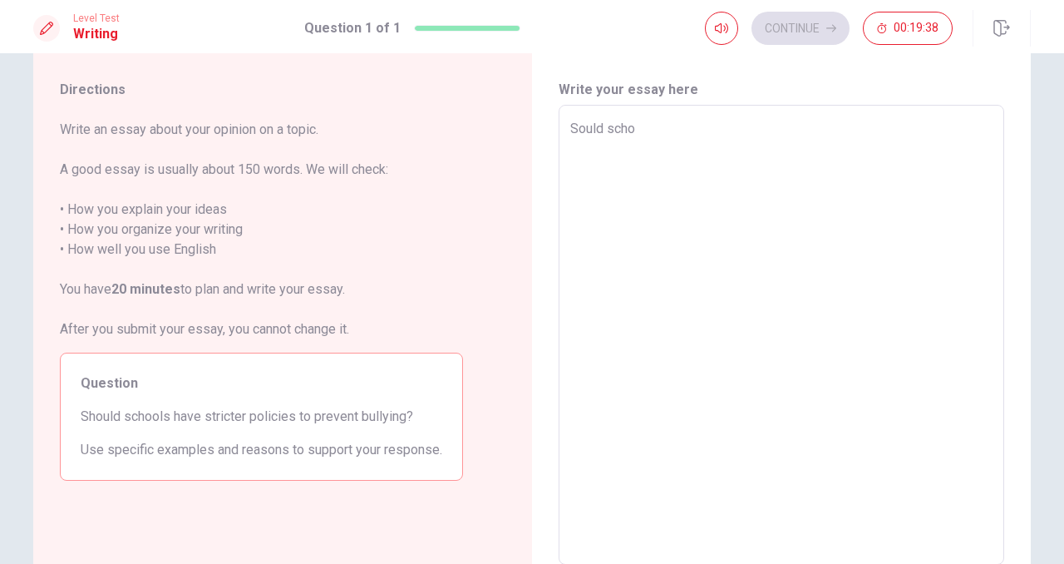
type textarea "x"
type textarea "Sould schoo"
type textarea "x"
type textarea "Sould school"
type textarea "x"
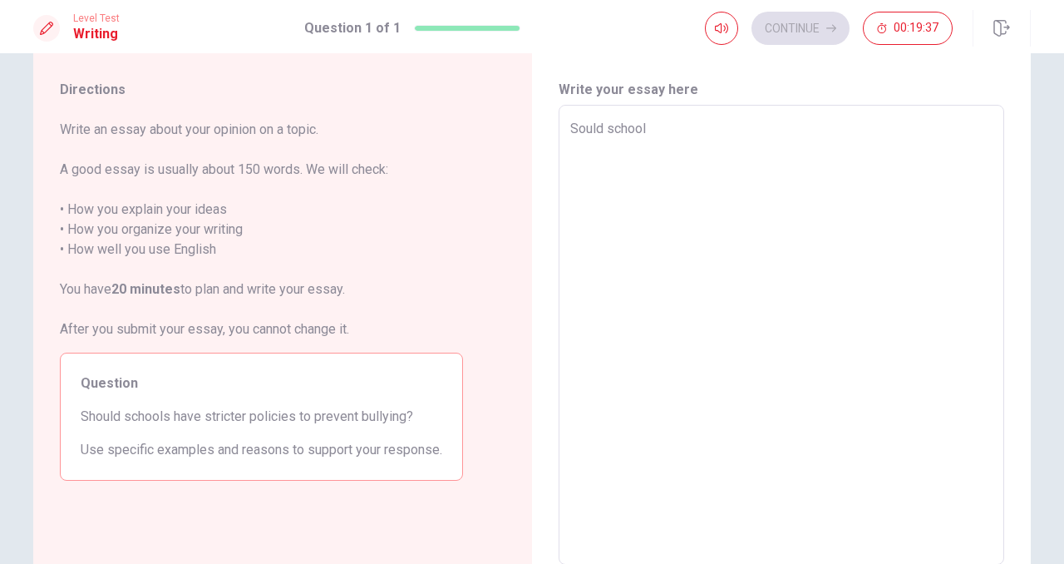
type textarea "Sould school"
type textarea "x"
type textarea "Sould school h"
type textarea "x"
type textarea "Sould school ha"
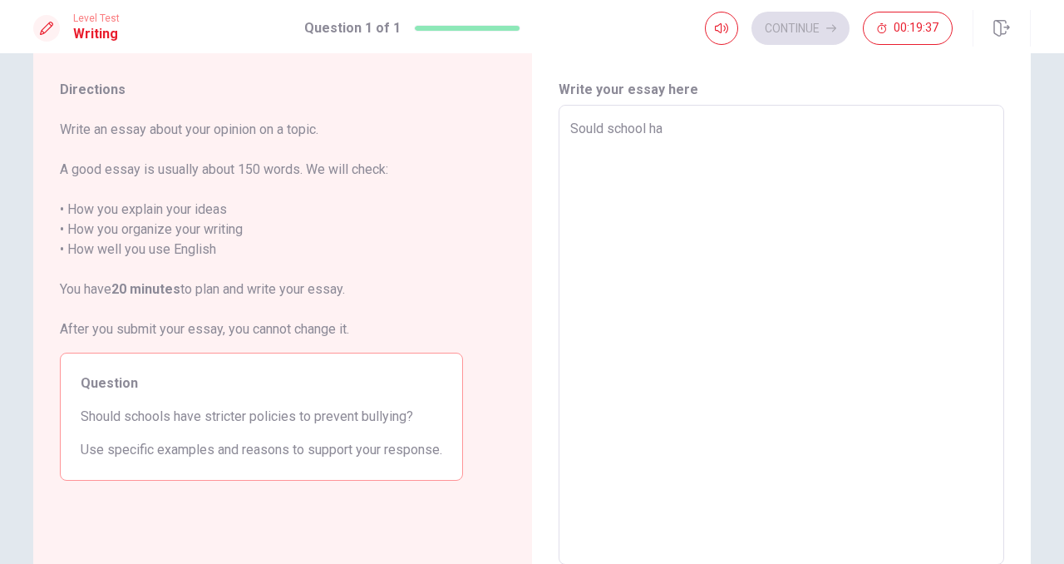
type textarea "x"
type textarea "Sould school hav"
type textarea "x"
type textarea "Sould school have"
type textarea "x"
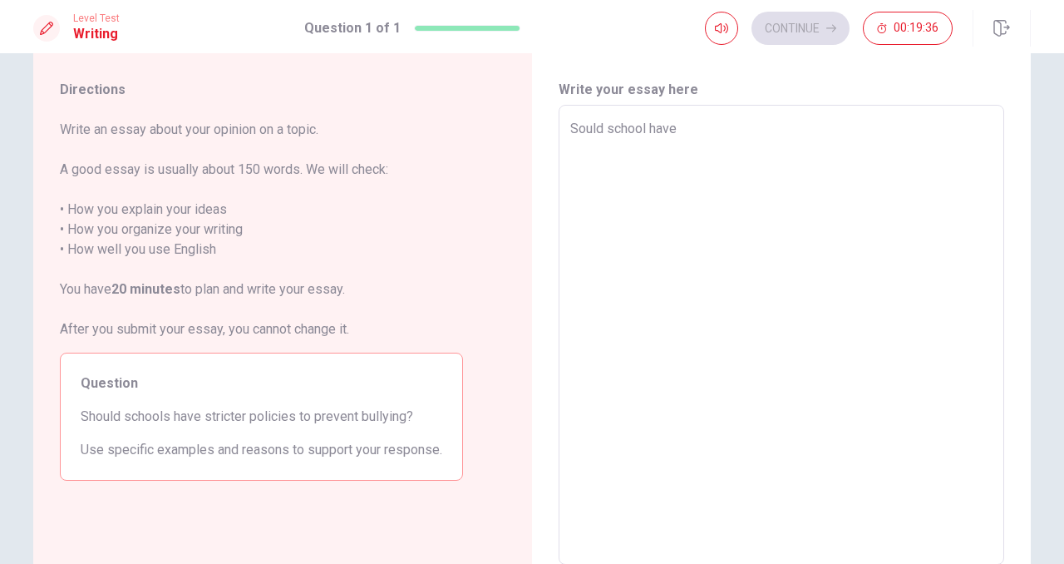
type textarea "Sould school have"
type textarea "x"
type textarea "Sould school have s"
type textarea "x"
type textarea "Sould school have st"
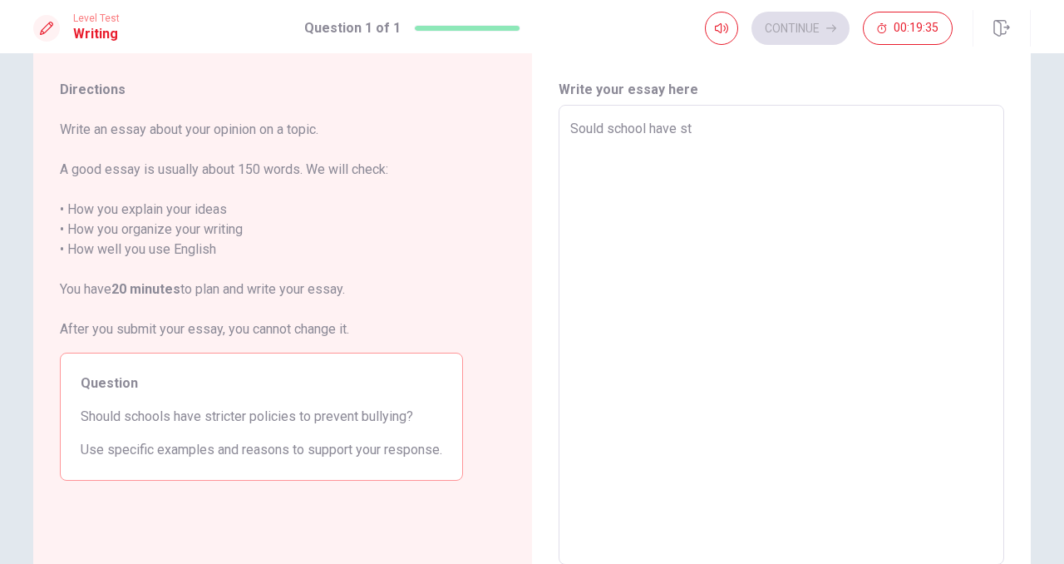
type textarea "x"
type textarea "Sould school have str"
type textarea "x"
type textarea "Sould school have stri"
type textarea "x"
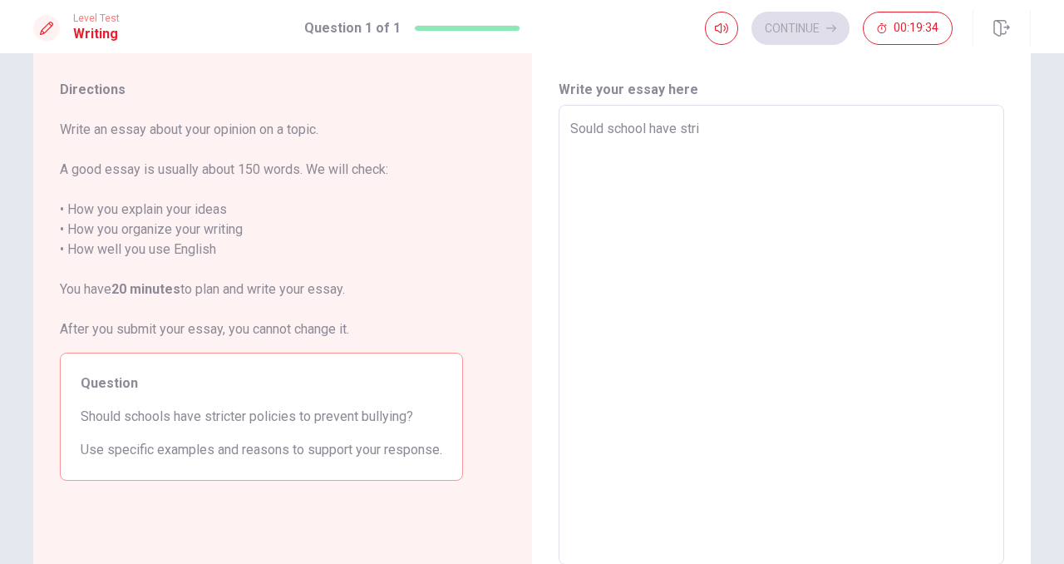
type textarea "Sould school have stric"
type textarea "x"
type textarea "Sould school have strict"
type textarea "x"
type textarea "Sould school have stricte"
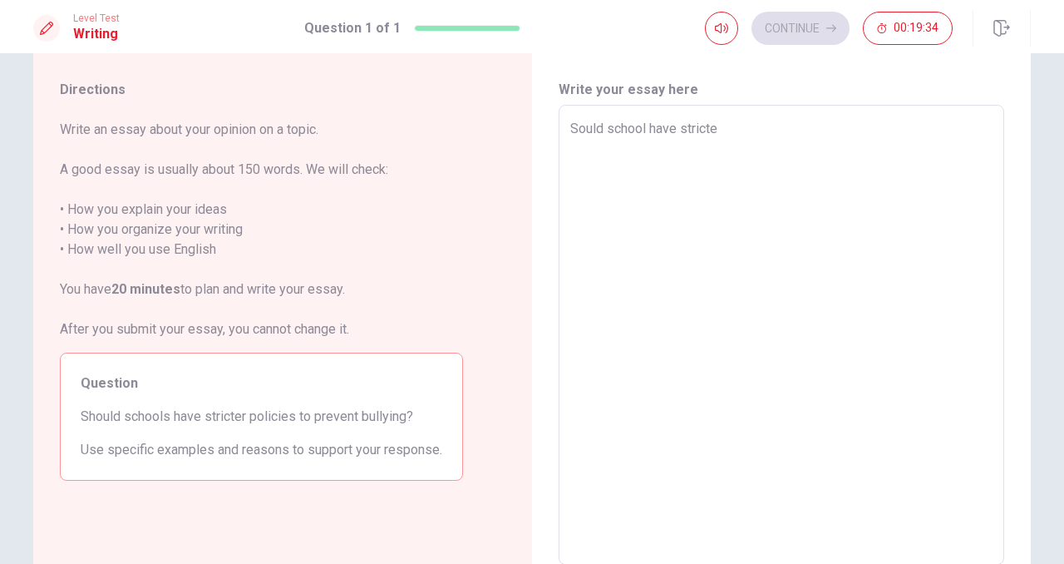
type textarea "x"
type textarea "Sould school have stricter"
type textarea "x"
type textarea "Sould school have stricter"
type textarea "x"
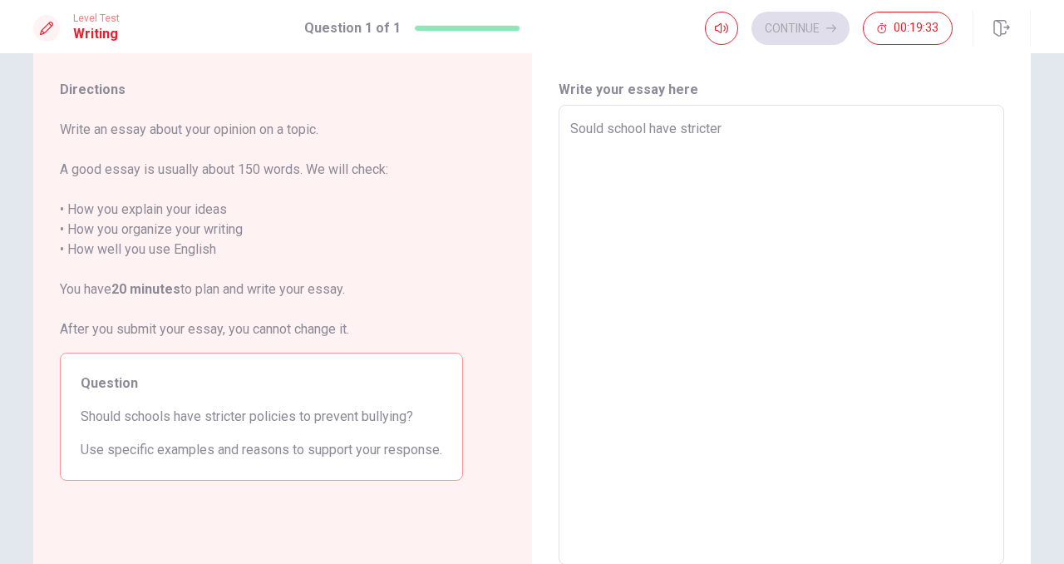
type textarea "Sould school have stricter p"
type textarea "x"
type textarea "Sould school have stricter po"
type textarea "x"
type textarea "Sould school have stricter pol"
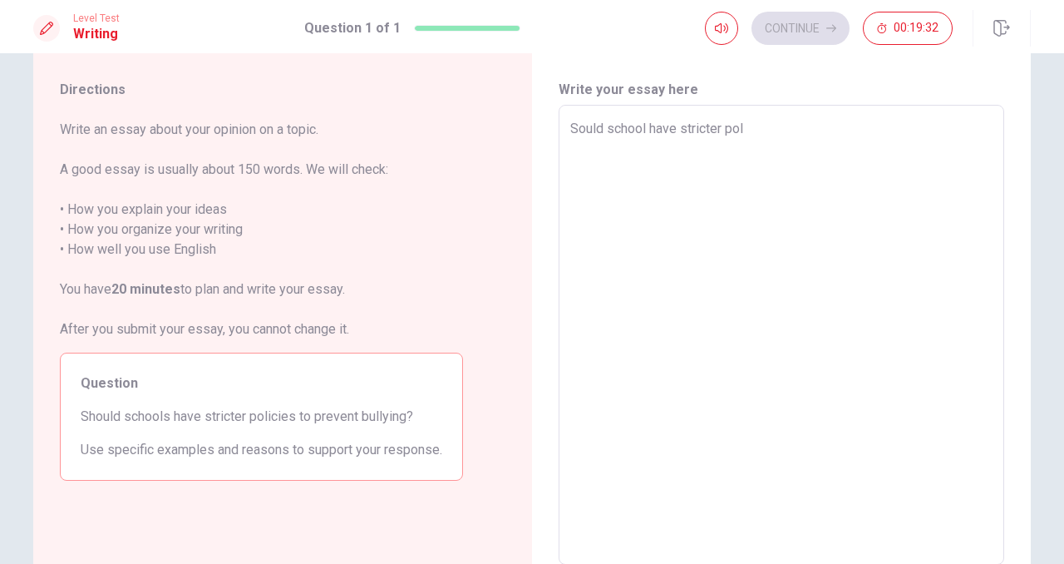
type textarea "x"
type textarea "Sould school have stricter poli"
type textarea "x"
type textarea "Sould school have stricter polic"
type textarea "x"
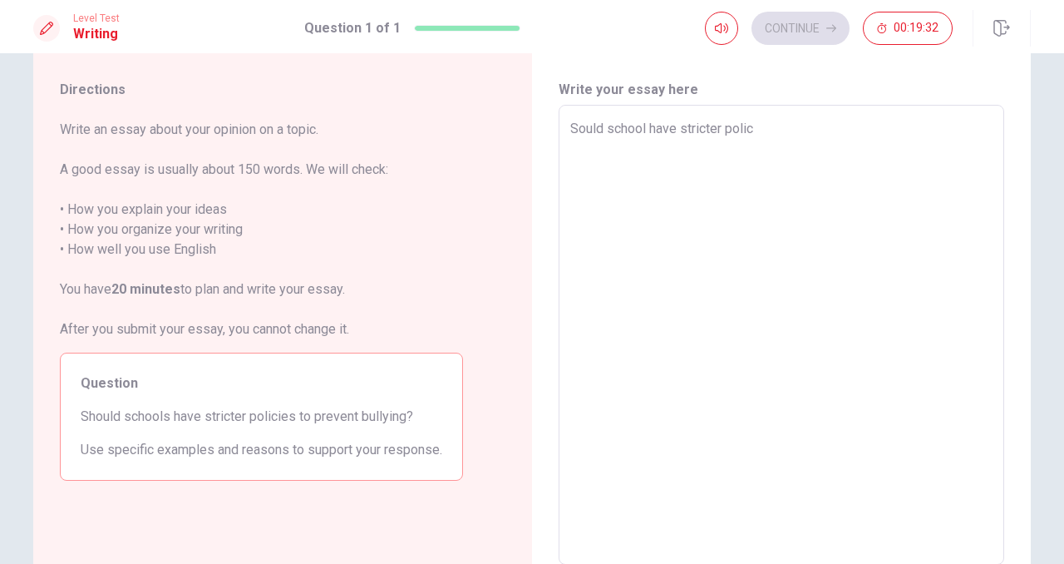
type textarea "Sould school have stricter polici"
type textarea "x"
type textarea "Sould school have stricter policie"
type textarea "x"
type textarea "Sould school have stricter policies"
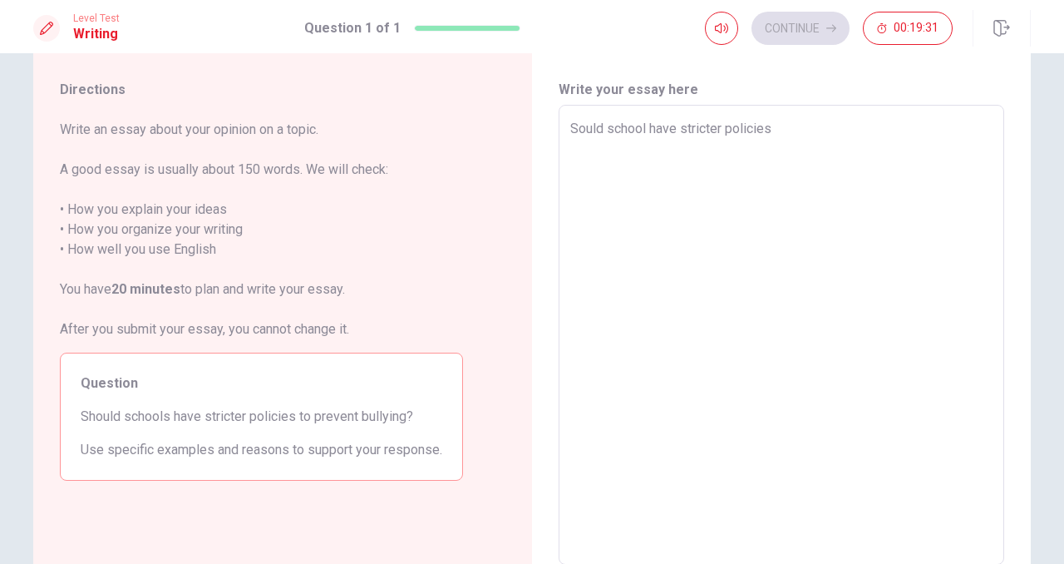
type textarea "x"
type textarea "Sould school have stricter policies"
type textarea "x"
type textarea "Sould school have stricter policies t"
type textarea "x"
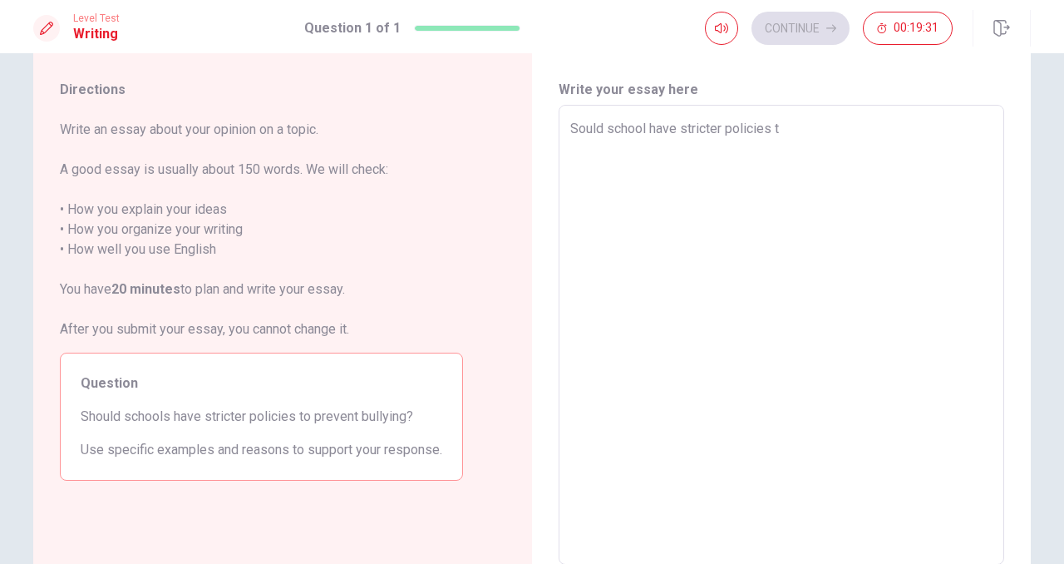
type textarea "Sould school have stricter policies to"
type textarea "x"
type textarea "Sould school have stricter policies to"
type textarea "x"
type textarea "Sould school have stricter policies to p"
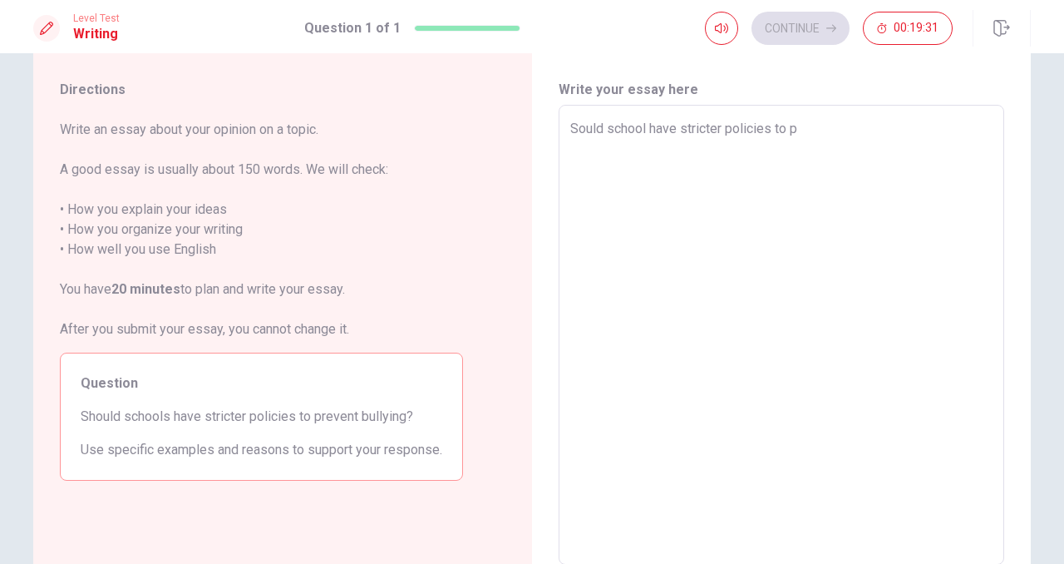
type textarea "x"
type textarea "Sould school have stricter policies to pr"
type textarea "x"
type textarea "Sould school have stricter policies to pre"
type textarea "x"
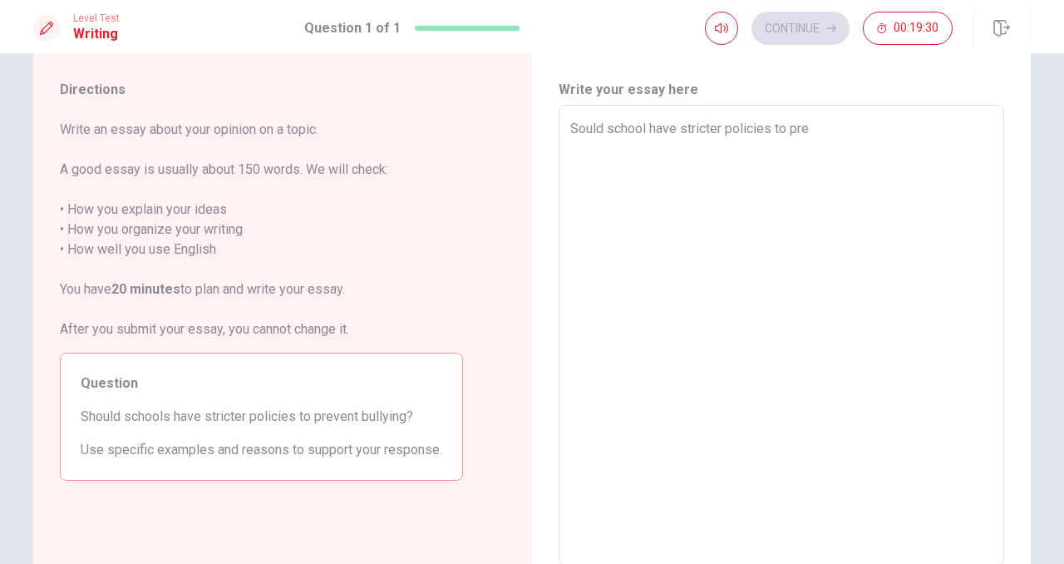
type textarea "Sould school have stricter policies to prev"
type textarea "x"
type textarea "Sould school have stricter policies to preve"
type textarea "x"
type textarea "Sould school have stricter policies to preven"
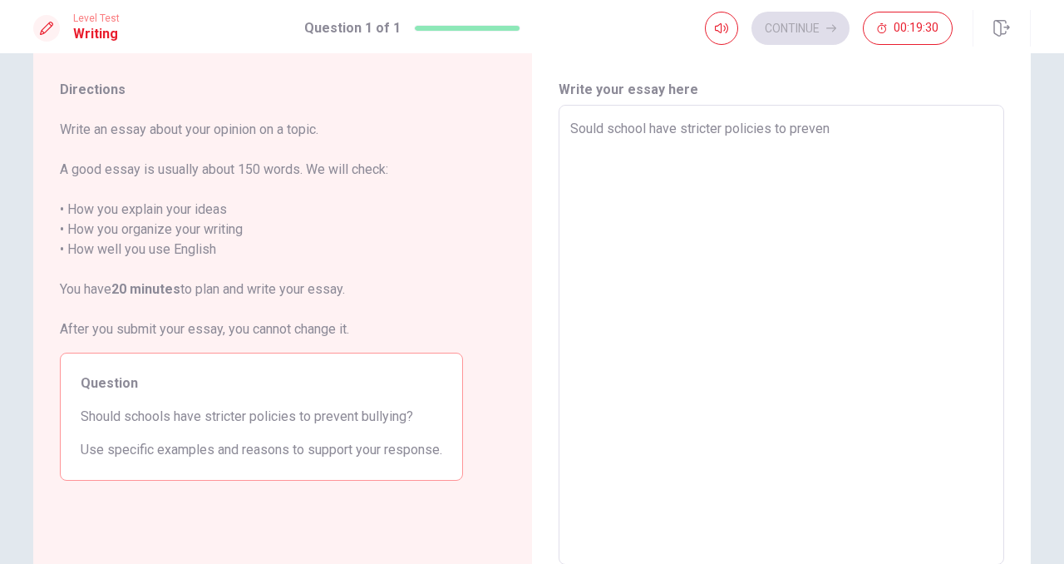
type textarea "x"
type textarea "Sould school have stricter policies to prevent"
type textarea "x"
type textarea "Sould school have stricter policies to prevent"
type textarea "x"
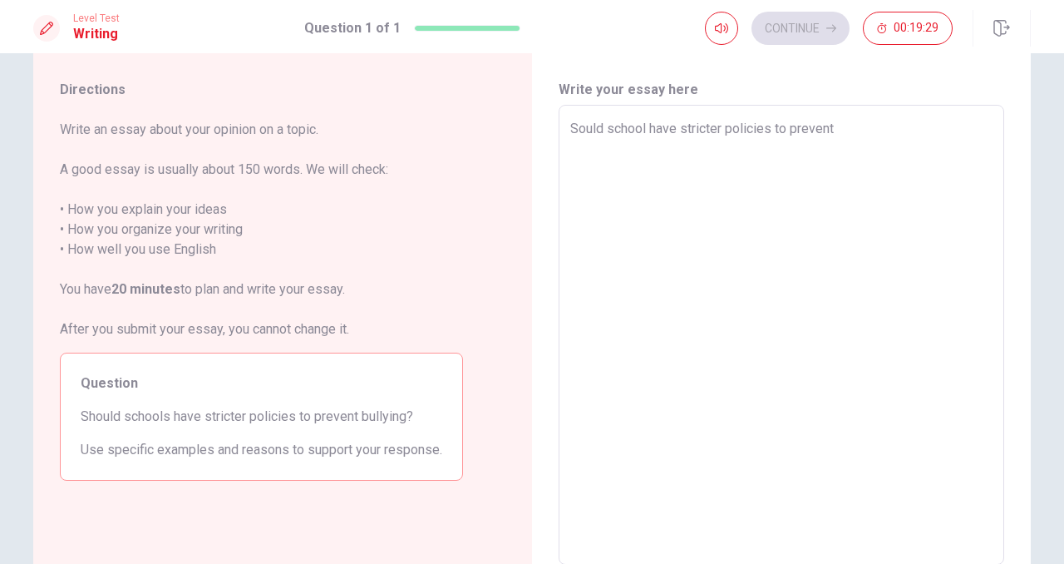
type textarea "Sould school have stricter policies to prevent b"
type textarea "x"
type textarea "Sould school have stricter policies to prevent bu"
type textarea "x"
type textarea "Sould school have stricter policies to prevent bul"
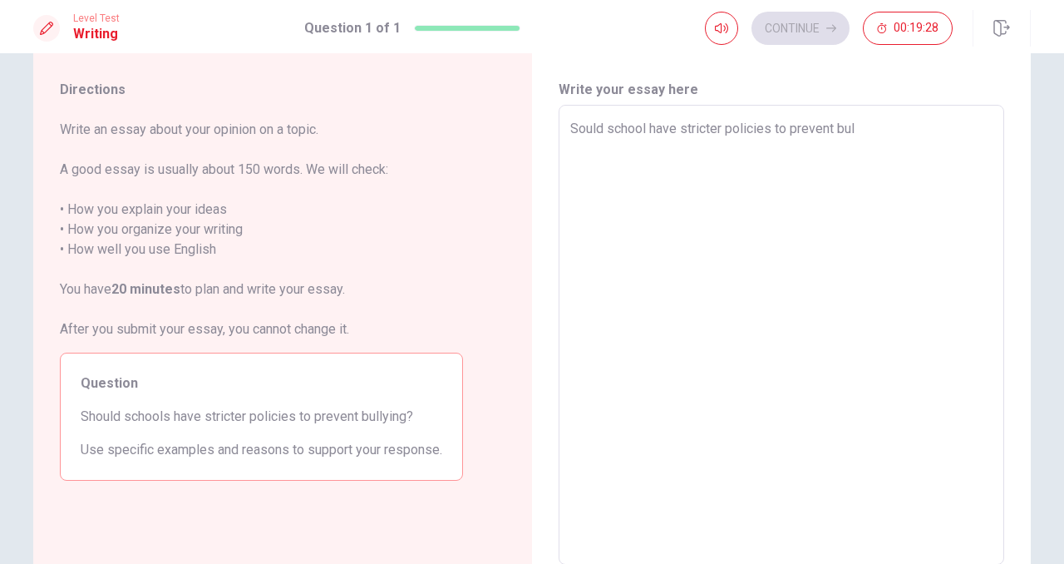
type textarea "x"
type textarea "Sould school have stricter policies to prevent bull"
type textarea "x"
type textarea "Sould school have stricter policies to prevent bully"
type textarea "x"
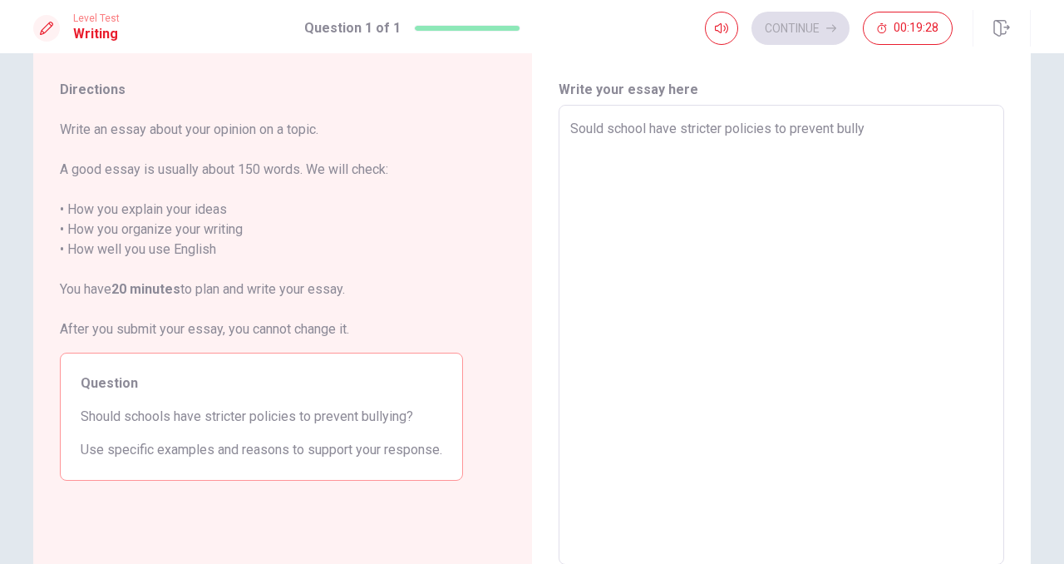
type textarea "Sould school have stricter policies to prevent bullyi"
type textarea "x"
type textarea "Sould school have stricter policies to prevent bullyin"
type textarea "x"
type textarea "Sould school have stricter policies to prevent bullying"
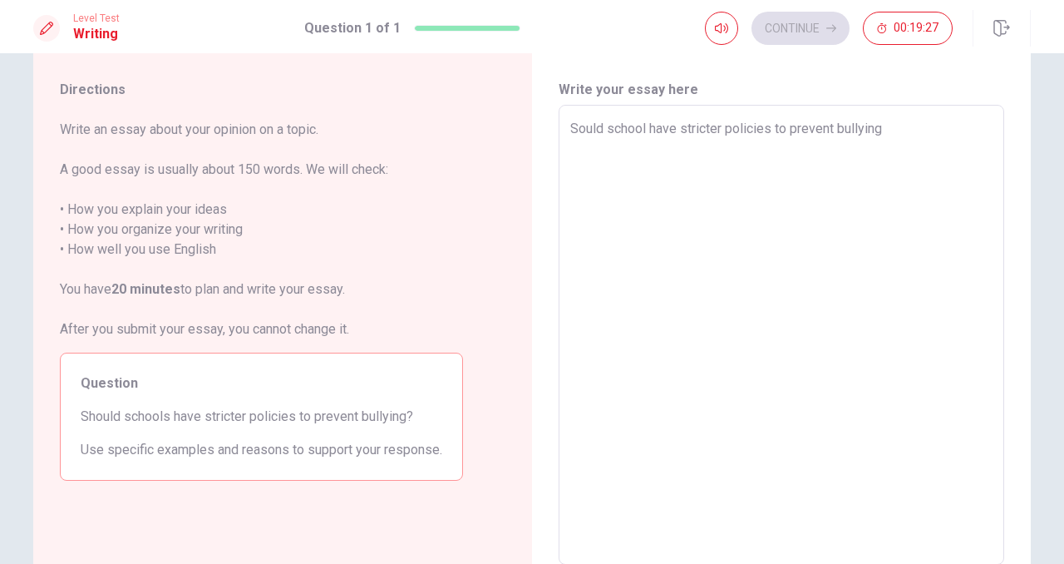
type textarea "x"
type textarea "Sould school have stricter policies to prevent bullying="
type textarea "x"
type textarea "Sould school have stricter policies to prevent bullying"
type textarea "x"
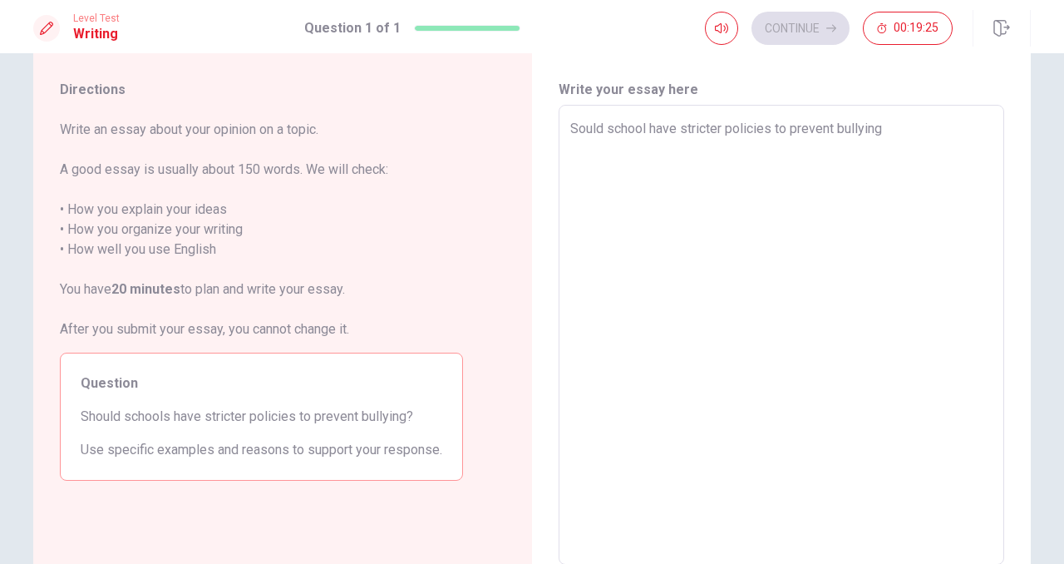
type textarea "Sould school have stricter policies to prevent bullying?"
type textarea "x"
type textarea "Sould school have stricter policies to prevent bullying?"
click at [579, 125] on textarea "Sould school have stricter policies to prevent bullying?" at bounding box center [781, 335] width 422 height 432
type textarea "x"
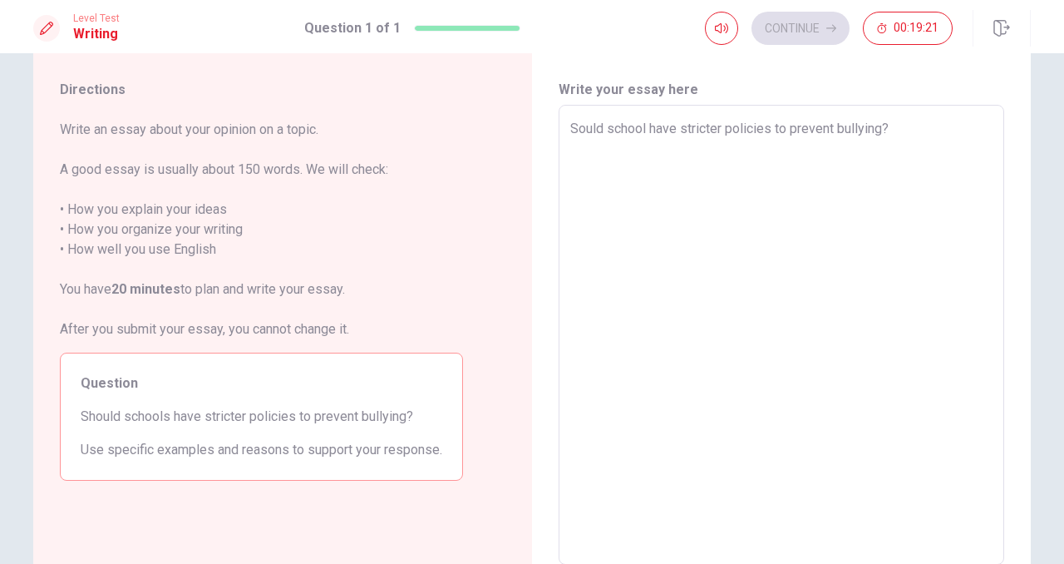
type textarea "Should school have stricter policies to prevent bullying?"
type textarea "x"
click at [589, 161] on textarea "Should school have stricter policies to prevent bullying?" at bounding box center [781, 335] width 422 height 432
type textarea "Should school have stricter policies to prevent bullying? I"
type textarea "x"
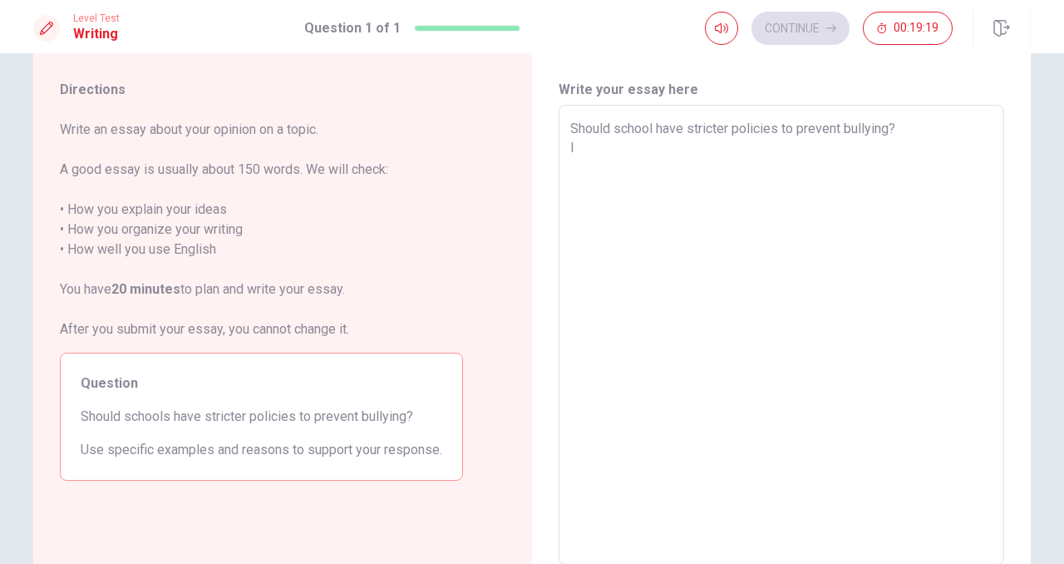
type textarea "Should school have stricter policies to prevent bullying? I"
type textarea "x"
type textarea "Should school have stricter policies to prevent bullying? I d"
type textarea "x"
type textarea "Should school have stricter policies to prevent bullying? I do"
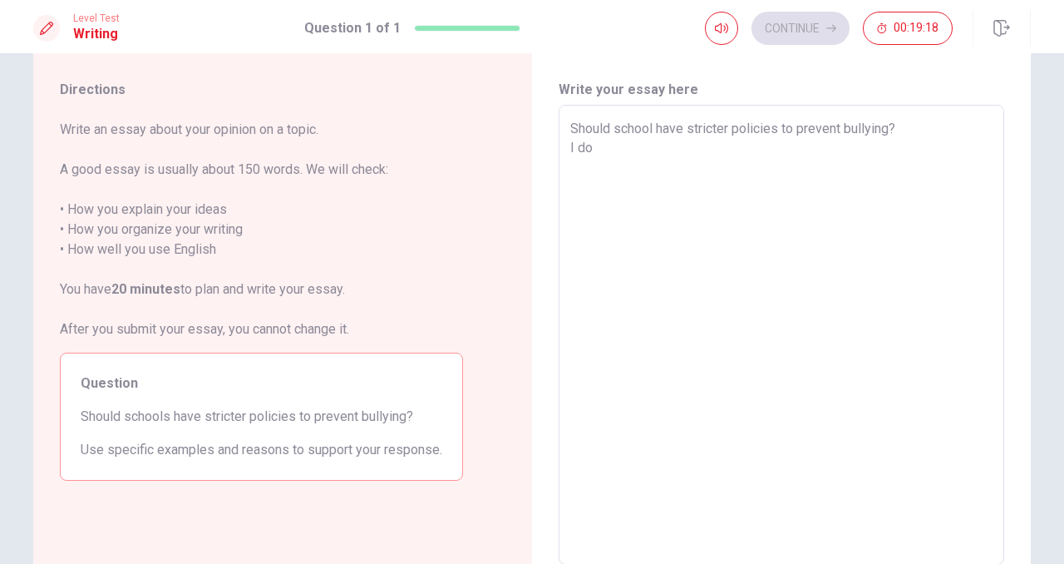
type textarea "x"
type textarea "Should school have stricter policies to prevent bullying? I do"
type textarea "x"
type textarea "Should school have stricter policies to prevent bullying? I do t"
type textarea "x"
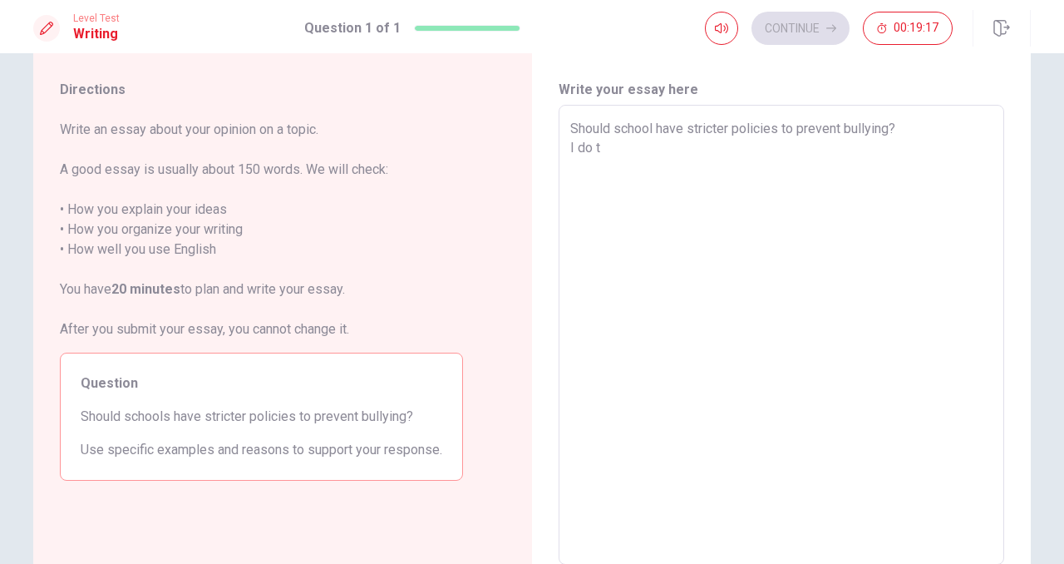
type textarea "Should school have stricter policies to prevent bullying? I do th"
type textarea "x"
type textarea "Should school have stricter policies to prevent bullying? I do thi"
type textarea "x"
type textarea "Should school have stricter policies to prevent bullying? I do thin"
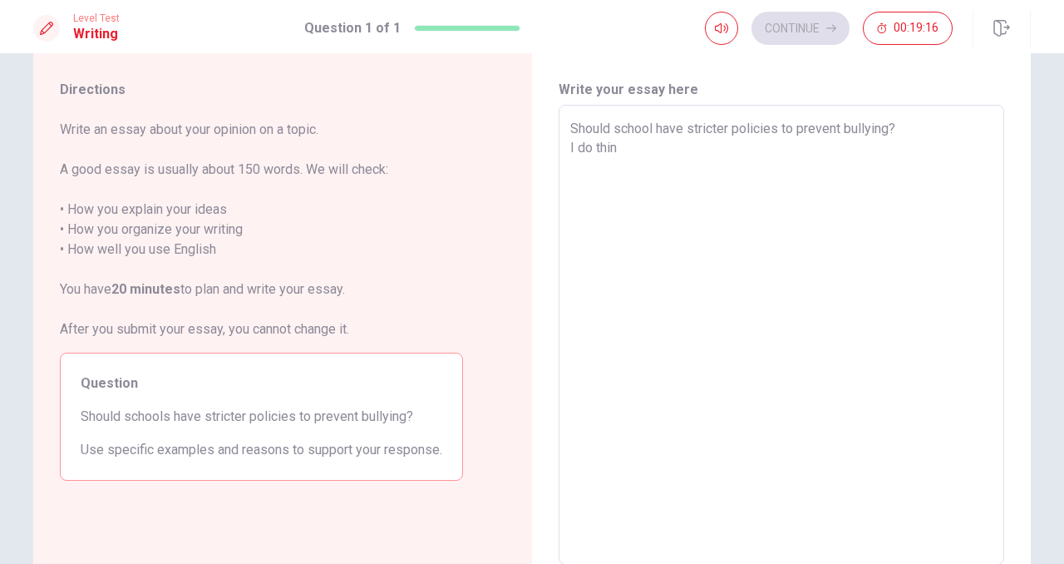
type textarea "x"
type textarea "Should school have stricter policies to prevent bullying? I do think"
type textarea "x"
type textarea "Should school have stricter policies to prevent bullying? I do think"
type textarea "x"
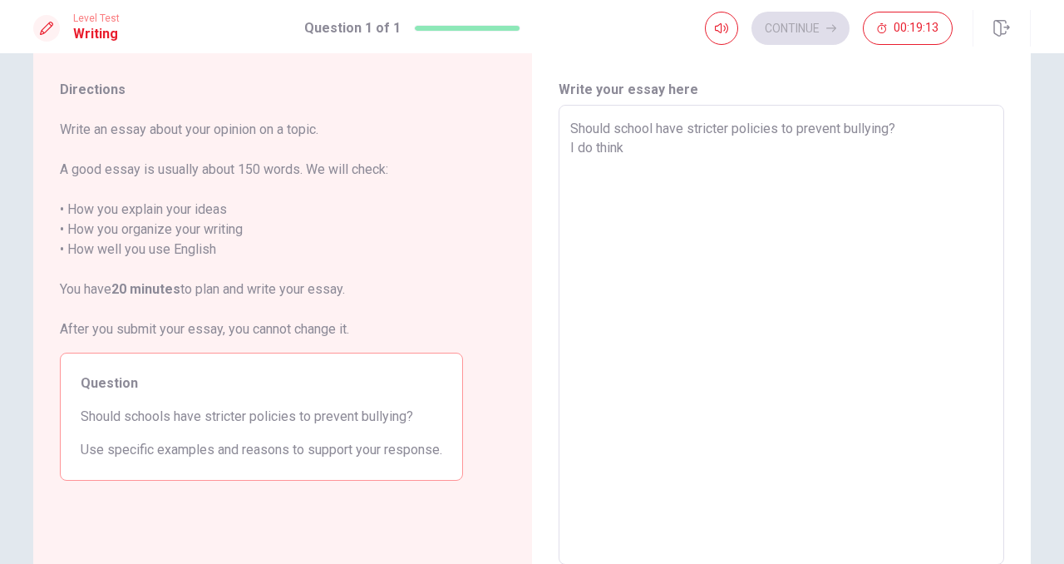
type textarea "Should school have stricter policies to prevent bullying? I do think i"
type textarea "x"
type textarea "Should school have stricter policies to prevent bullying? I do think it"
type textarea "x"
type textarea "Should school have stricter policies to prevent bullying? I do think it"
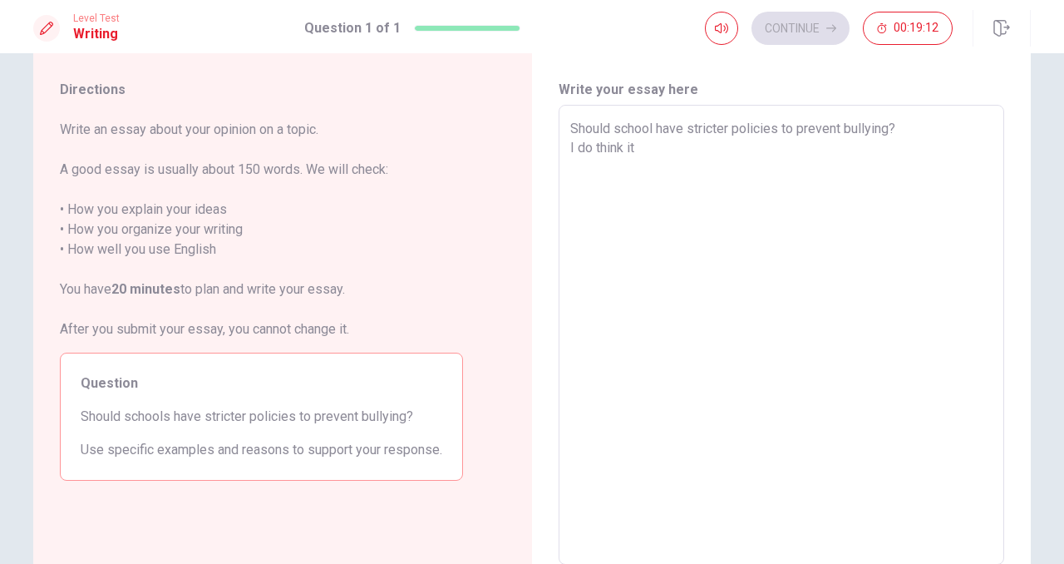
type textarea "x"
type textarea "Should school have stricter policies to prevent bullying? I do think it s"
type textarea "x"
type textarea "Should school have stricter policies to prevent bullying? I do think it so"
type textarea "x"
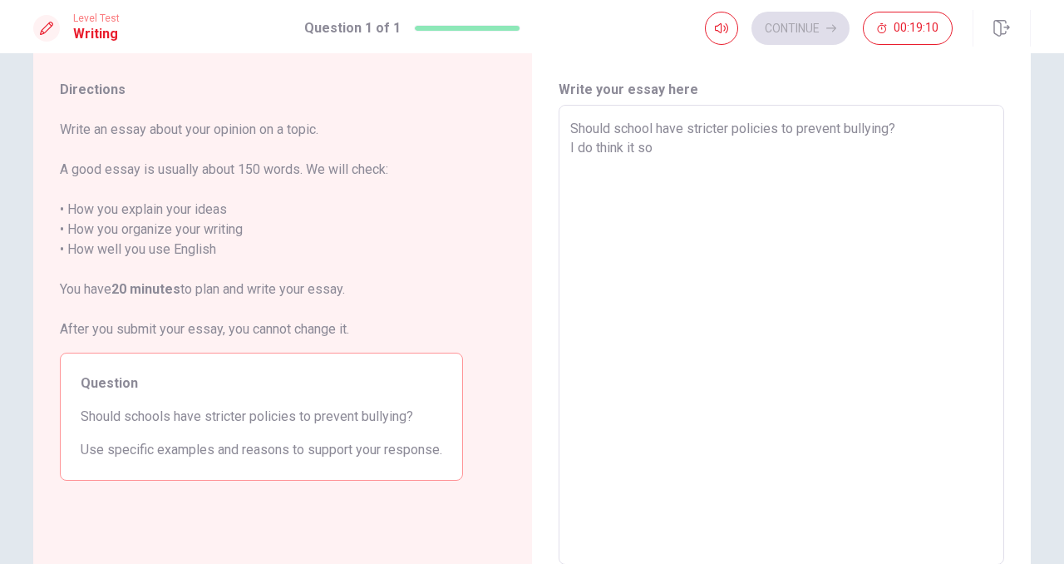
type textarea "Should school have stricter policies to prevent bullying? I do think it sou"
type textarea "x"
type textarea "Should school have stricter policies to prevent bullying? I do think it soul"
type textarea "x"
type textarea "Should school have stricter policies to prevent bullying? I do think it sould"
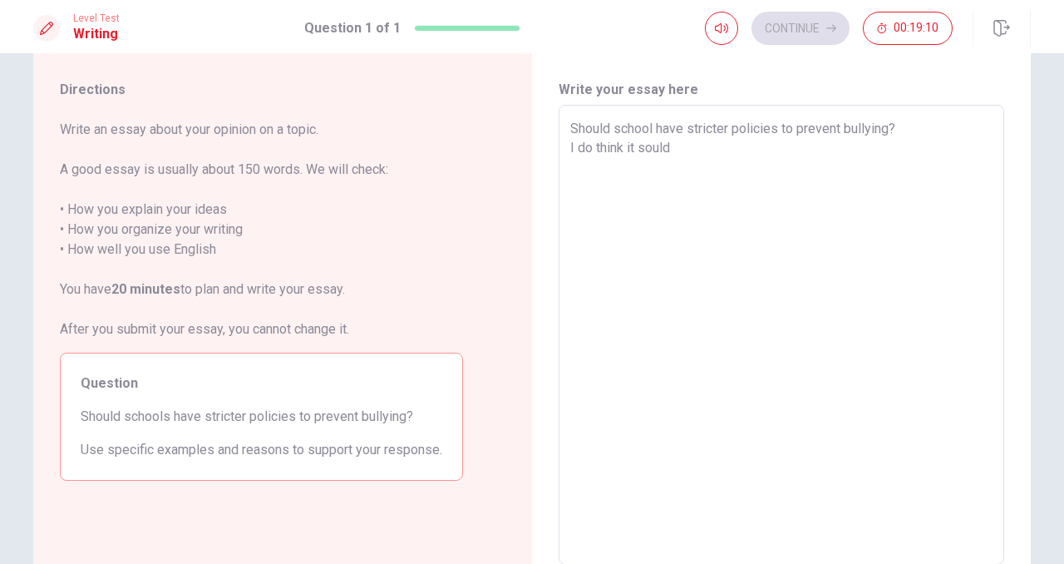
type textarea "x"
type textarea "Should school have stricter policies to prevent bullying? I do think it soul"
type textarea "x"
type textarea "Should school have stricter policies to prevent bullying? I do think it sou"
type textarea "x"
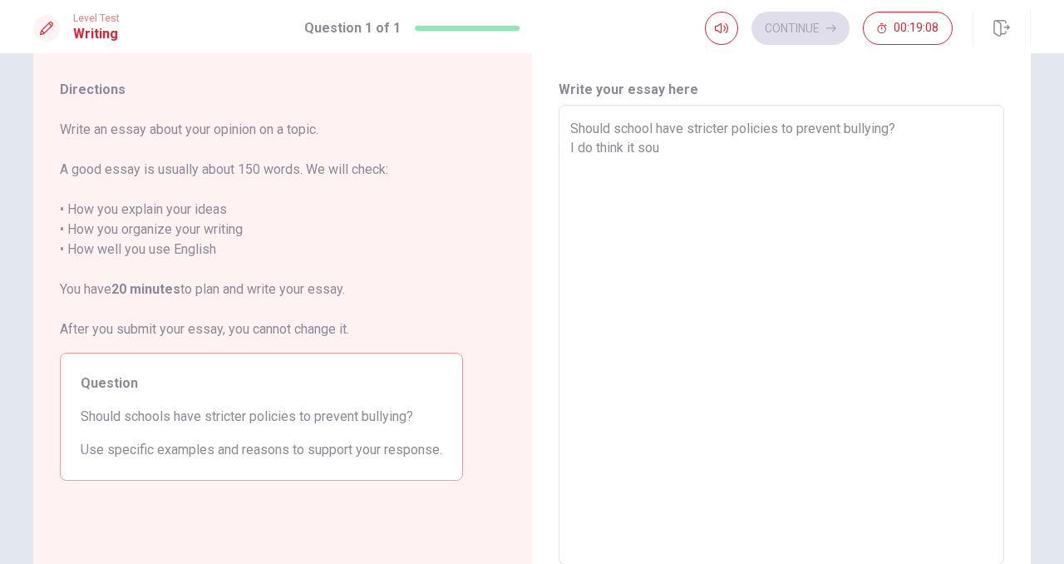
type textarea "Should school have stricter policies to prevent bullying? I do think it so"
type textarea "x"
type textarea "Should school have stricter policies to prevent bullying? I do think it s"
type textarea "x"
type textarea "Should school have stricter policies to prevent bullying? I do think it"
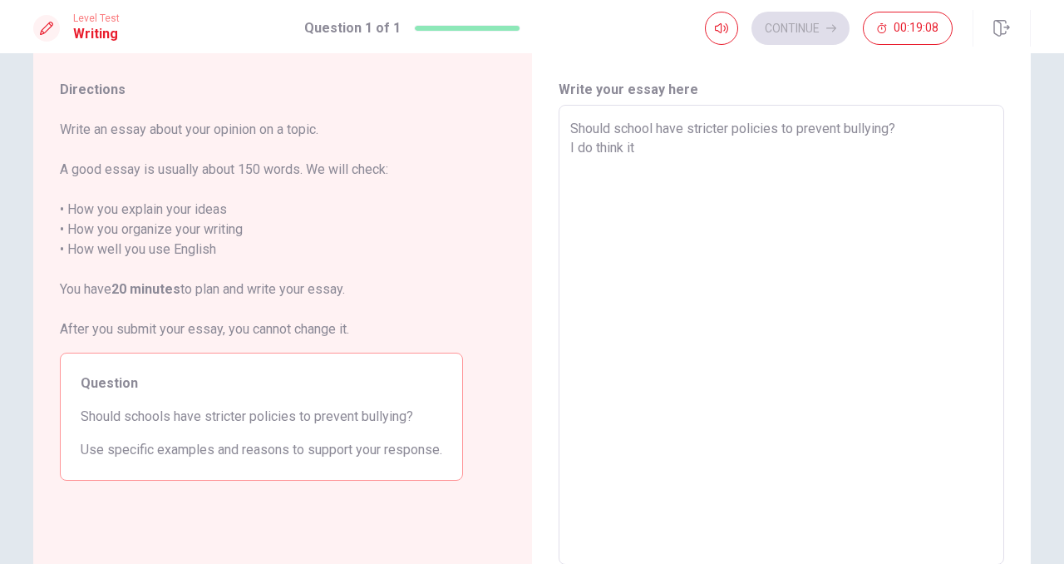
type textarea "x"
type textarea "Should school have stricter policies to prevent bullying? I do think it"
type textarea "x"
type textarea "Should school have stricter policies to prevent bullying? I do think i"
type textarea "x"
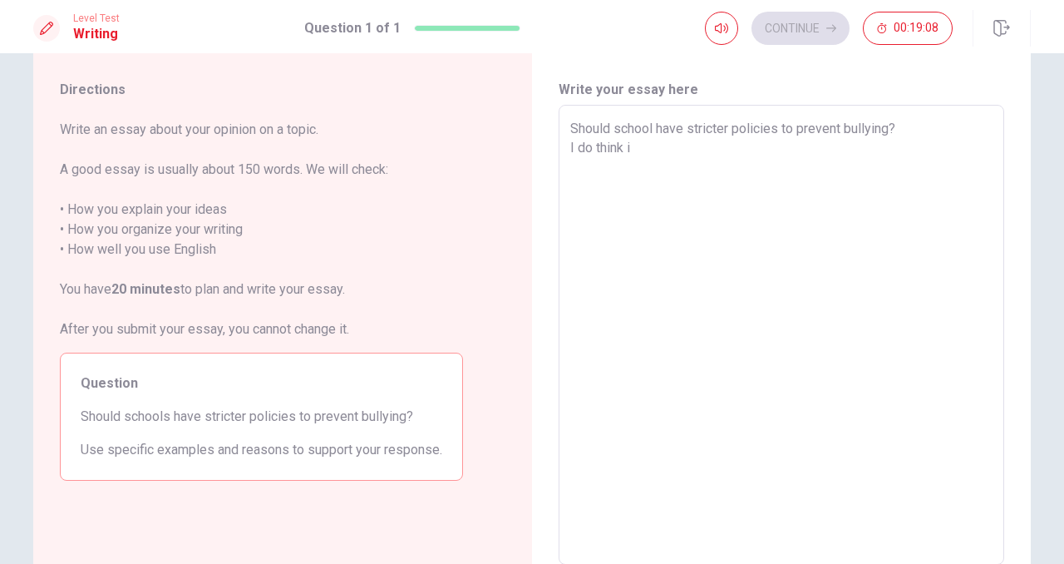
type textarea "Should school have stricter policies to prevent bullying? I do think"
type textarea "x"
type textarea "Should school have stricter policies to prevent bullying? I do think"
type textarea "x"
type textarea "Should school have stricter policies to prevent bullying? I do thin"
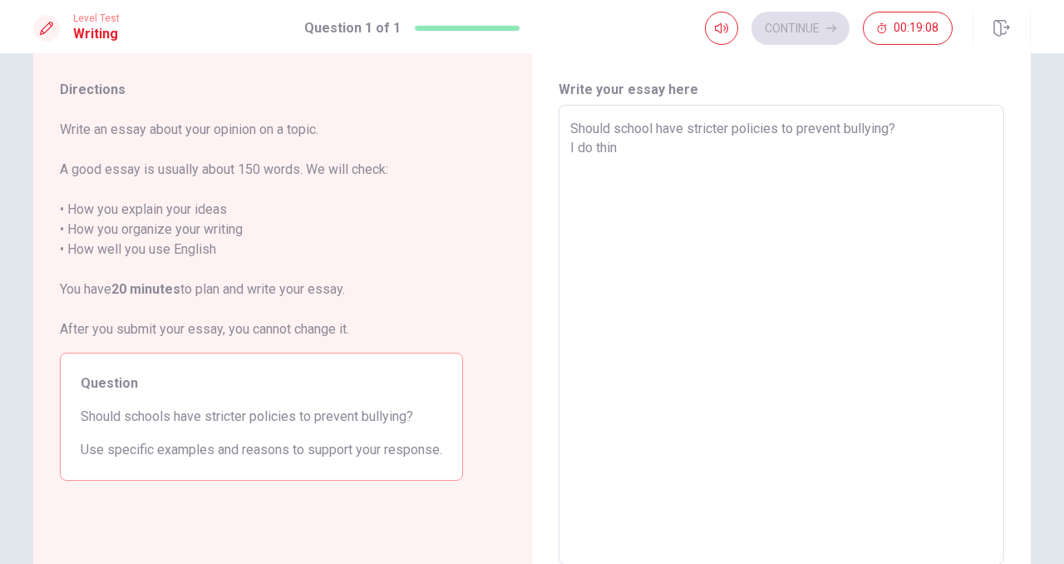
type textarea "x"
type textarea "Should school have stricter policies to prevent bullying? I do thi"
type textarea "x"
type textarea "Should school have stricter policies to prevent bullying? I do th"
type textarea "x"
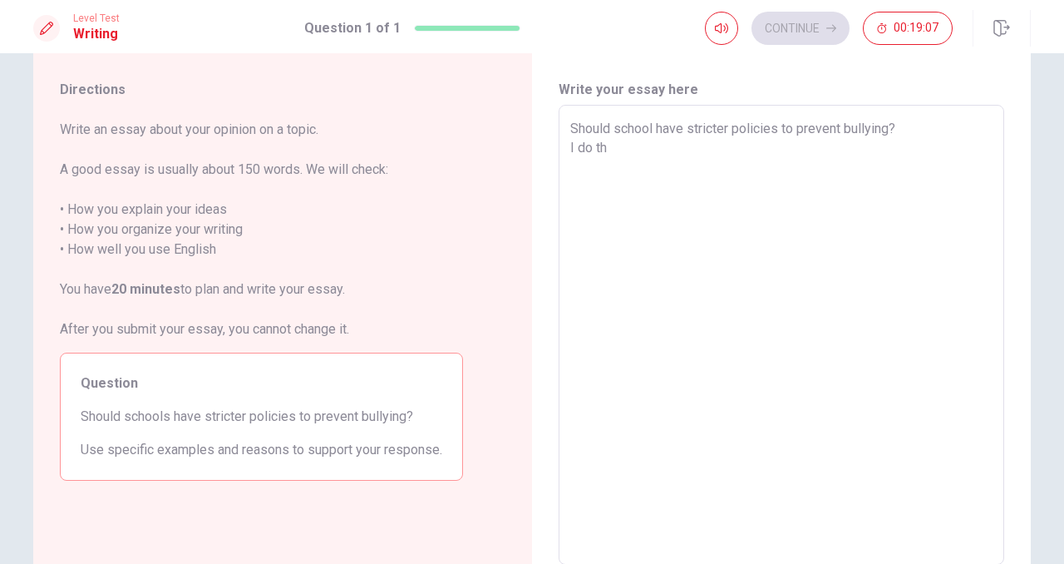
type textarea "Should school have stricter policies to prevent bullying? I do t"
type textarea "x"
type textarea "Should school have stricter policies to prevent bullying? I do"
type textarea "x"
type textarea "Should school have stricter policies to prevent bullying? I do"
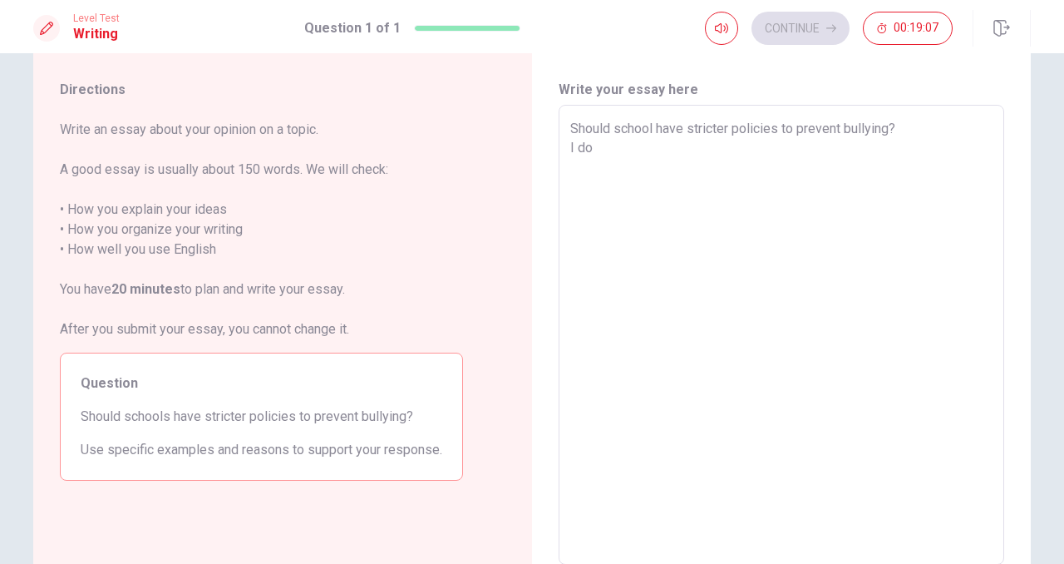
type textarea "x"
type textarea "Should school have stricter policies to prevent bullying? I d"
type textarea "x"
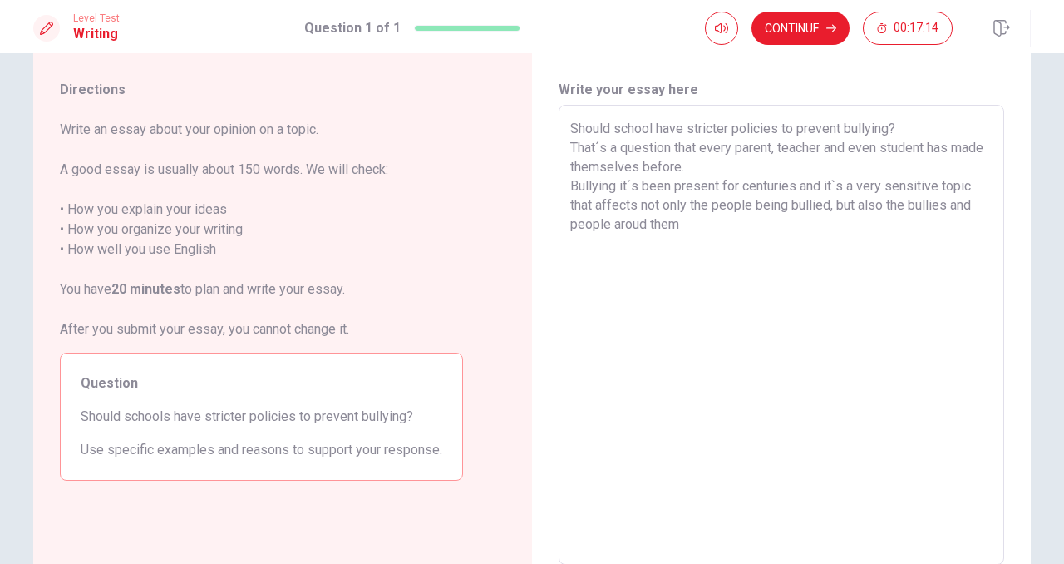
click at [645, 220] on textarea "Should school have stricter policies to prevent bullying? That´s a question tha…" at bounding box center [781, 335] width 422 height 432
click at [646, 220] on textarea "Should school have stricter policies to prevent bullying? That´s a question tha…" at bounding box center [781, 335] width 422 height 432
click at [642, 220] on textarea "Should school have stricter policies to prevent bullying? That´s a question tha…" at bounding box center [781, 335] width 422 height 432
click at [725, 224] on textarea "Should school have stricter policies to prevent bullying? That´s a question tha…" at bounding box center [781, 335] width 422 height 432
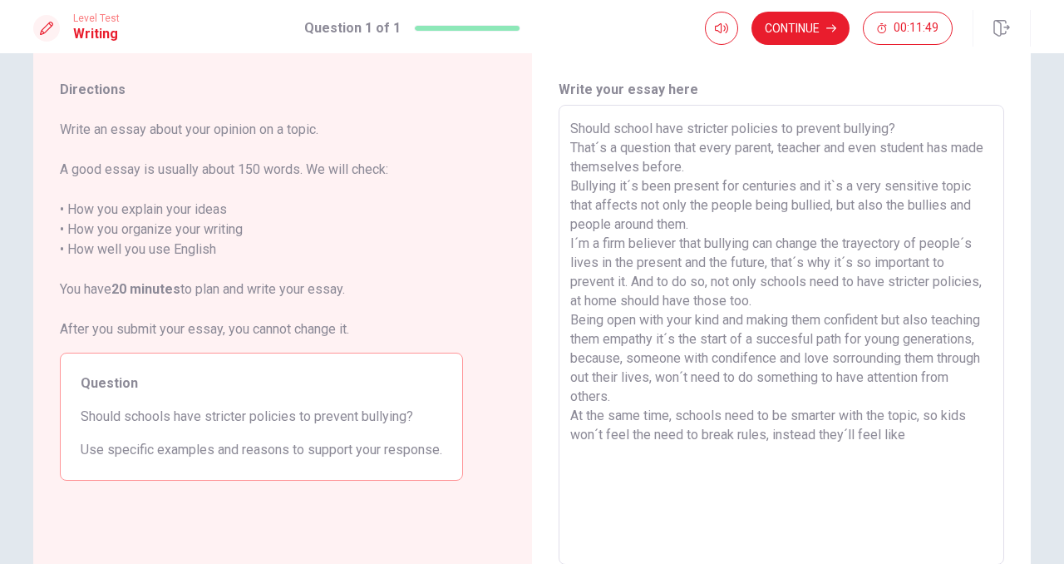
click at [931, 417] on textarea "Should school have stricter policies to prevent bullying? That´s a question tha…" at bounding box center [781, 335] width 422 height 432
click at [928, 417] on textarea "Should school have stricter policies to prevent bullying? That´s a question tha…" at bounding box center [781, 335] width 422 height 432
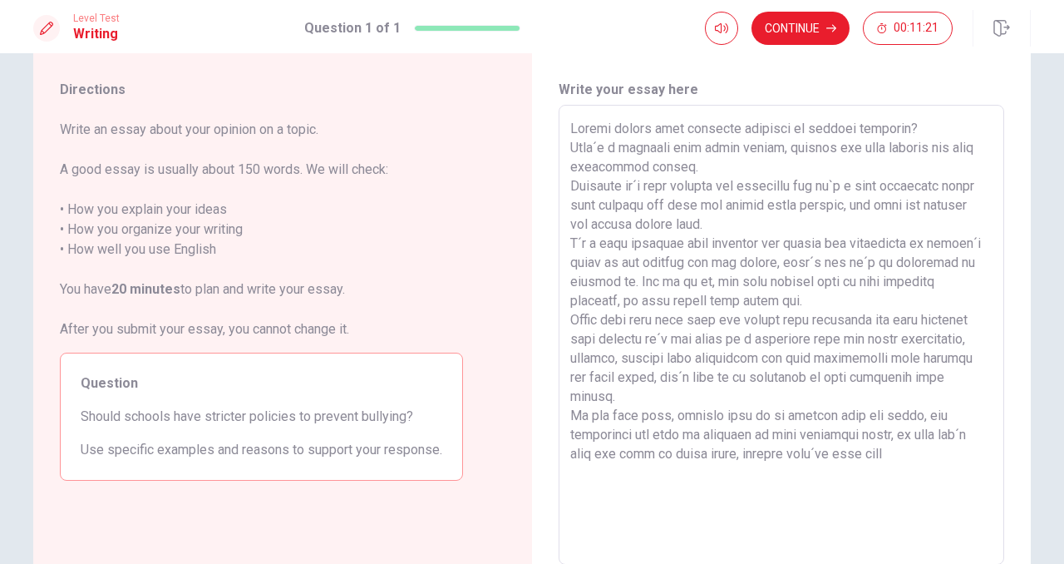
click at [920, 436] on textarea at bounding box center [781, 335] width 422 height 432
click at [658, 476] on textarea at bounding box center [781, 335] width 422 height 432
drag, startPoint x: 770, startPoint y: 454, endPoint x: 742, endPoint y: 453, distance: 27.4
click at [742, 453] on textarea at bounding box center [781, 335] width 422 height 432
click at [991, 459] on textarea at bounding box center [781, 335] width 422 height 432
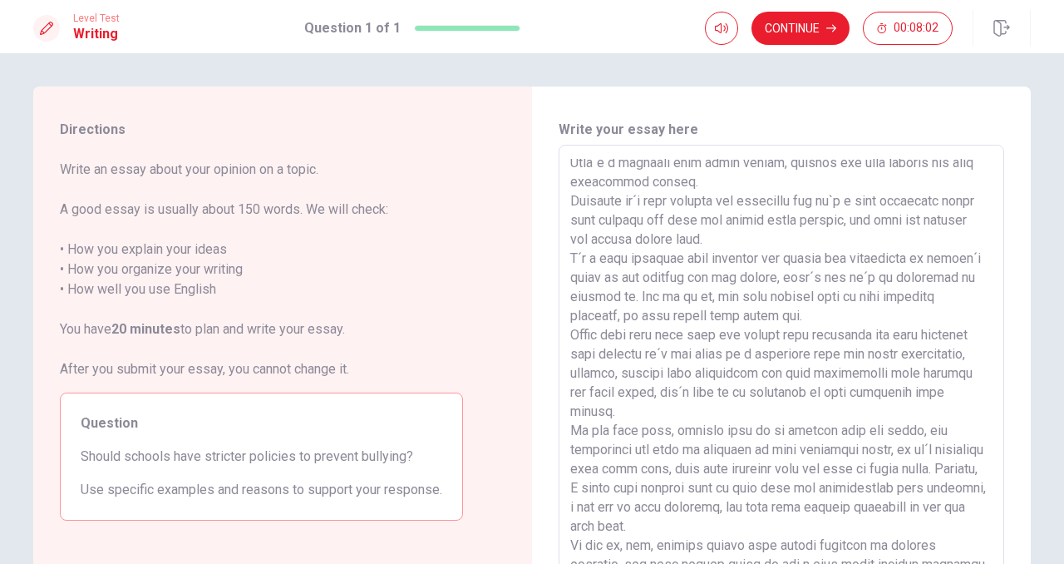
scroll to position [0, 0]
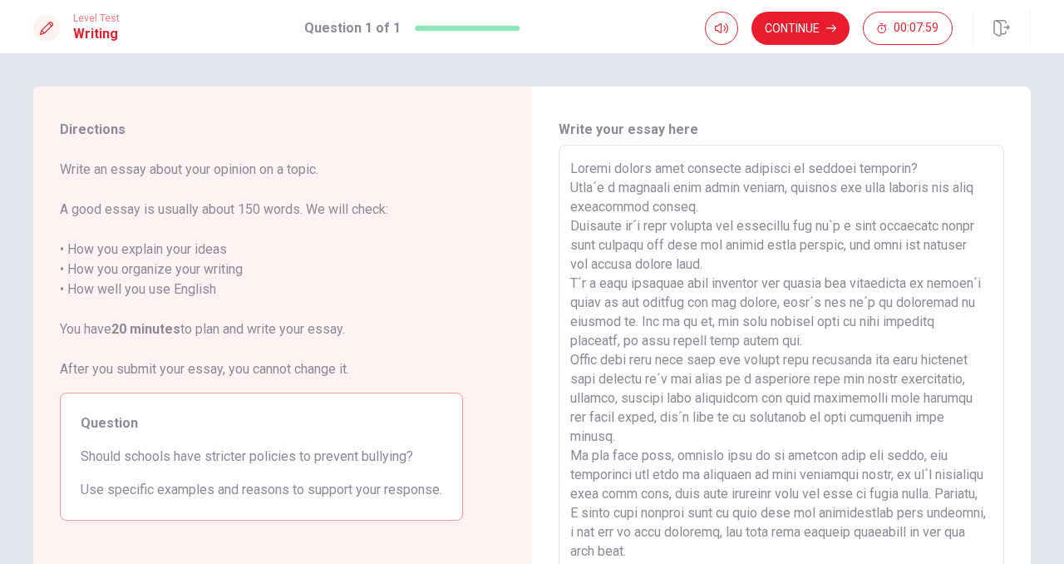
click at [654, 165] on textarea at bounding box center [781, 375] width 422 height 432
click at [698, 167] on textarea at bounding box center [781, 375] width 422 height 432
click at [930, 191] on textarea at bounding box center [781, 375] width 422 height 432
click at [964, 187] on textarea at bounding box center [781, 375] width 422 height 432
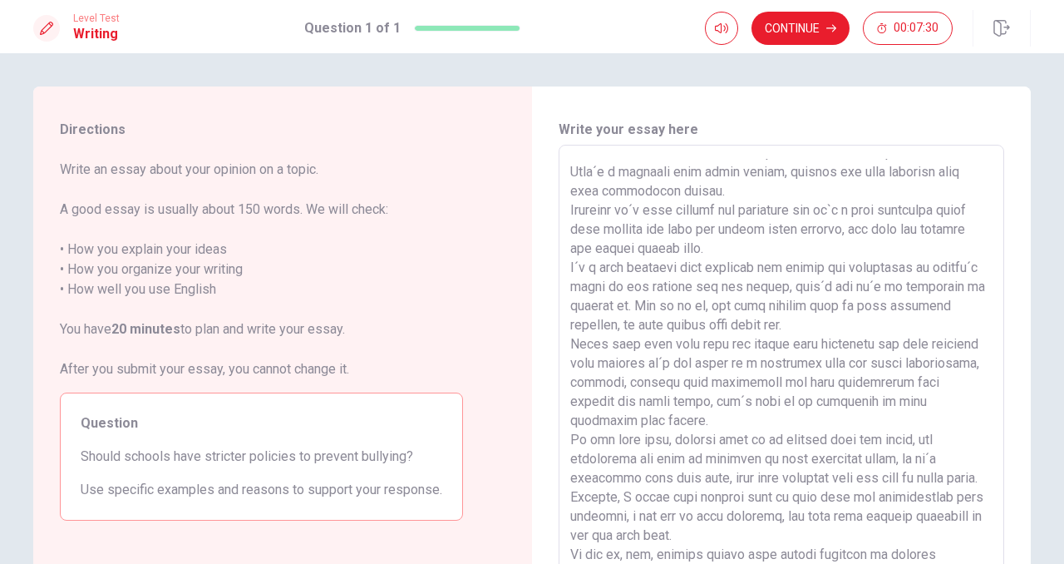
scroll to position [18, 0]
drag, startPoint x: 981, startPoint y: 228, endPoint x: 868, endPoint y: 223, distance: 113.2
click at [868, 223] on textarea at bounding box center [781, 375] width 422 height 432
click at [925, 230] on textarea at bounding box center [781, 375] width 422 height 432
drag, startPoint x: 891, startPoint y: 226, endPoint x: 949, endPoint y: 226, distance: 58.2
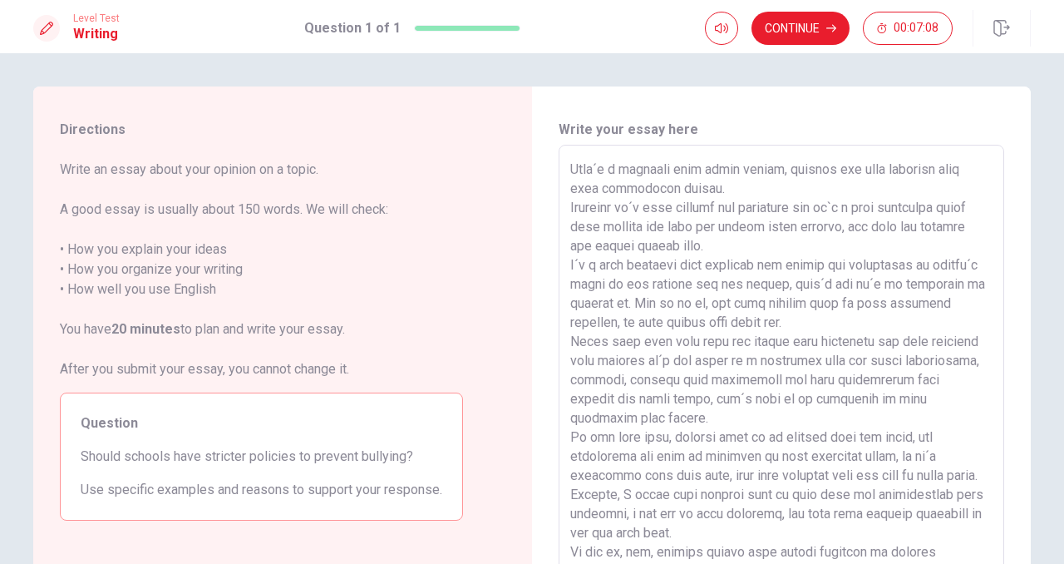
click at [949, 226] on textarea at bounding box center [781, 375] width 422 height 432
click at [878, 246] on textarea at bounding box center [781, 375] width 422 height 432
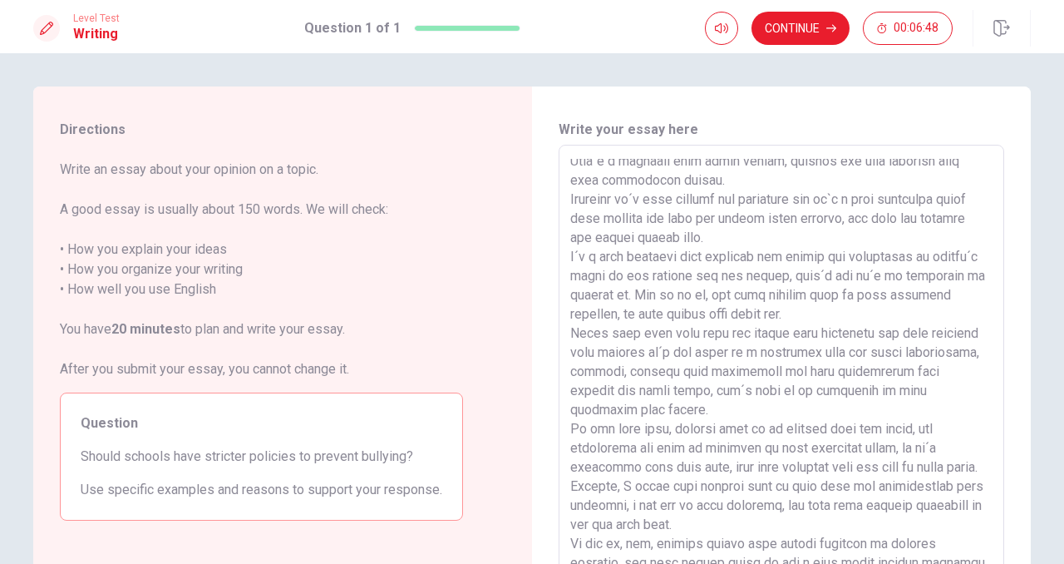
drag, startPoint x: 765, startPoint y: 276, endPoint x: 601, endPoint y: 268, distance: 164.0
click at [601, 268] on textarea at bounding box center [781, 375] width 422 height 432
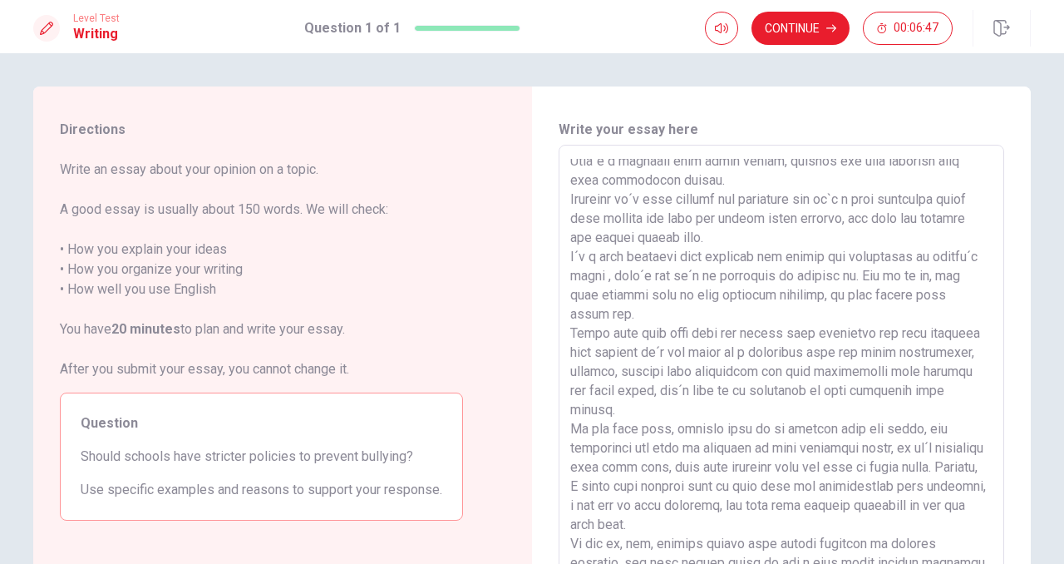
scroll to position [7, 0]
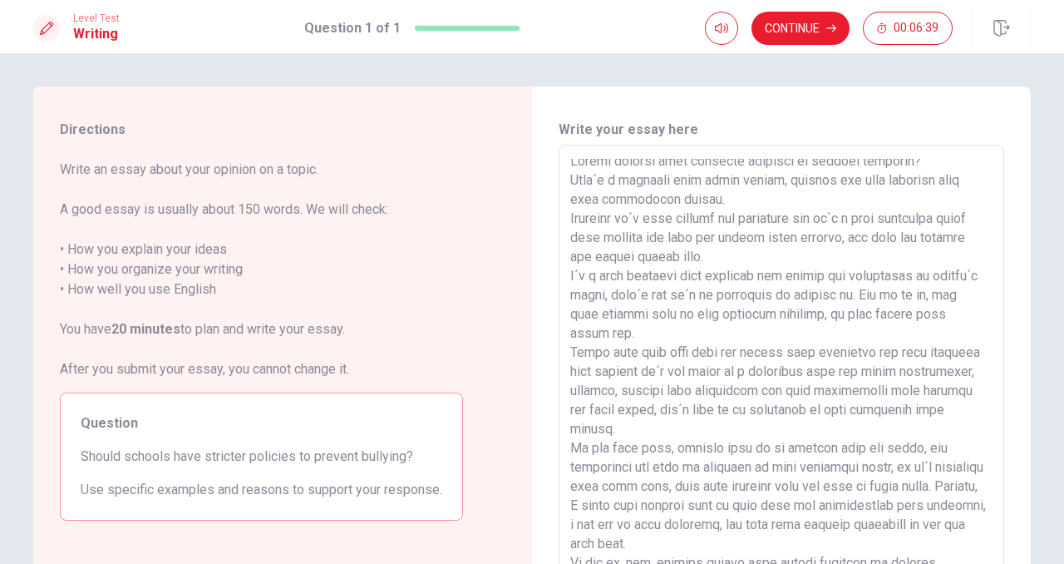
click at [854, 295] on textarea at bounding box center [781, 375] width 422 height 432
click at [847, 294] on textarea at bounding box center [781, 375] width 422 height 432
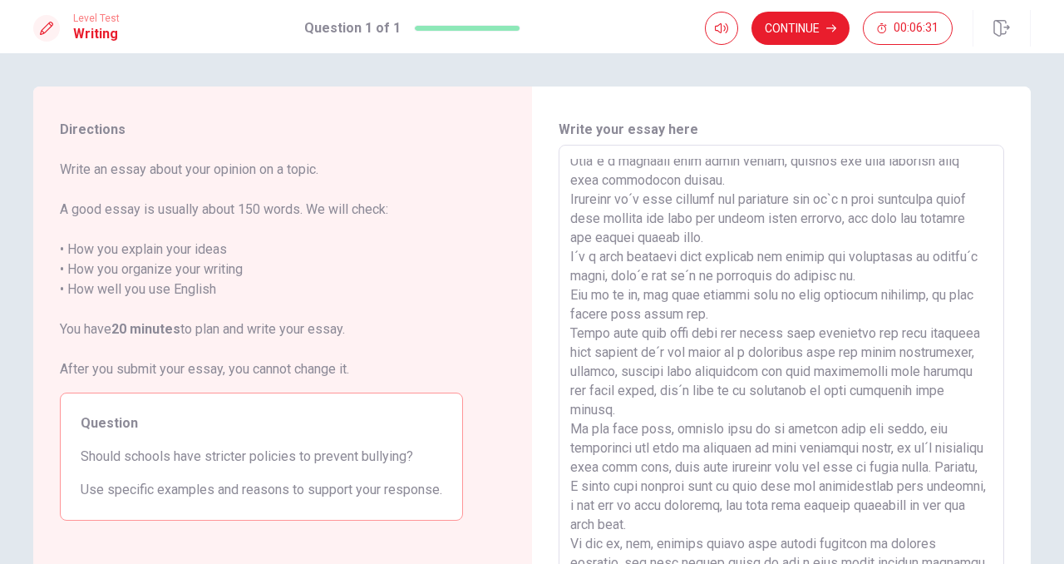
click at [924, 296] on textarea at bounding box center [781, 375] width 422 height 432
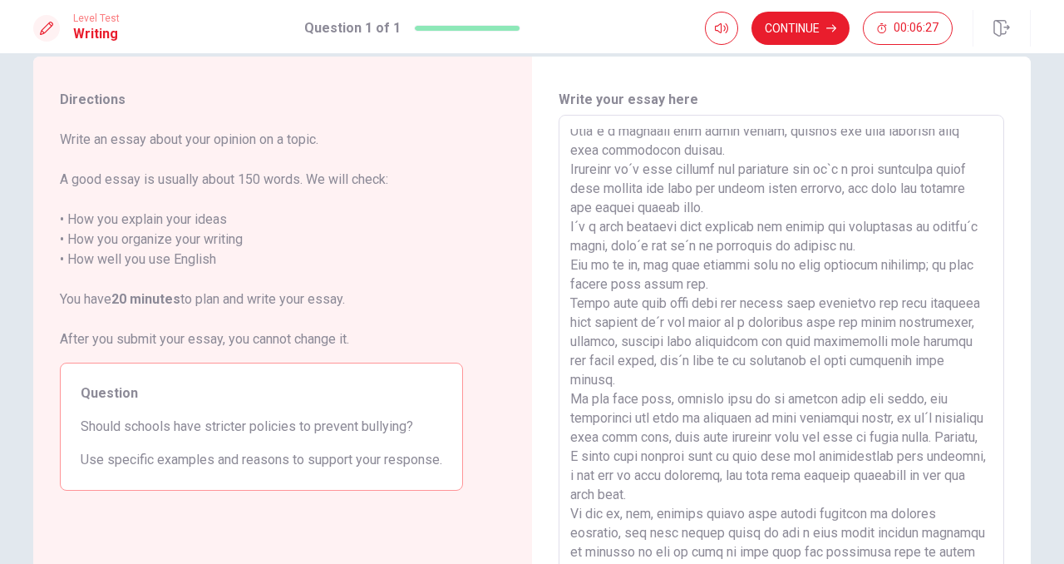
scroll to position [31, 0]
click at [720, 300] on textarea at bounding box center [781, 344] width 422 height 432
click at [579, 303] on textarea at bounding box center [781, 344] width 422 height 432
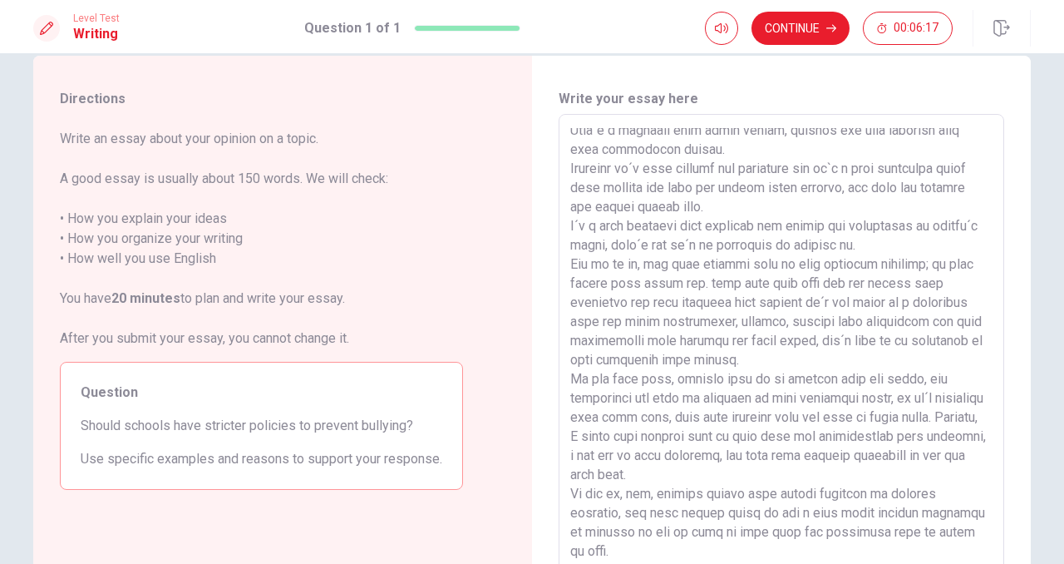
scroll to position [7, 0]
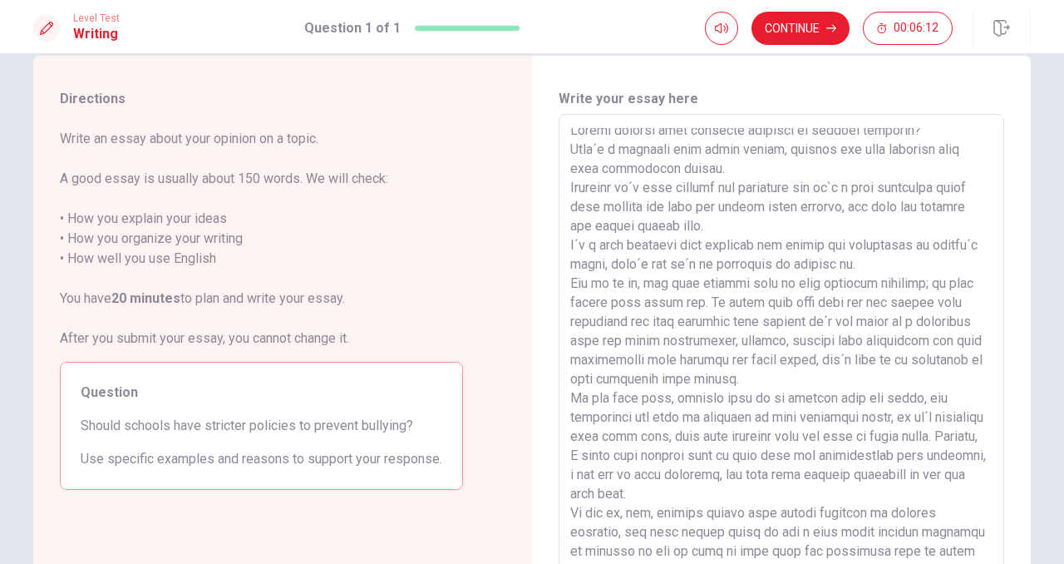
click at [870, 303] on textarea at bounding box center [781, 344] width 422 height 432
click at [760, 362] on textarea at bounding box center [781, 344] width 422 height 432
click at [758, 362] on textarea at bounding box center [781, 344] width 422 height 432
click at [845, 382] on textarea at bounding box center [781, 344] width 422 height 432
click at [874, 356] on textarea at bounding box center [781, 344] width 422 height 432
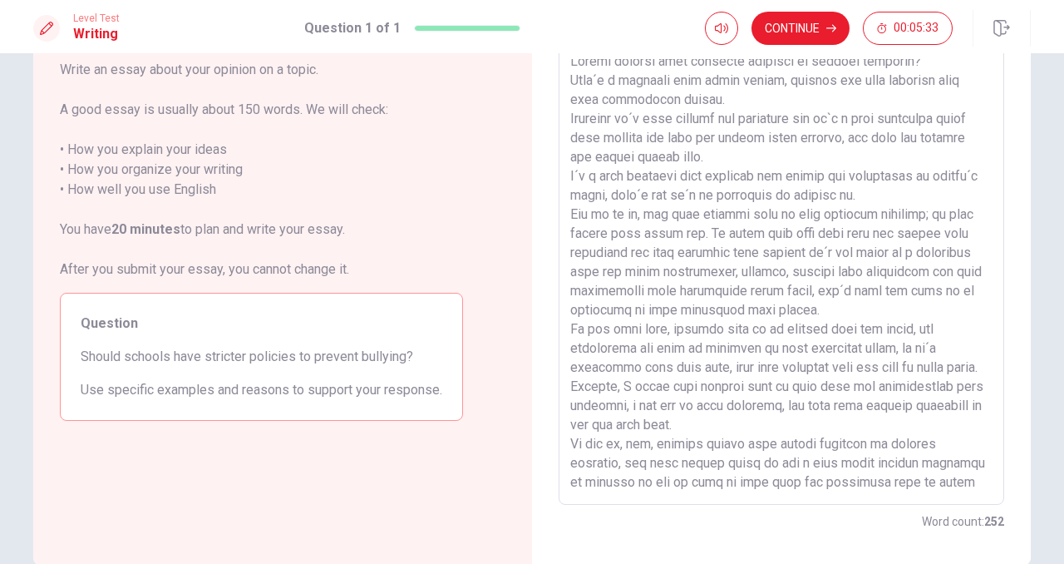
scroll to position [101, 0]
click at [737, 387] on textarea at bounding box center [781, 274] width 422 height 432
click at [949, 383] on textarea at bounding box center [781, 274] width 422 height 432
click at [934, 389] on textarea at bounding box center [781, 274] width 422 height 432
click at [959, 387] on textarea at bounding box center [781, 274] width 422 height 432
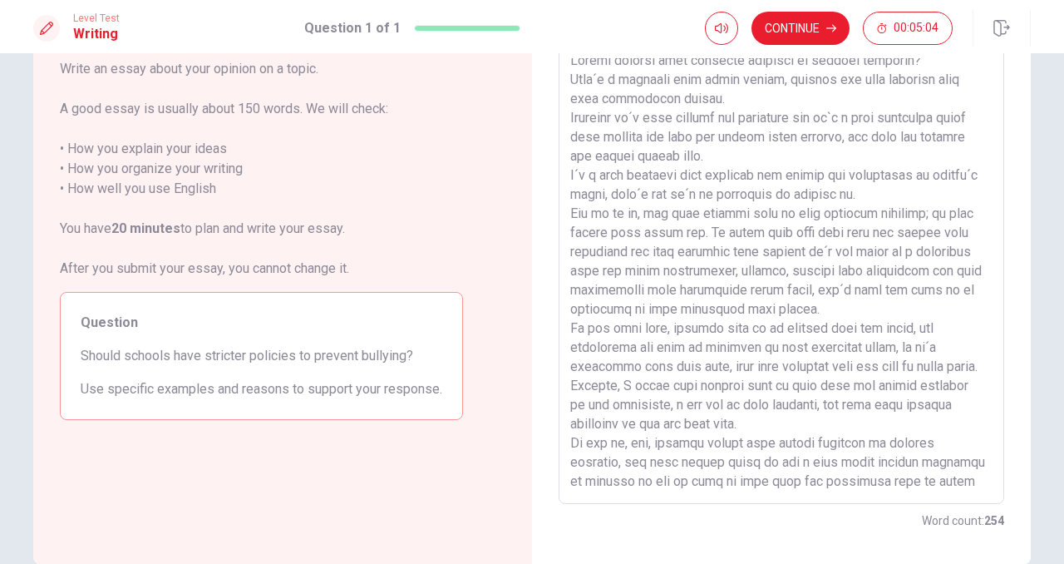
click at [871, 456] on textarea at bounding box center [781, 274] width 422 height 432
click at [620, 409] on textarea at bounding box center [781, 274] width 422 height 432
click at [726, 428] on textarea at bounding box center [781, 274] width 422 height 432
click at [658, 404] on textarea at bounding box center [781, 274] width 422 height 432
drag, startPoint x: 831, startPoint y: 404, endPoint x: 686, endPoint y: 406, distance: 145.5
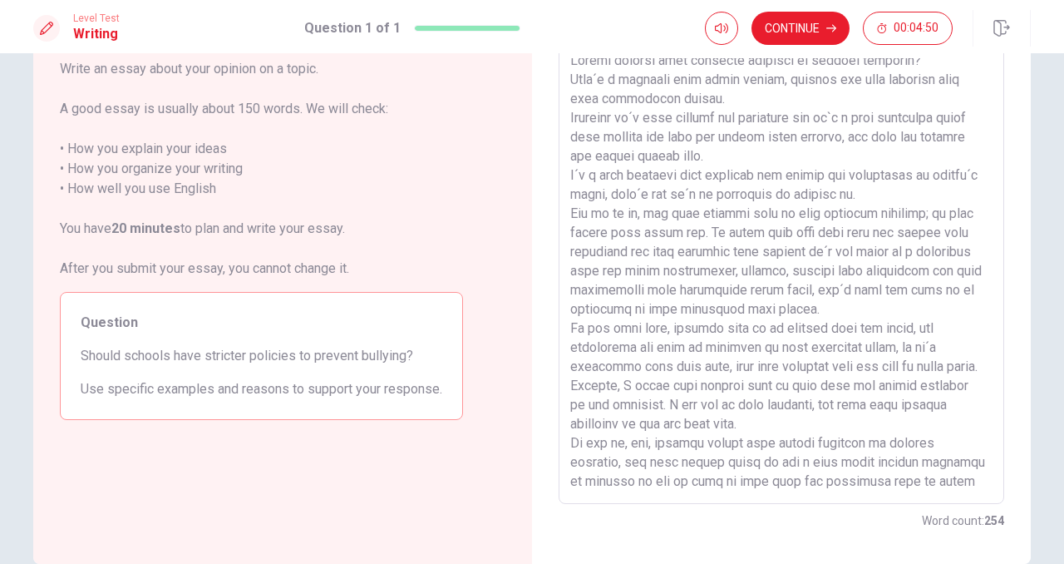
click at [686, 406] on textarea at bounding box center [781, 274] width 422 height 432
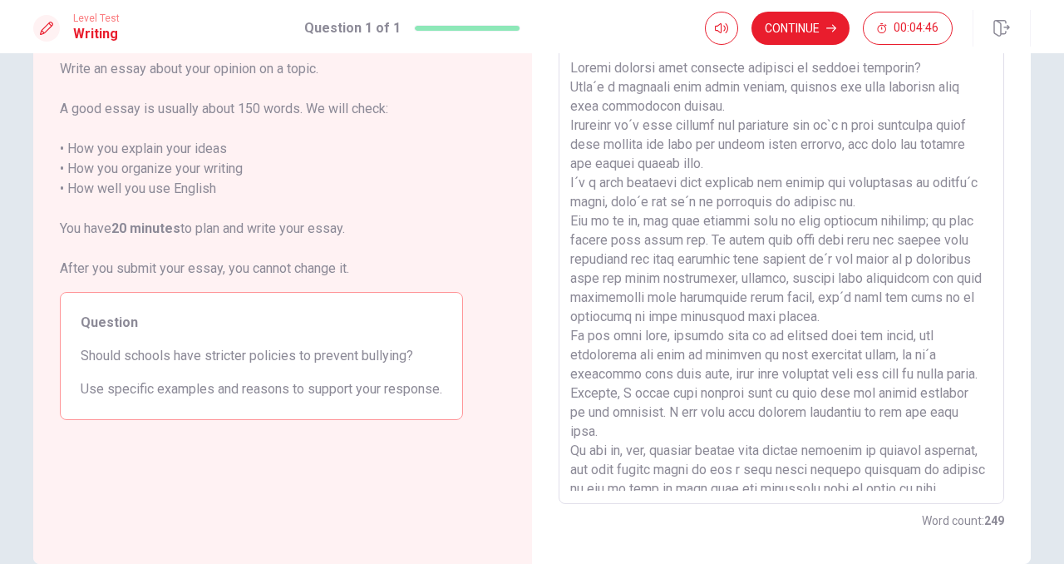
click at [710, 412] on textarea at bounding box center [781, 274] width 422 height 432
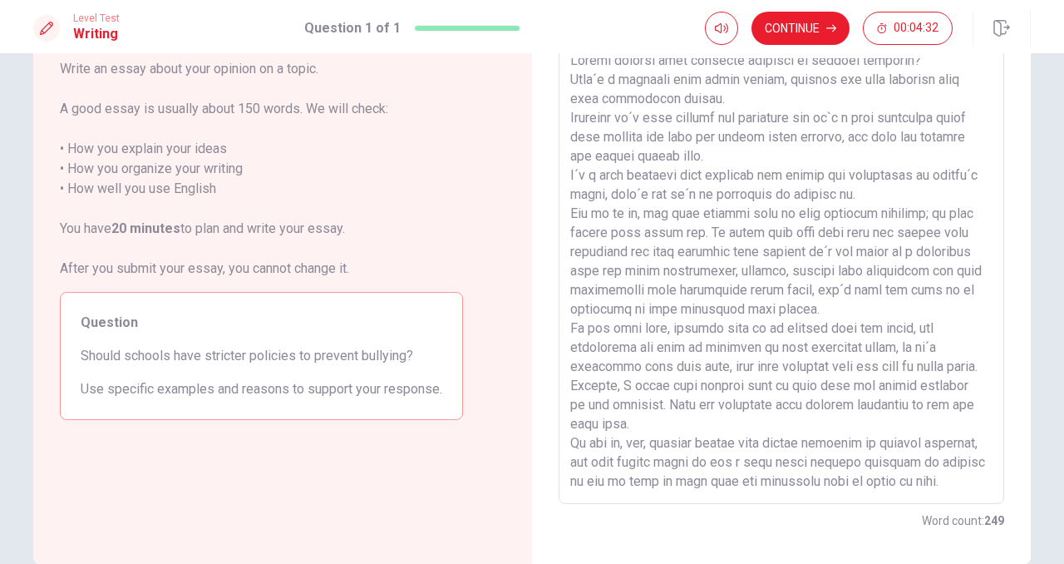
click at [623, 429] on textarea at bounding box center [781, 274] width 422 height 432
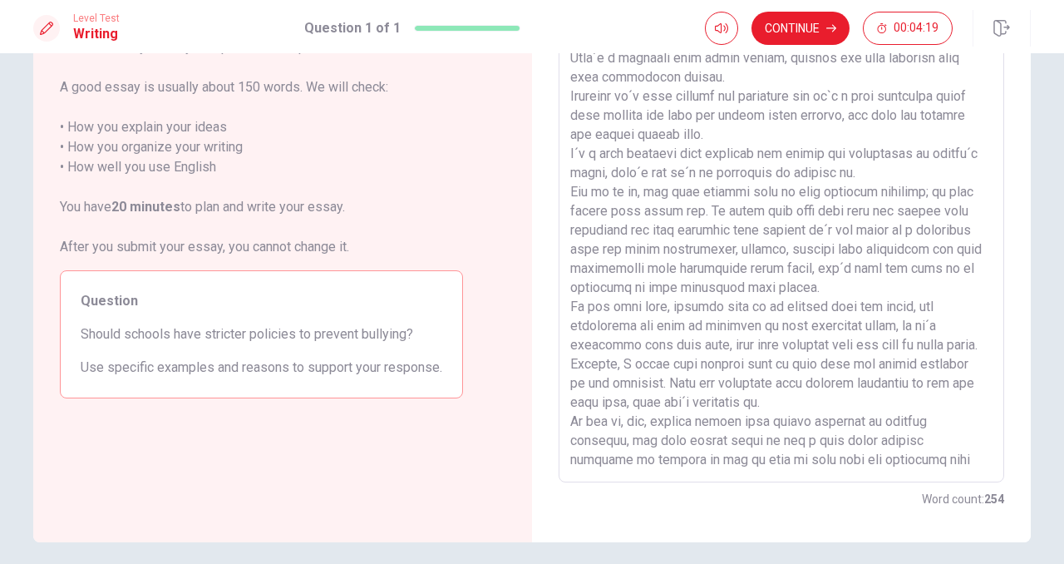
scroll to position [131, 0]
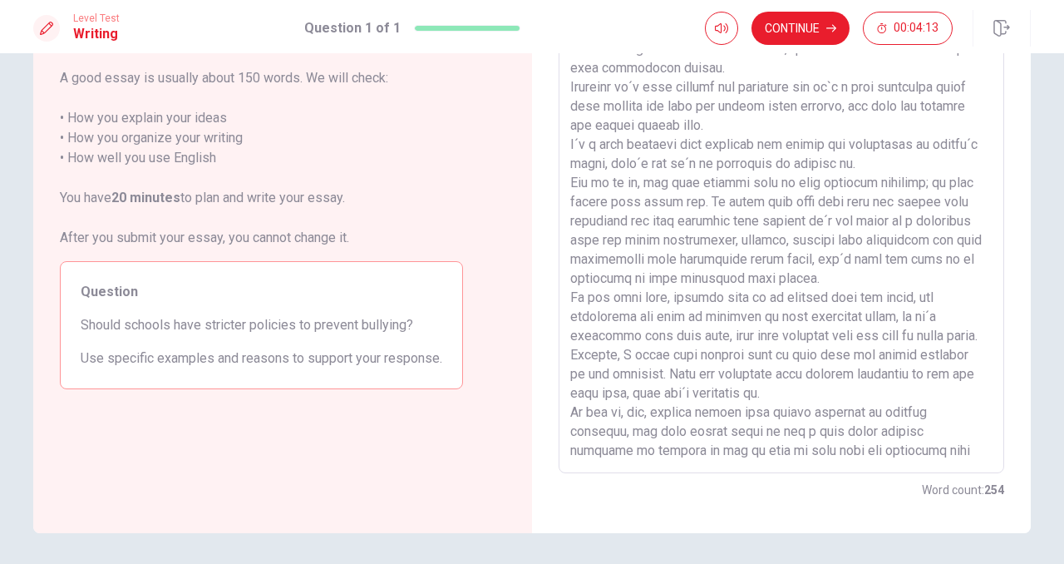
click at [662, 417] on textarea at bounding box center [781, 243] width 422 height 432
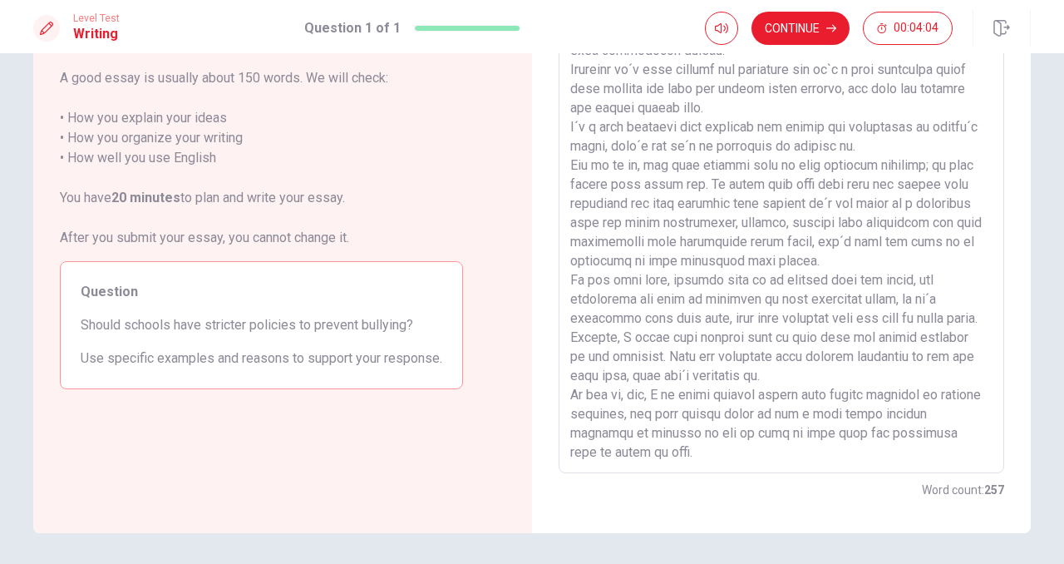
scroll to position [27, 0]
click at [868, 412] on textarea at bounding box center [781, 243] width 422 height 432
click at [808, 409] on textarea at bounding box center [781, 243] width 422 height 432
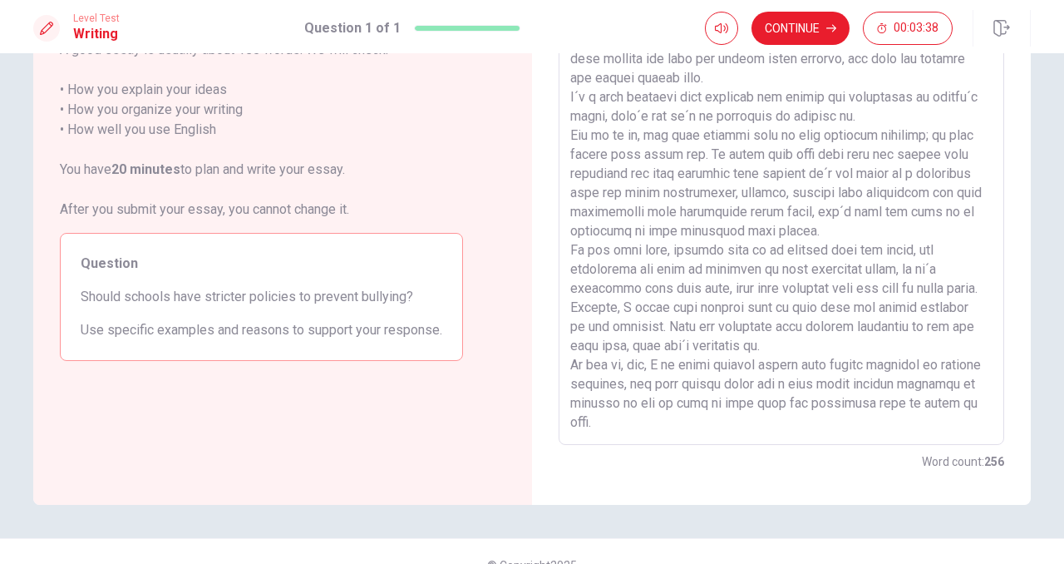
click at [604, 422] on textarea at bounding box center [781, 215] width 422 height 432
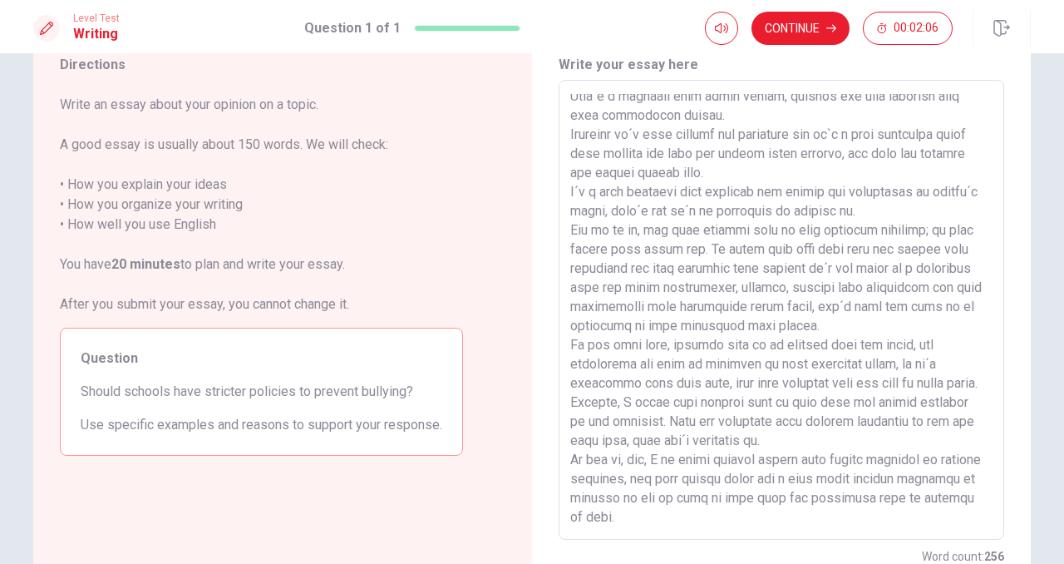
scroll to position [66, 0]
click at [821, 268] on textarea at bounding box center [781, 309] width 422 height 432
click at [609, 304] on textarea at bounding box center [781, 309] width 422 height 432
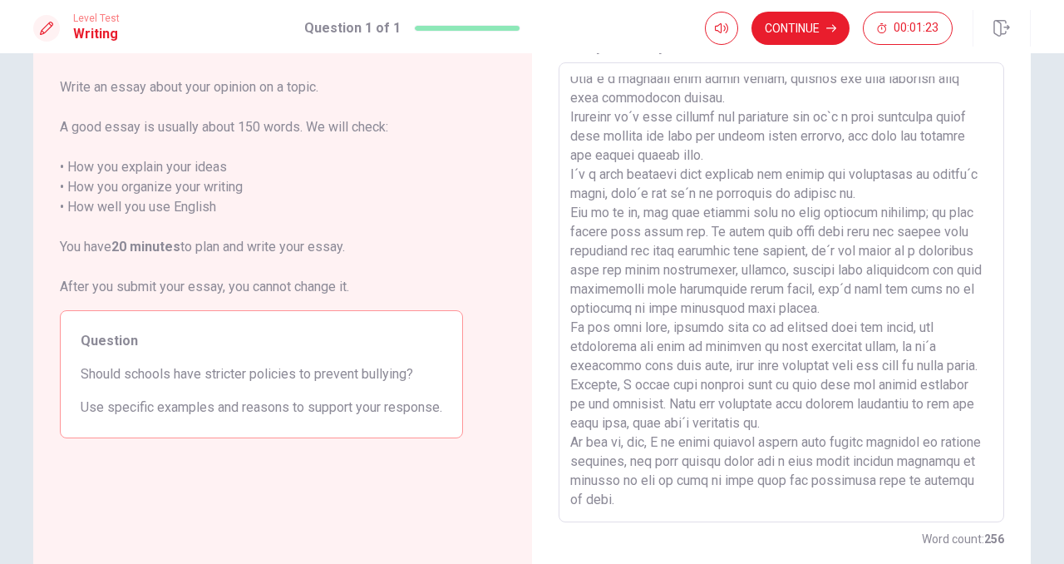
scroll to position [83, 0]
click at [900, 387] on textarea at bounding box center [781, 292] width 422 height 432
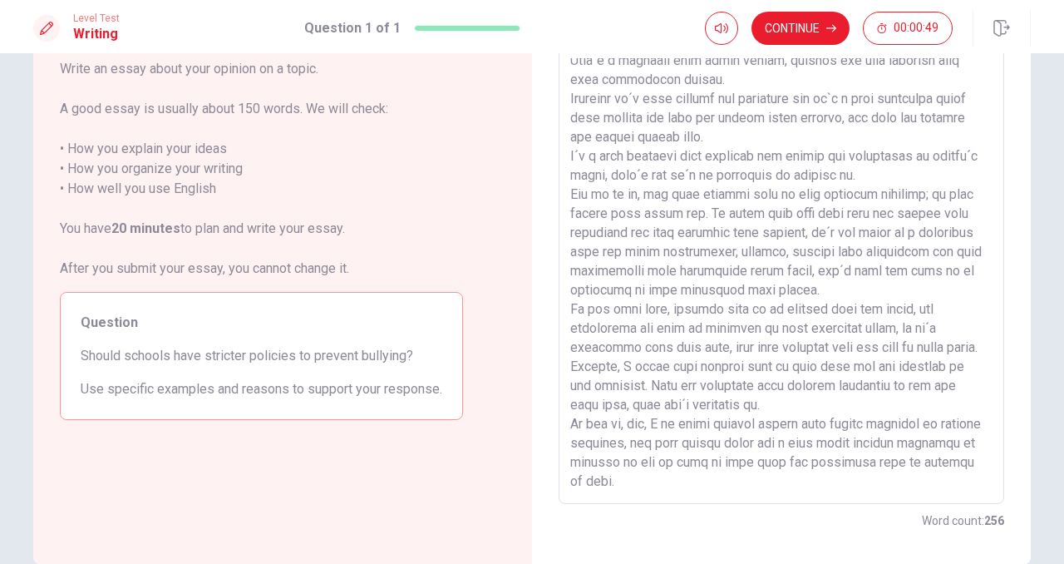
scroll to position [104, 0]
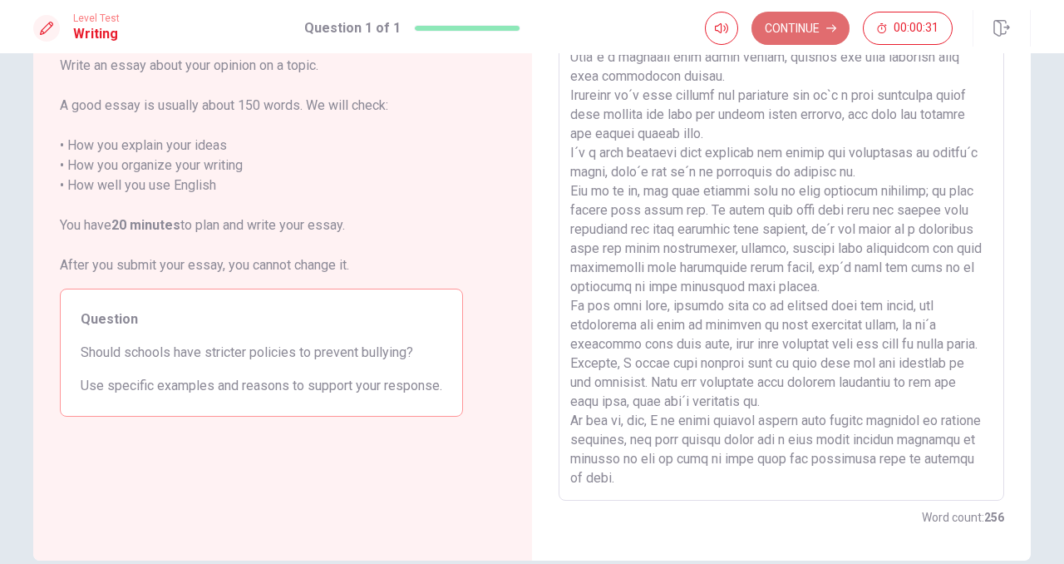
click at [791, 22] on button "Continue" at bounding box center [801, 28] width 98 height 33
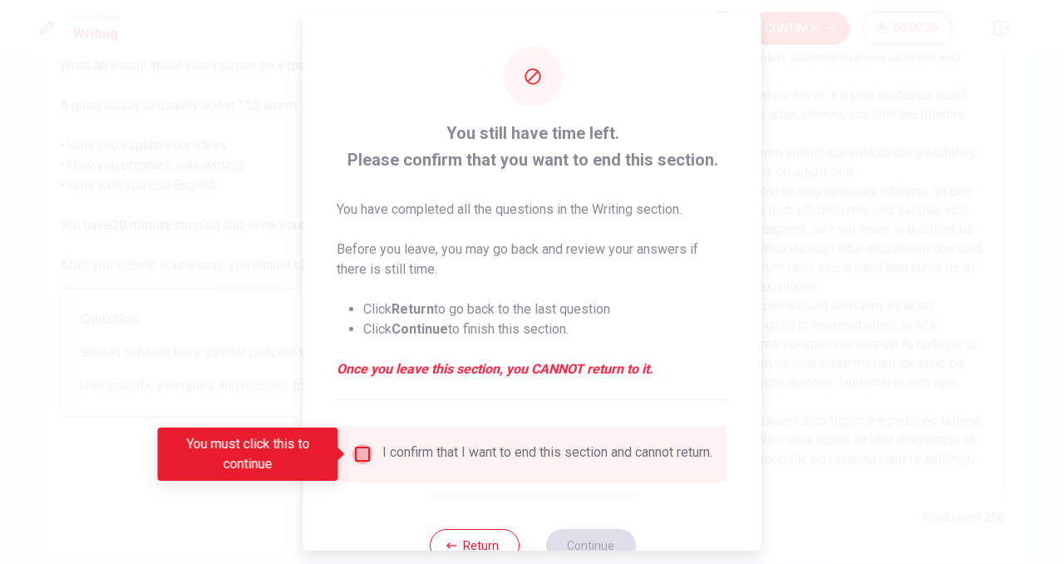
click at [362, 455] on input "You must click this to continue" at bounding box center [363, 454] width 20 height 20
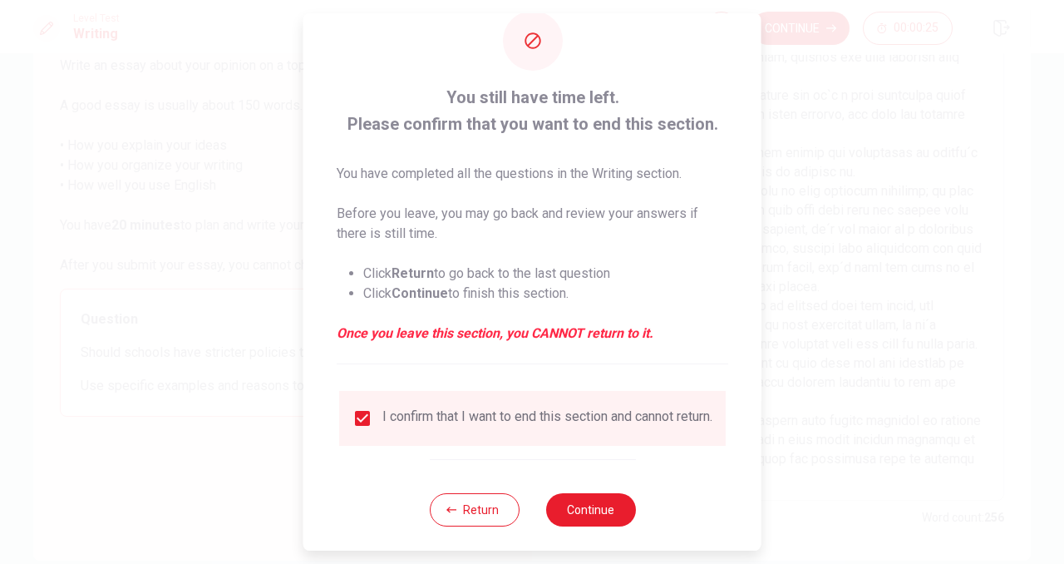
scroll to position [57, 0]
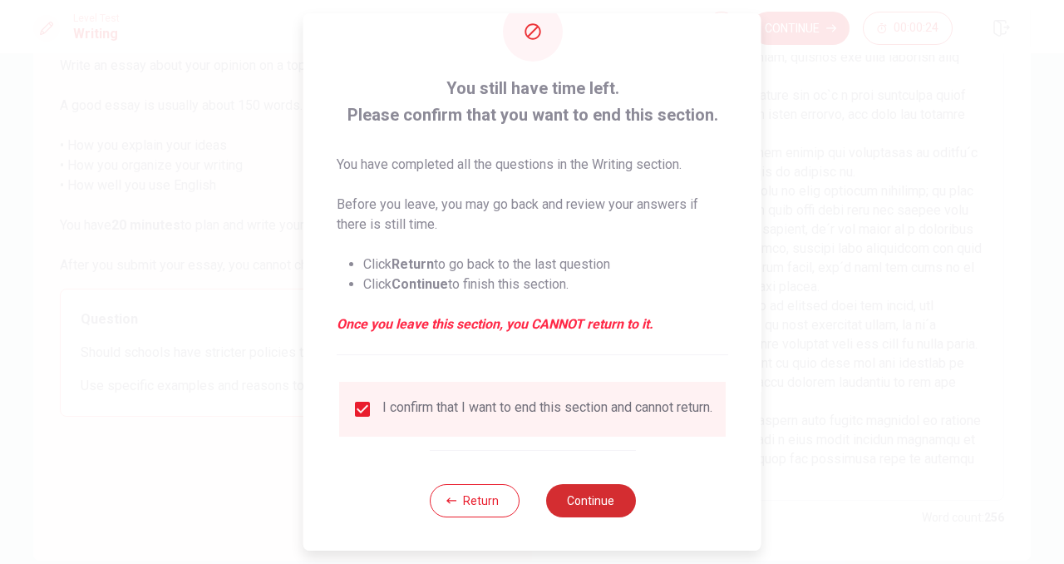
click at [570, 498] on button "Continue" at bounding box center [590, 500] width 90 height 33
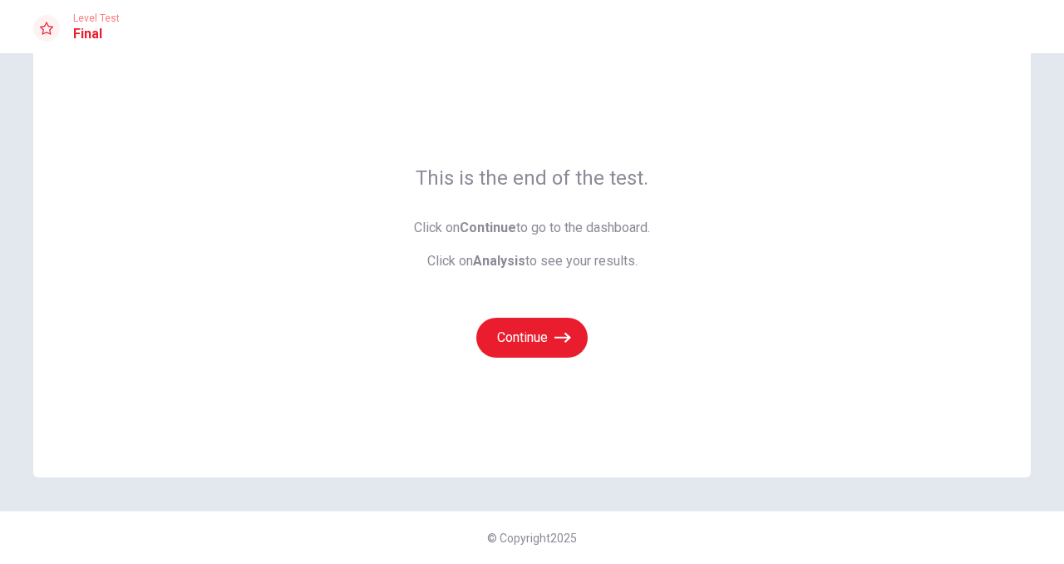
scroll to position [42, 0]
click at [550, 338] on button "Continue" at bounding box center [531, 338] width 111 height 40
